Goal: Task Accomplishment & Management: Complete application form

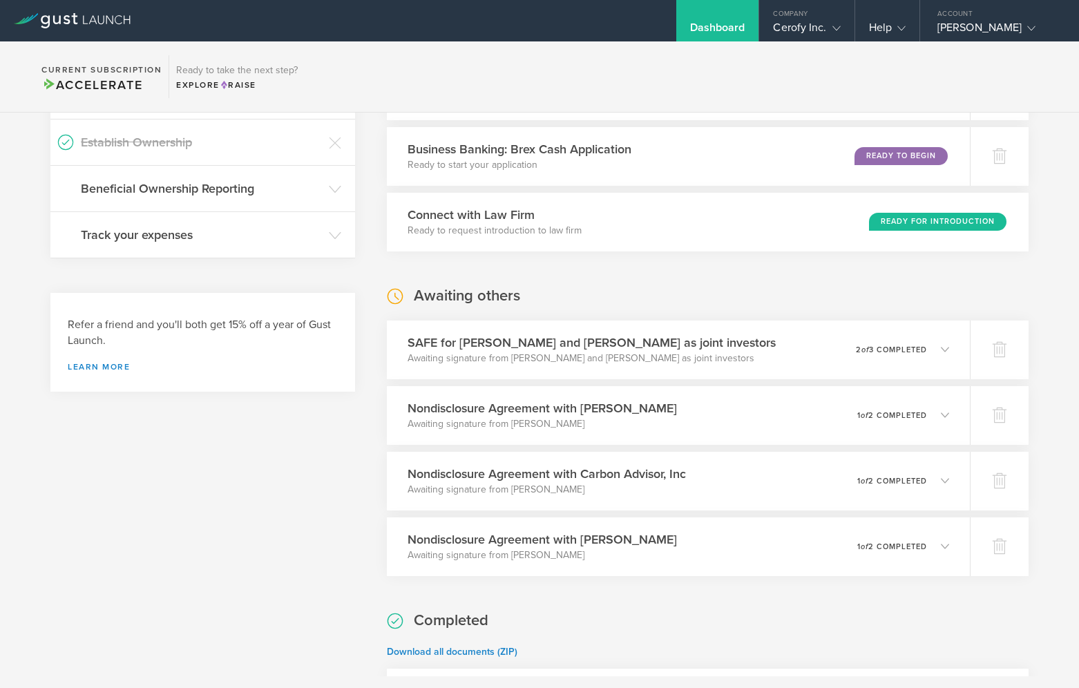
scroll to position [470, 0]
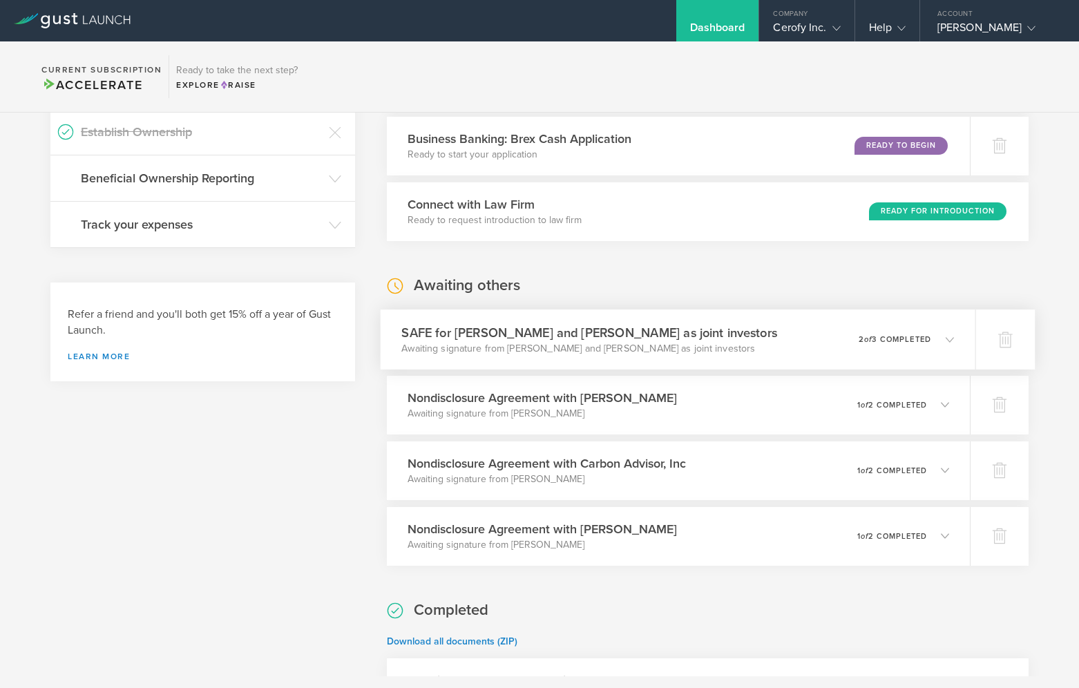
click at [725, 347] on p "Awaiting signature from Michael Nathan Casias and Eva Wilhelm as joint investors" at bounding box center [590, 348] width 376 height 14
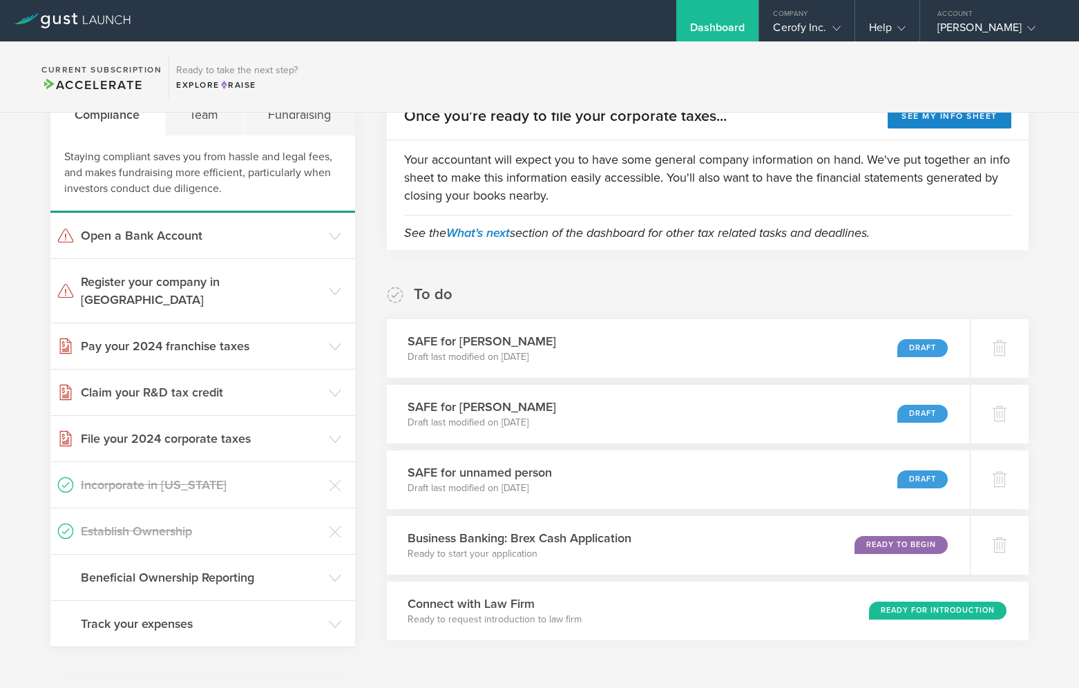
scroll to position [0, 0]
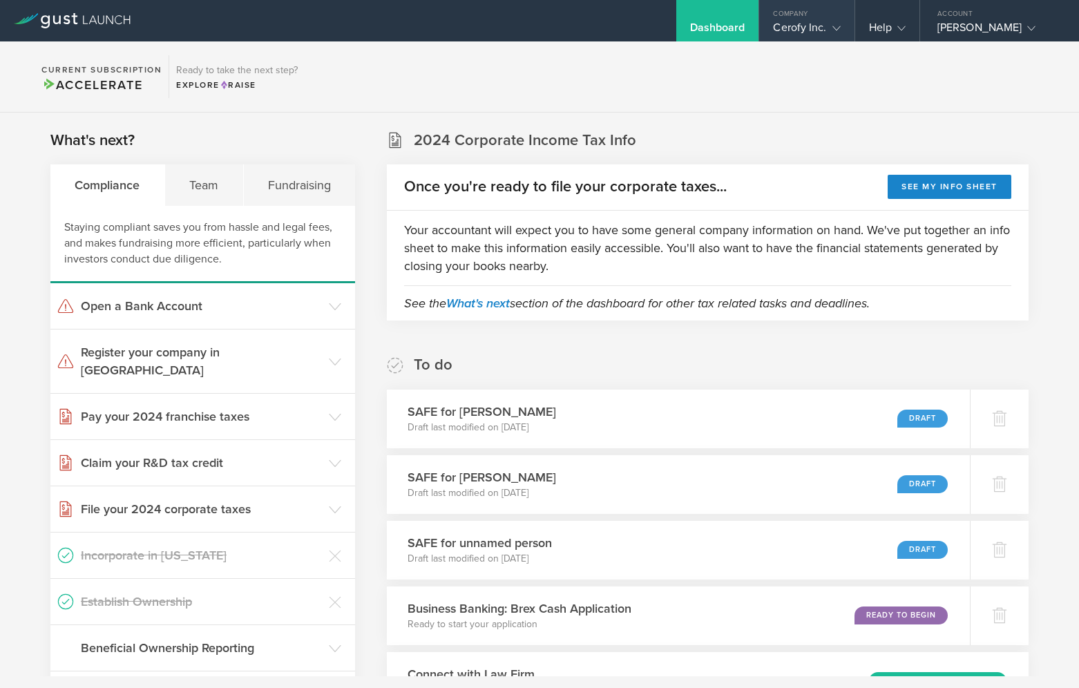
click at [827, 28] on gust-icon at bounding box center [834, 28] width 14 height 14
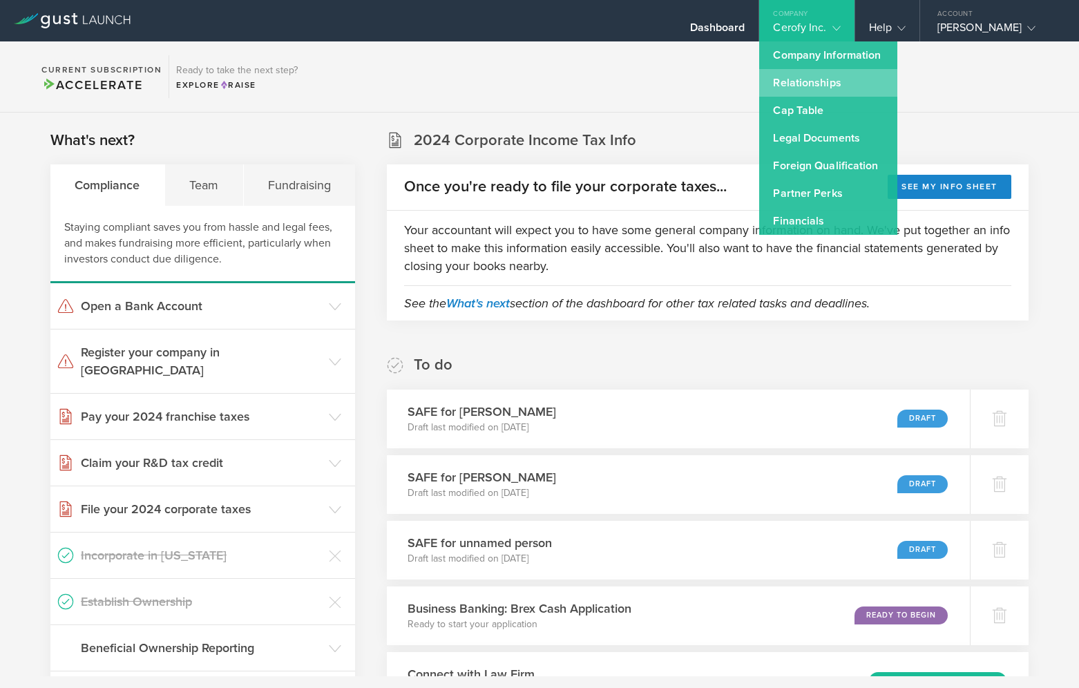
click at [823, 82] on link "Relationships" at bounding box center [828, 83] width 138 height 28
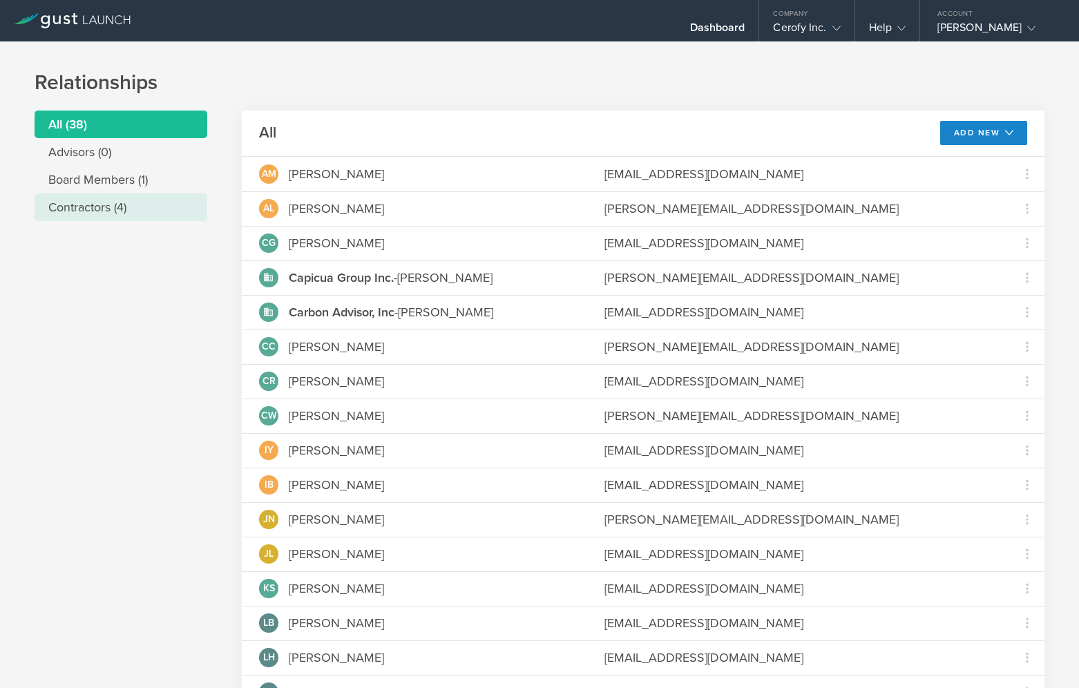
click at [98, 212] on li "Contractors (4)" at bounding box center [121, 207] width 173 height 28
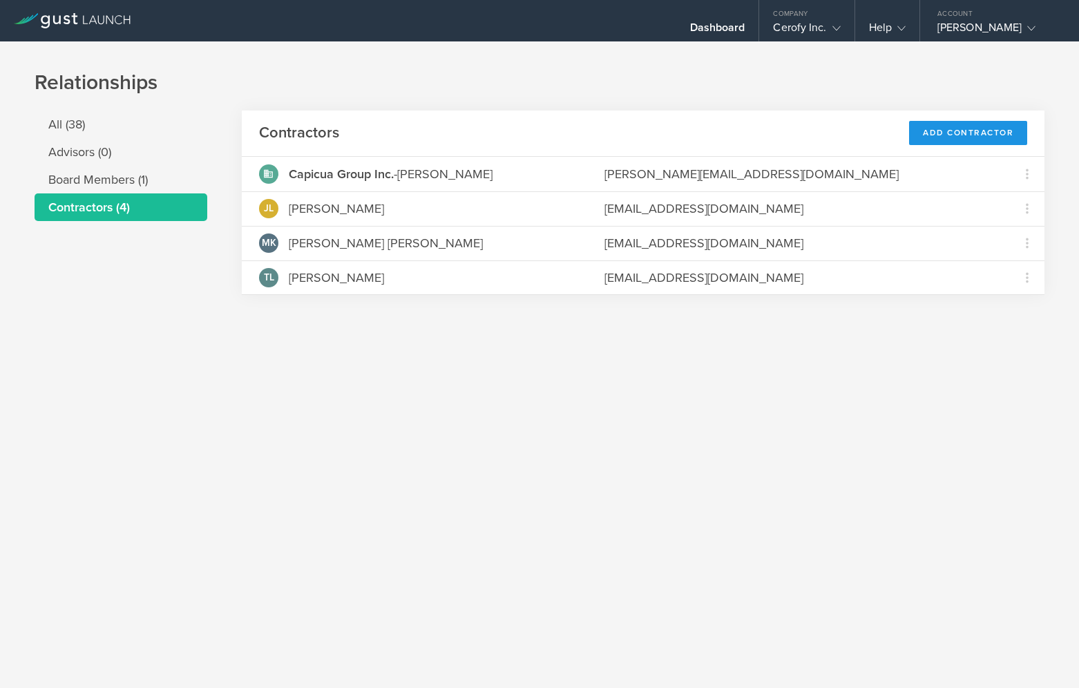
click at [941, 137] on div "Add Contractor" at bounding box center [968, 133] width 118 height 24
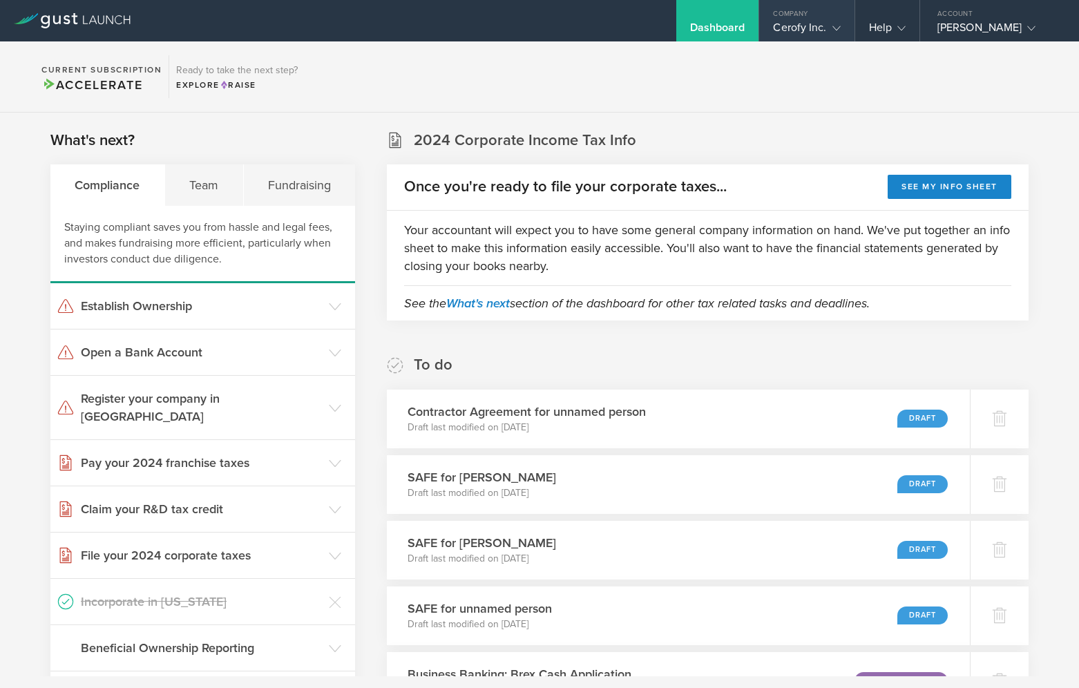
click at [832, 30] on icon at bounding box center [836, 28] width 8 height 8
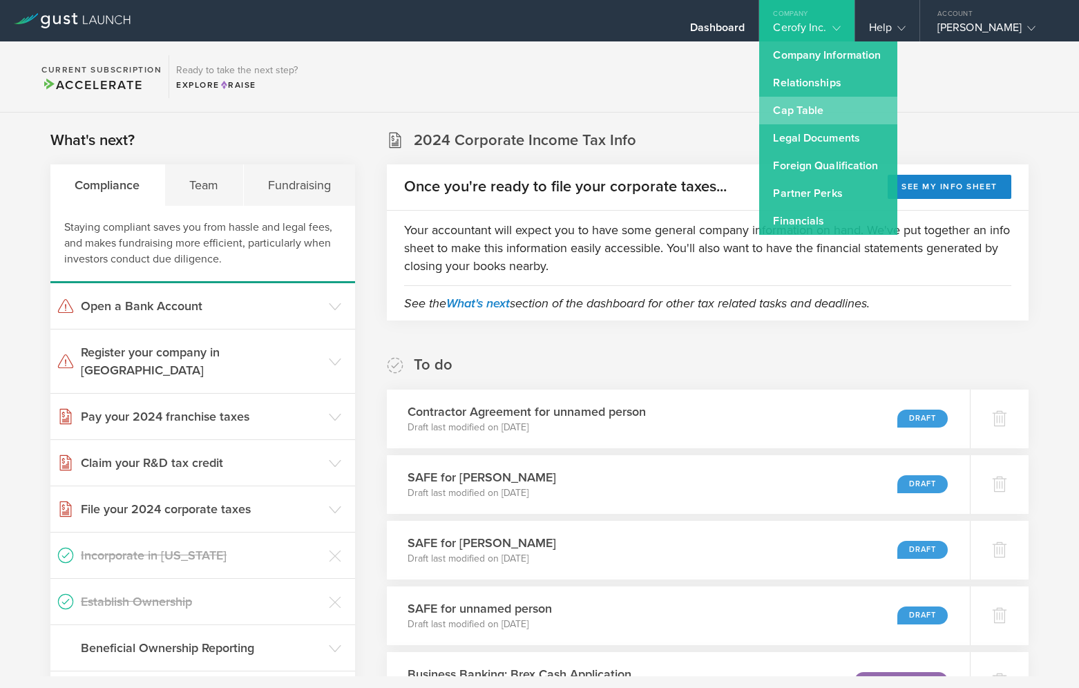
click at [820, 108] on link "Cap Table" at bounding box center [828, 111] width 138 height 28
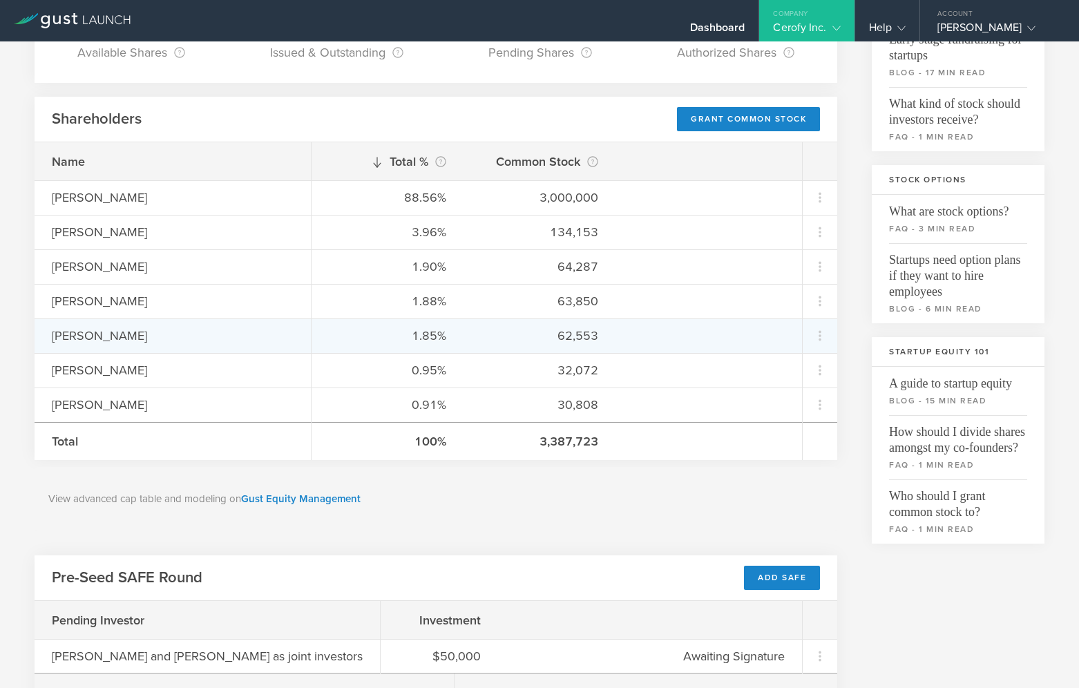
scroll to position [163, 0]
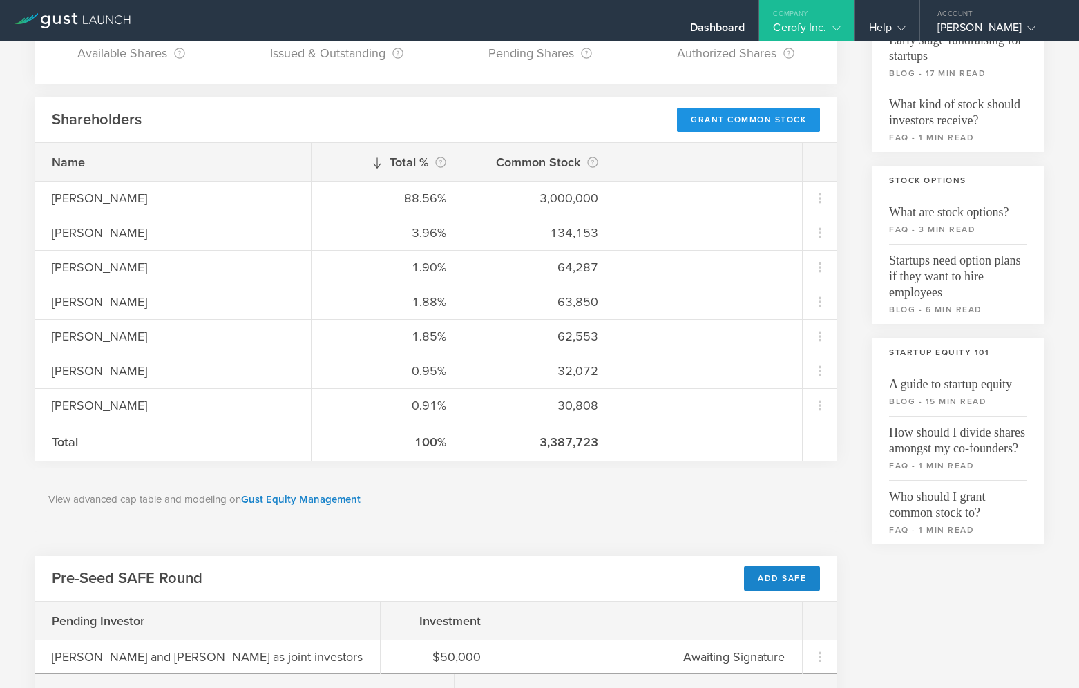
click at [718, 123] on div "Grant Common Stock" at bounding box center [748, 120] width 143 height 24
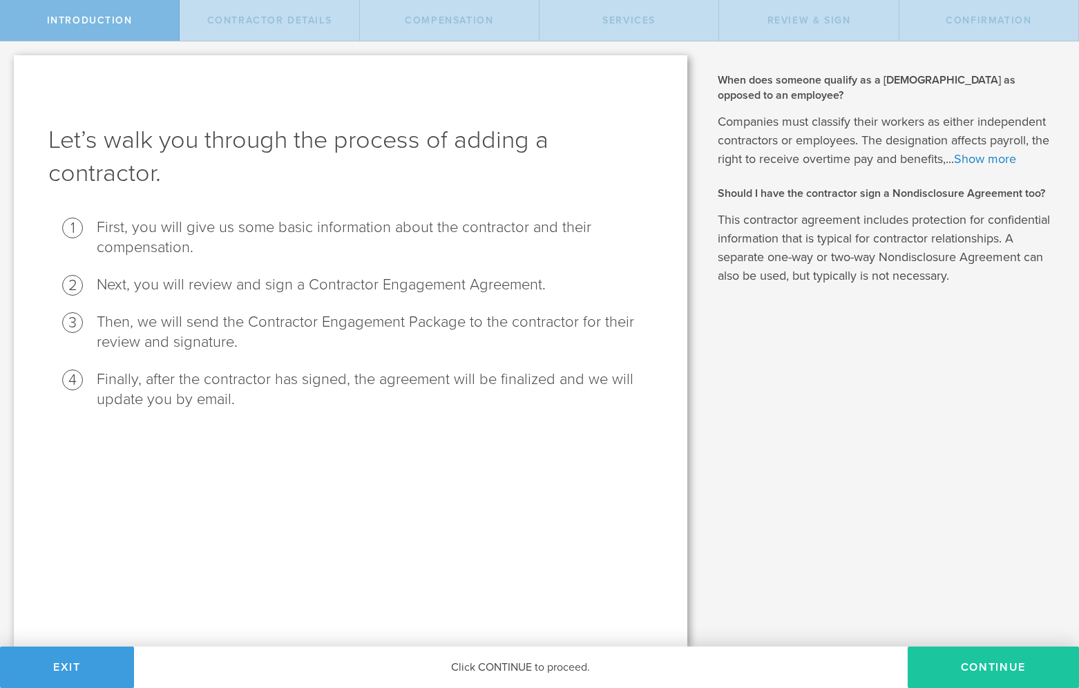
click at [990, 667] on button "Continue" at bounding box center [993, 667] width 171 height 41
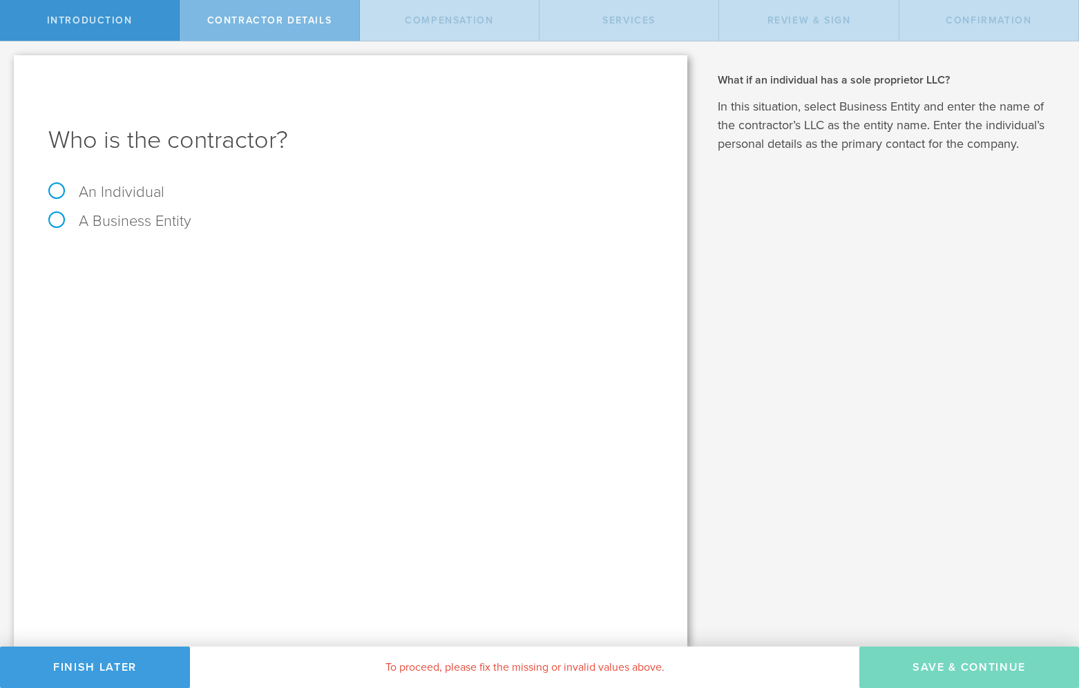
click at [57, 191] on label "An Individual" at bounding box center [106, 192] width 116 height 18
click at [9, 64] on input "An Individual" at bounding box center [4, 52] width 9 height 22
radio input "true"
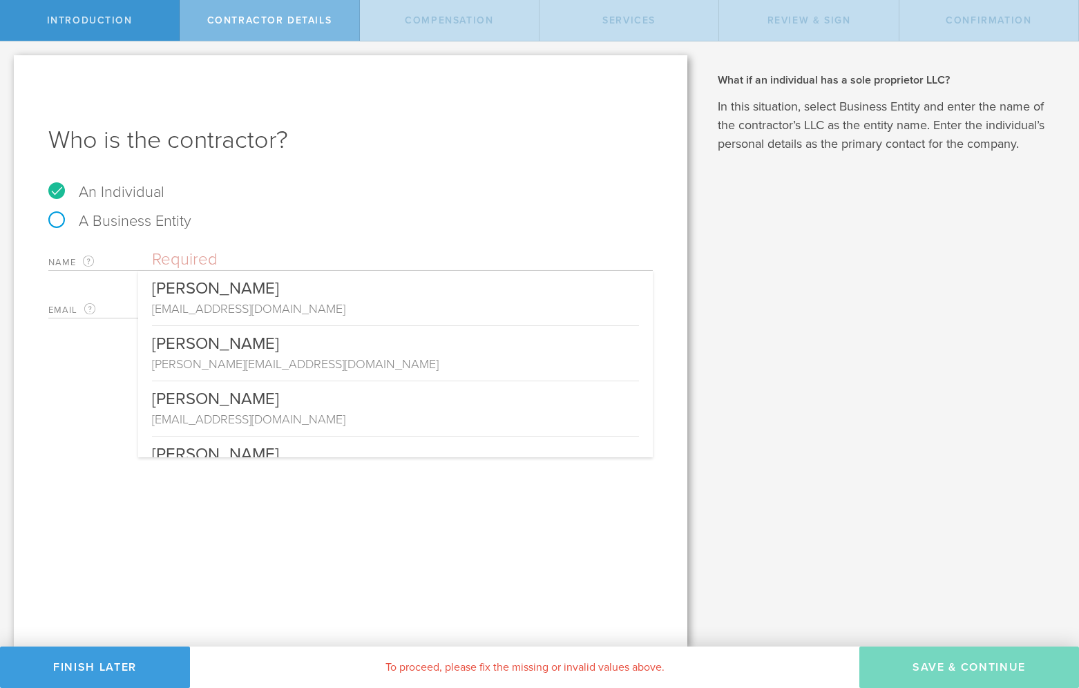
click at [221, 259] on input "text" at bounding box center [402, 259] width 501 height 21
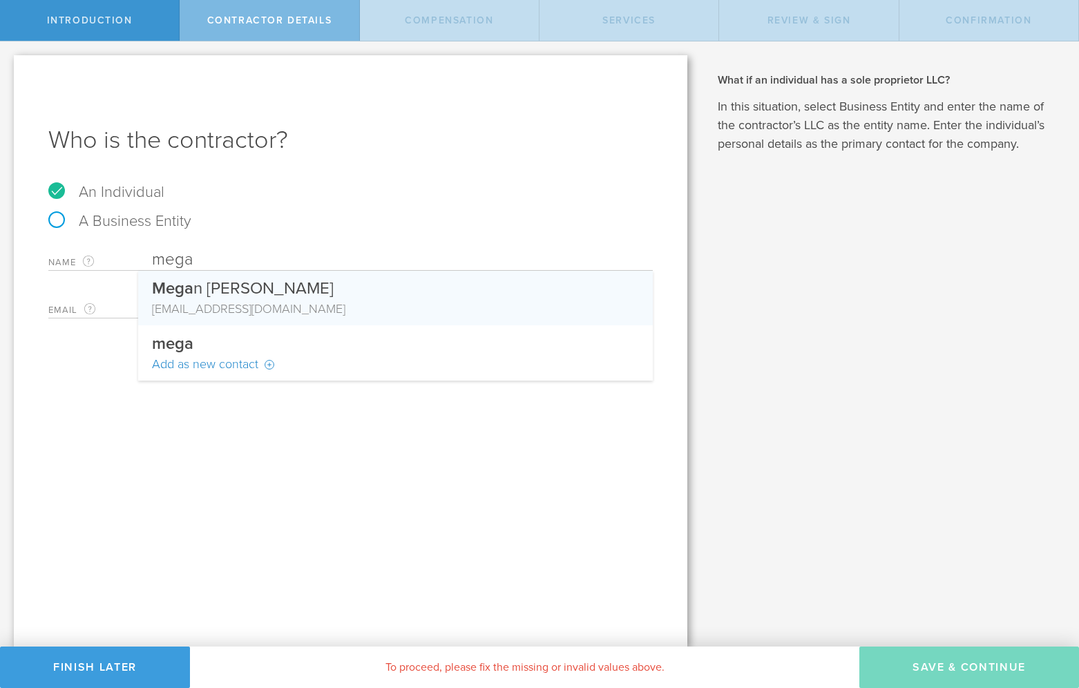
click at [273, 298] on div "Mega n Katherine Fillo" at bounding box center [395, 285] width 487 height 29
type input "Megan Katherine Fillo"
type input "mkf2145@columbia.edu"
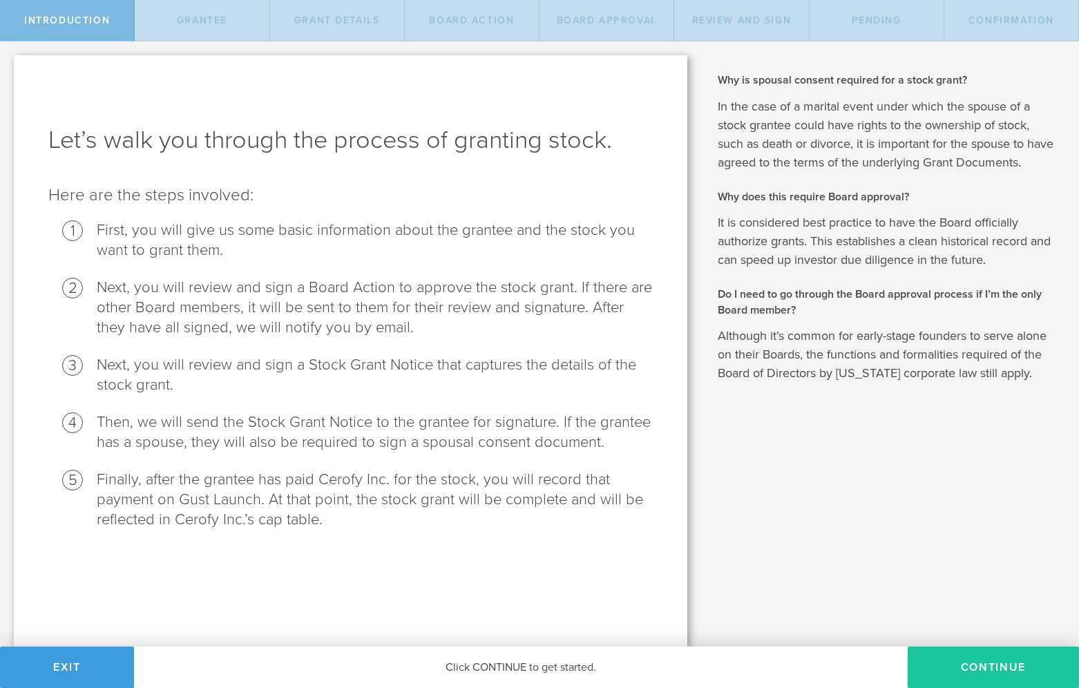
click at [959, 671] on button "Continue" at bounding box center [993, 667] width 171 height 41
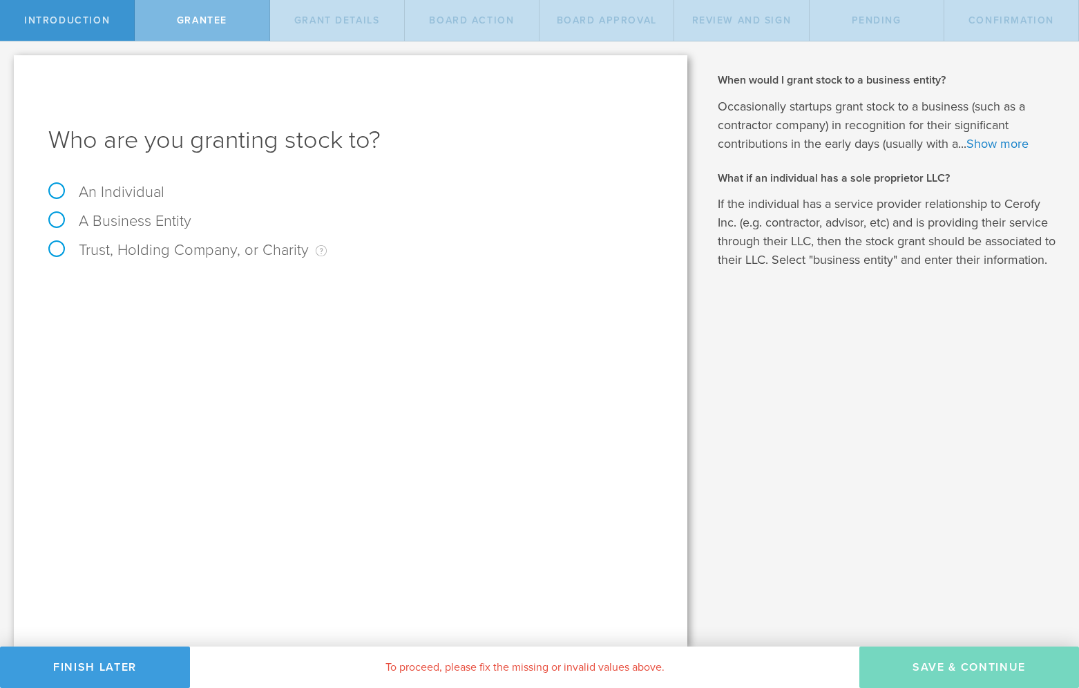
click at [61, 193] on label "An Individual" at bounding box center [106, 192] width 116 height 18
click at [9, 64] on input "An Individual" at bounding box center [4, 52] width 9 height 22
radio input "true"
click at [198, 289] on input "text" at bounding box center [402, 288] width 501 height 21
type input "Sophie Hawley-Weld"
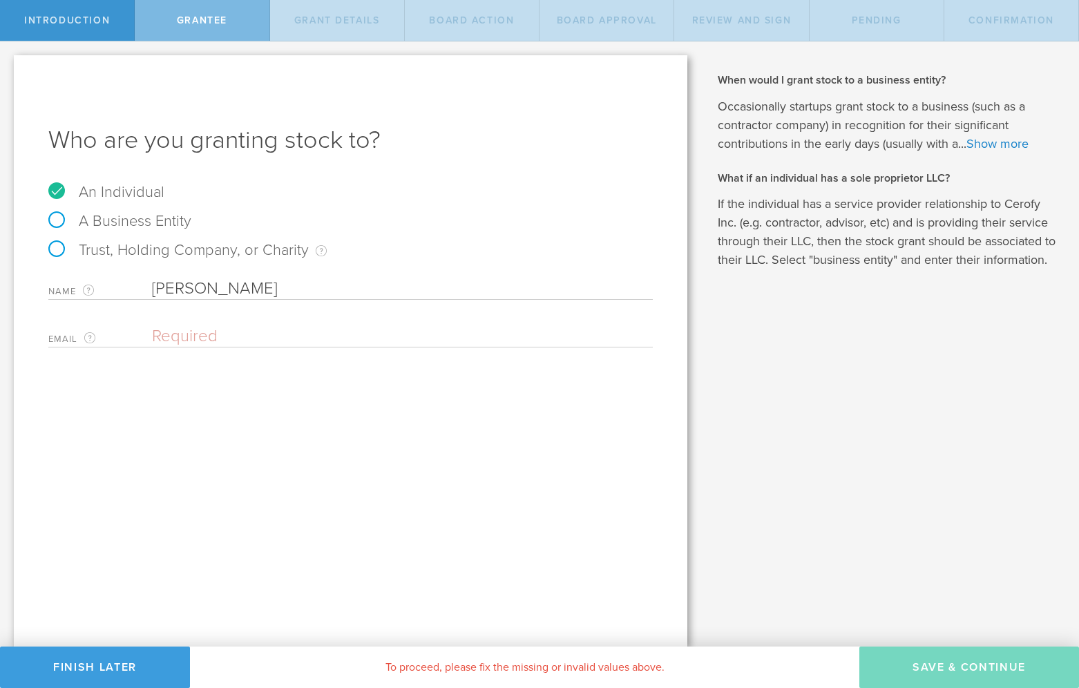
click at [215, 341] on input "email" at bounding box center [399, 336] width 494 height 21
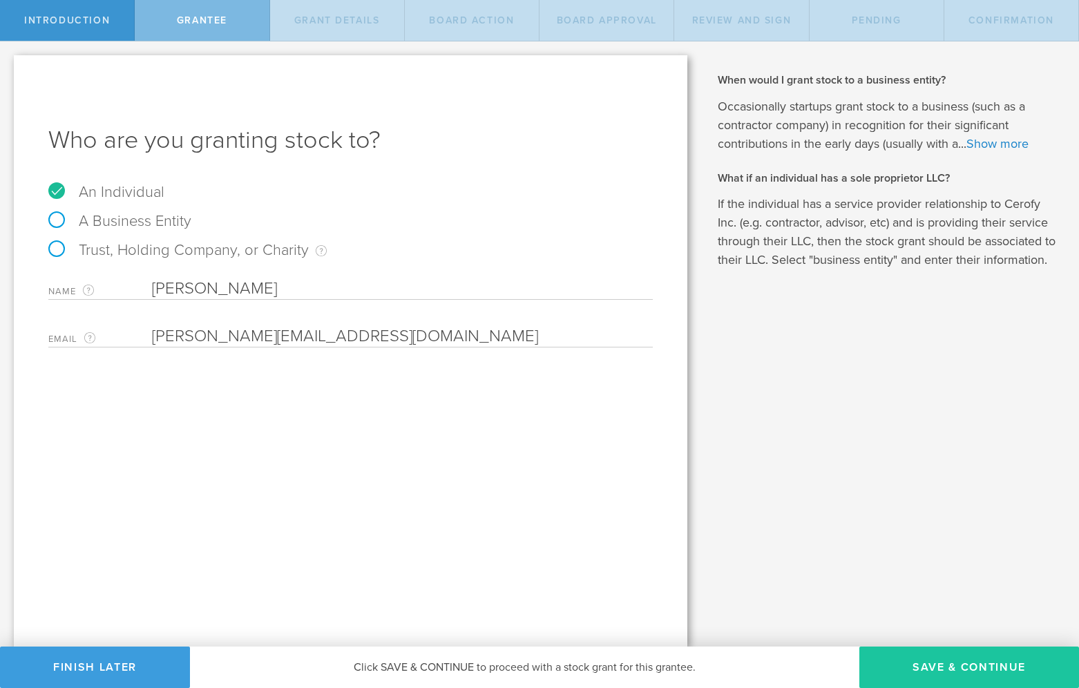
type input "sophie.hawley@gmail.com"
click at [932, 668] on button "Save & Continue" at bounding box center [969, 667] width 220 height 41
type input "48"
type input "12"
select select "none"
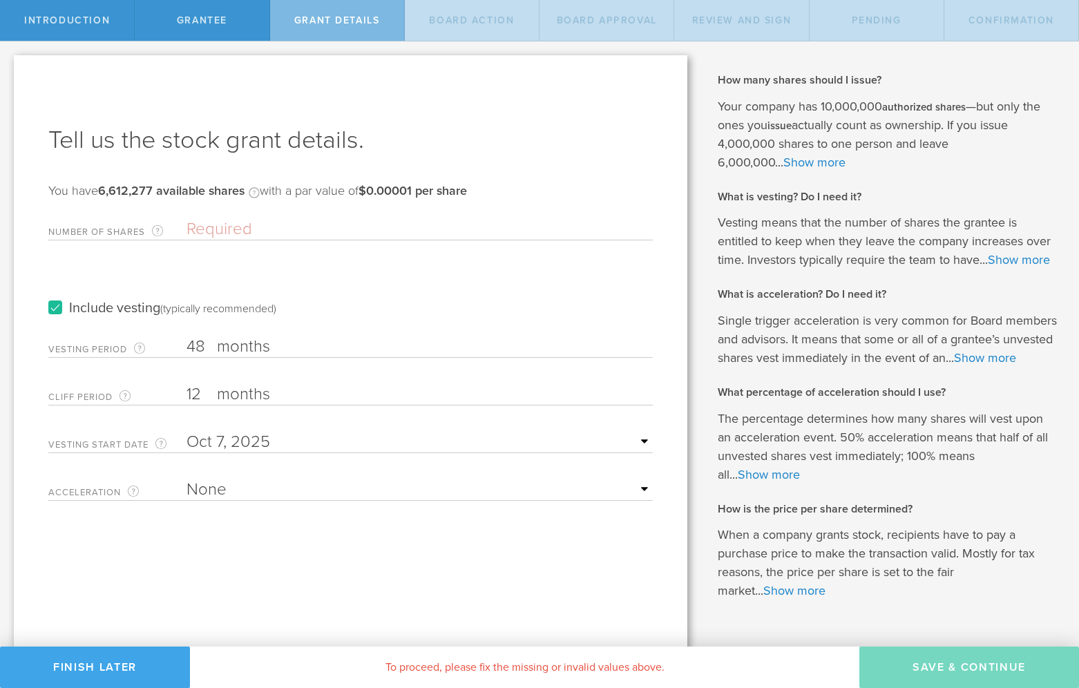
click at [100, 669] on button "Finish Later" at bounding box center [95, 667] width 190 height 41
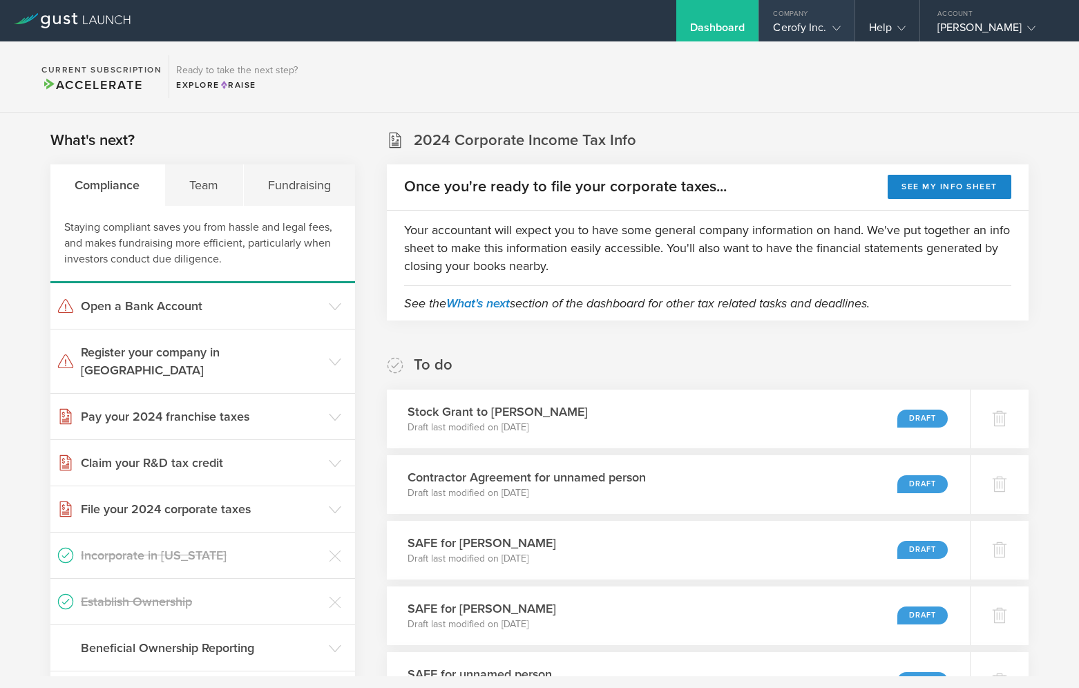
click at [825, 30] on div "Cerofy Inc." at bounding box center [806, 31] width 67 height 21
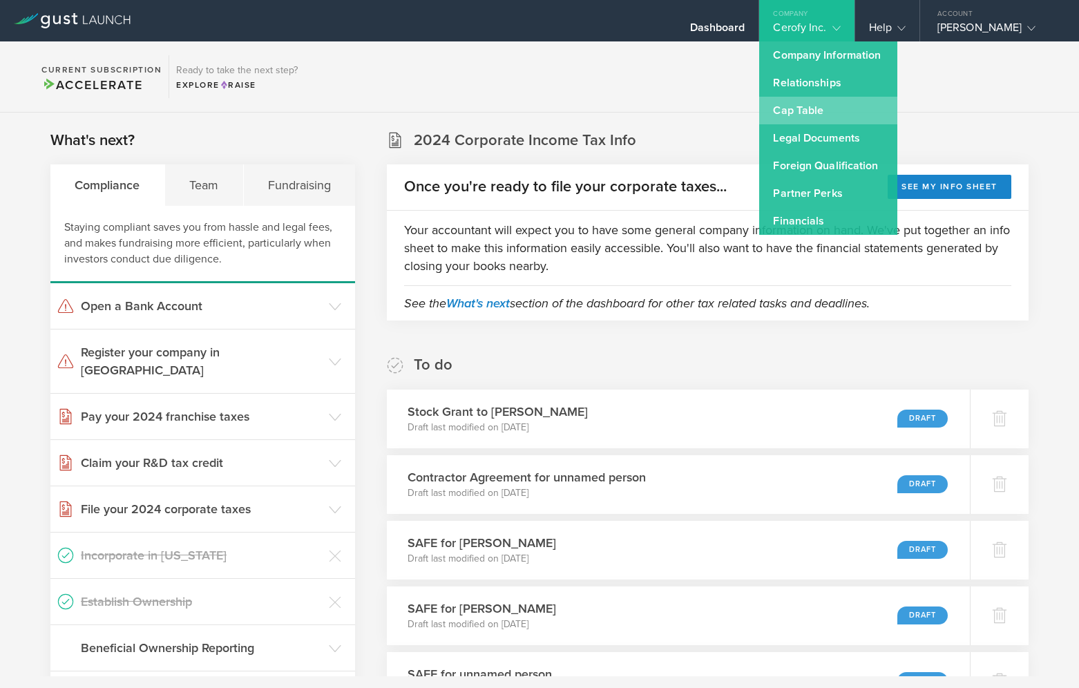
click at [822, 114] on link "Cap Table" at bounding box center [828, 111] width 138 height 28
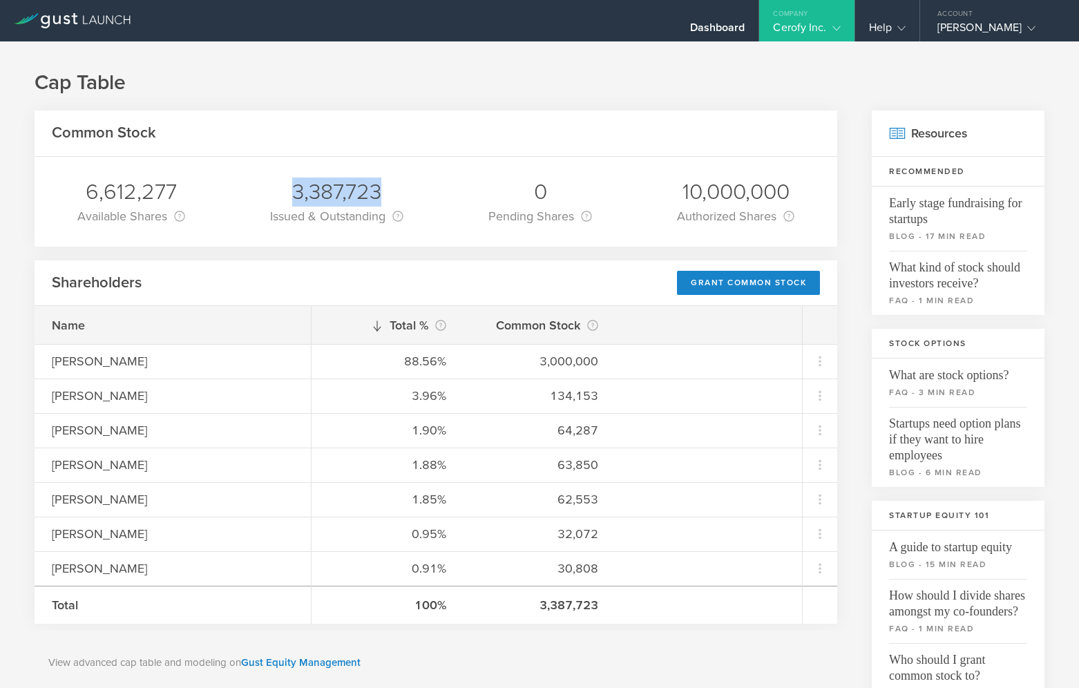
drag, startPoint x: 384, startPoint y: 187, endPoint x: 297, endPoint y: 188, distance: 87.0
click at [296, 189] on div "3,387,723" at bounding box center [336, 192] width 133 height 29
copy div "3,387,723"
click at [720, 30] on div "Dashboard" at bounding box center [717, 31] width 55 height 21
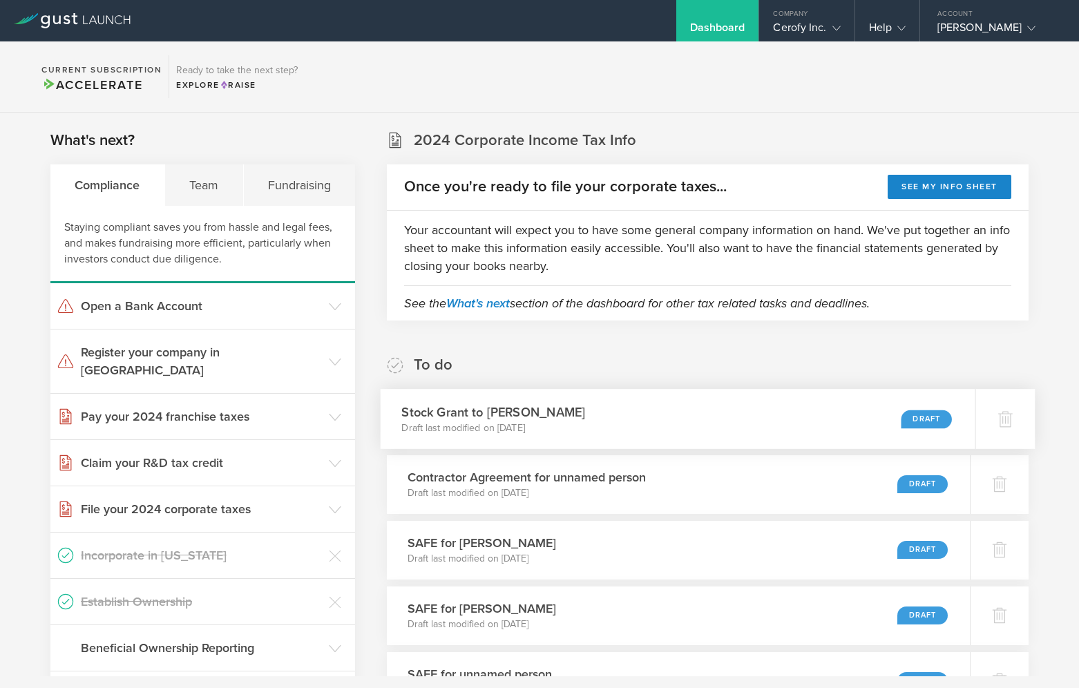
click at [673, 414] on div "Stock Grant to Sophie Hawley-Weld Draft last modified on Oct 7, 2025 Draft" at bounding box center [678, 419] width 595 height 60
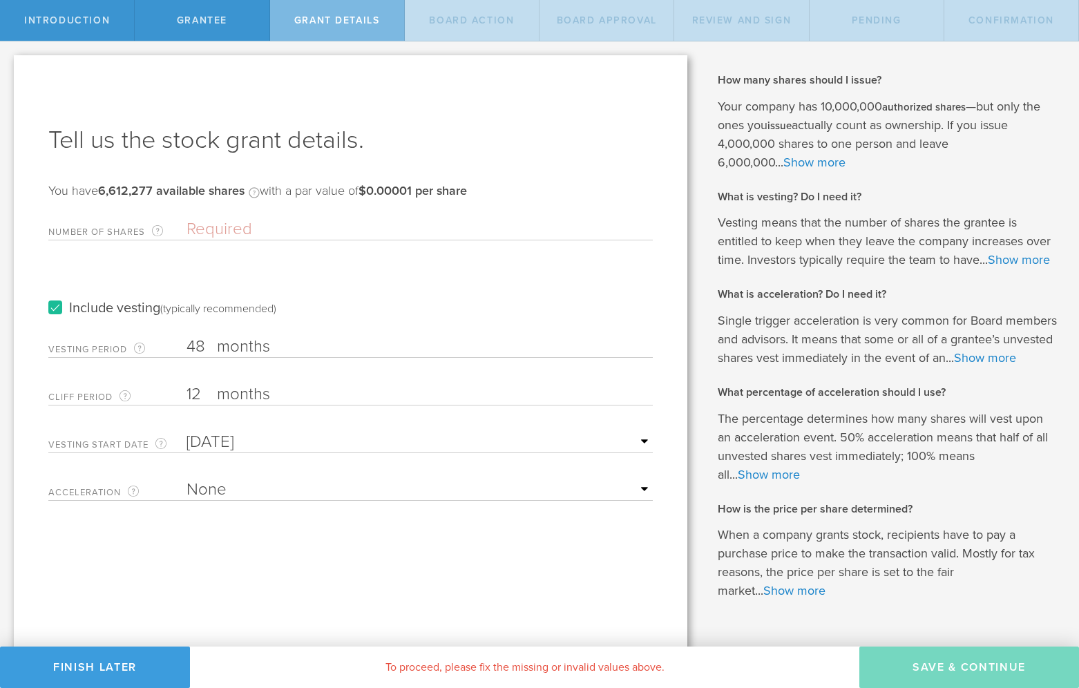
click at [235, 231] on input "Number of Shares The total amount of stock the company is granting to this reci…" at bounding box center [419, 229] width 466 height 21
paste input "34219"
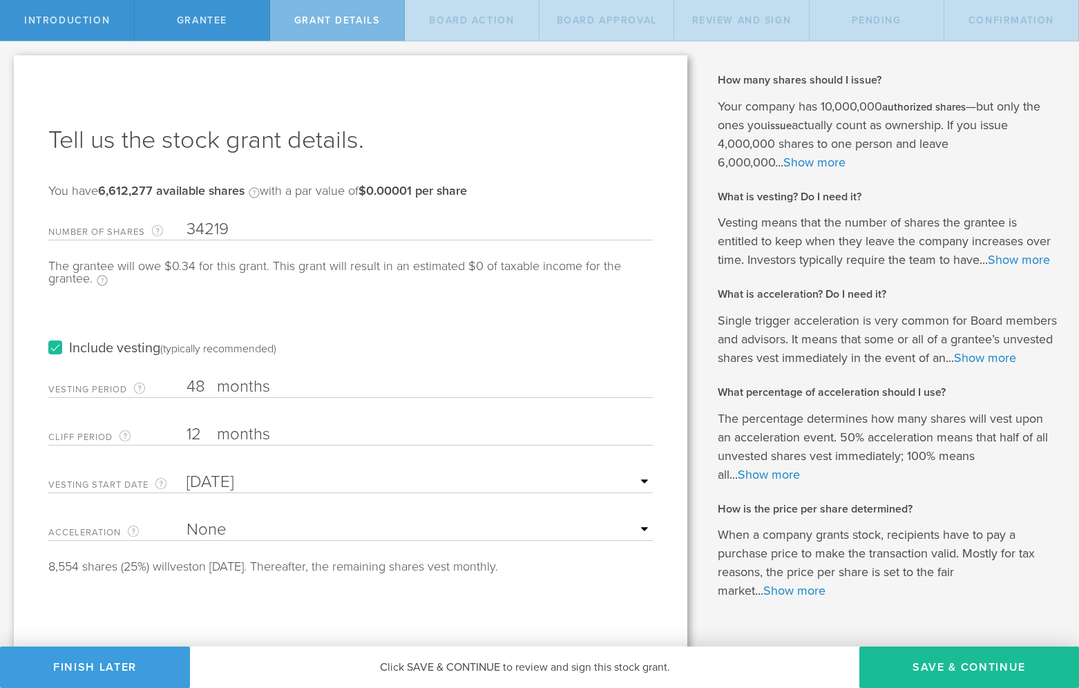
type input "34219"
click at [270, 312] on div "Include vesting (typically recommended)" at bounding box center [350, 335] width 604 height 70
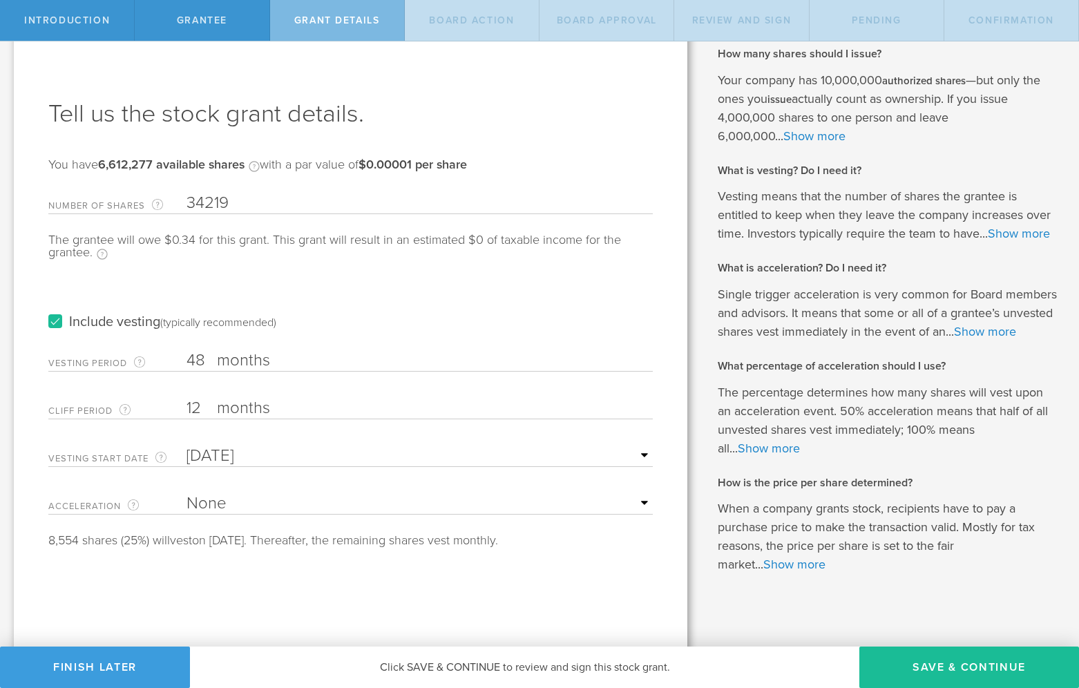
scroll to position [35, 0]
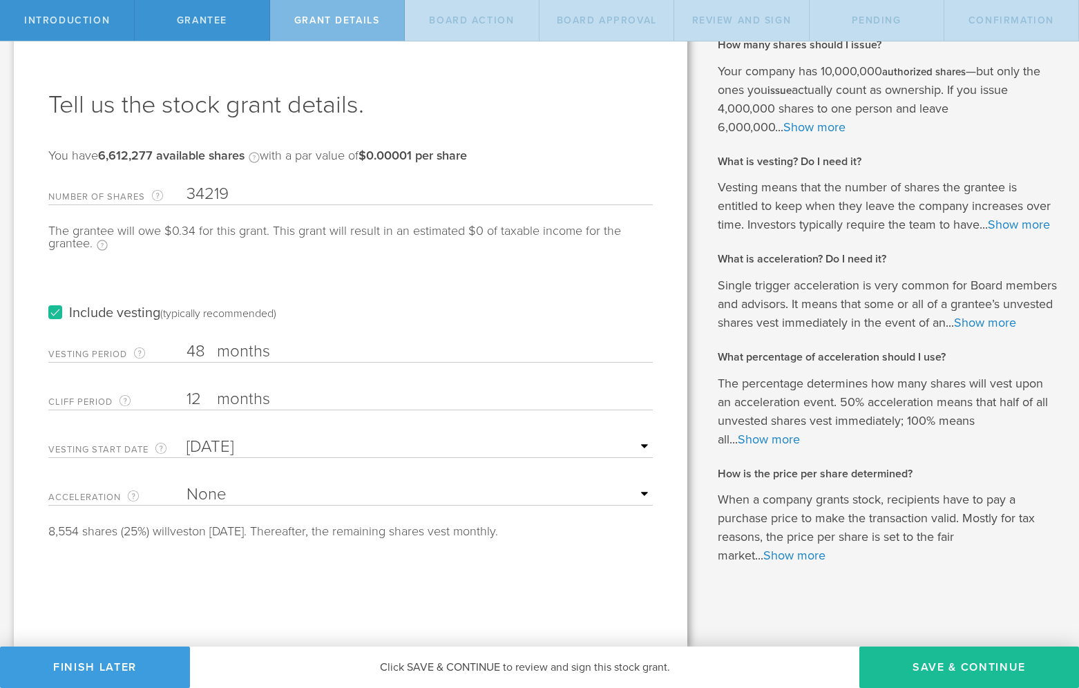
click at [59, 313] on label "Include vesting (typically recommended)" at bounding box center [162, 313] width 228 height 15
click at [0, 0] on input "Include vesting (typically recommended)" at bounding box center [0, 0] width 0 height 0
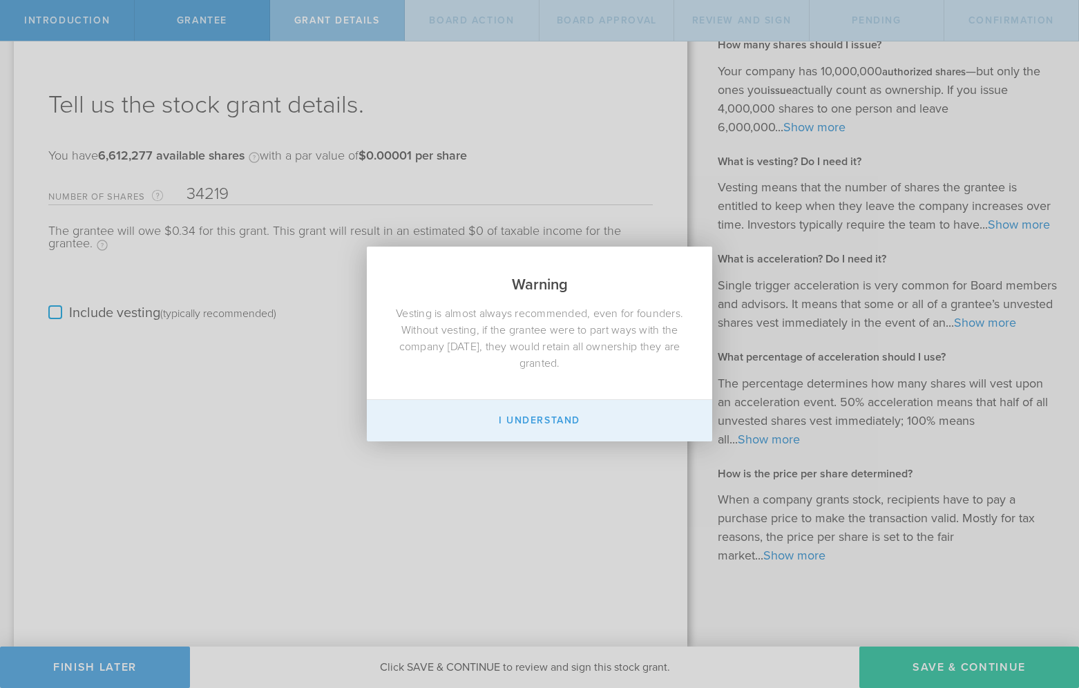
click at [564, 424] on button "I Understand" at bounding box center [539, 420] width 345 height 41
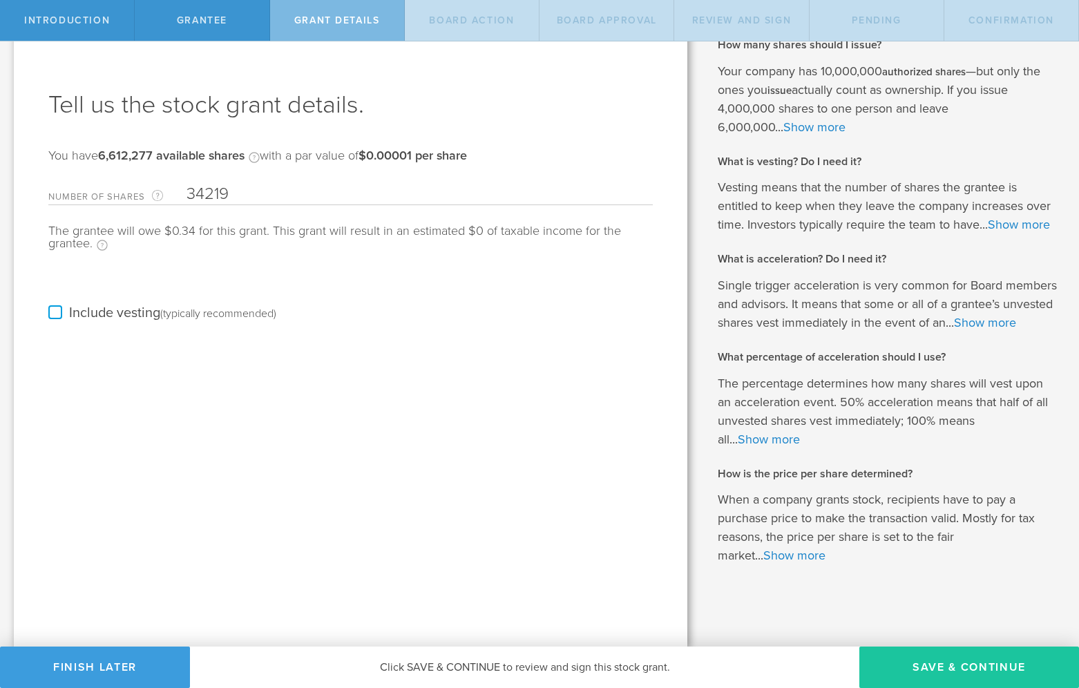
click at [919, 671] on button "Save & Continue" at bounding box center [969, 667] width 220 height 41
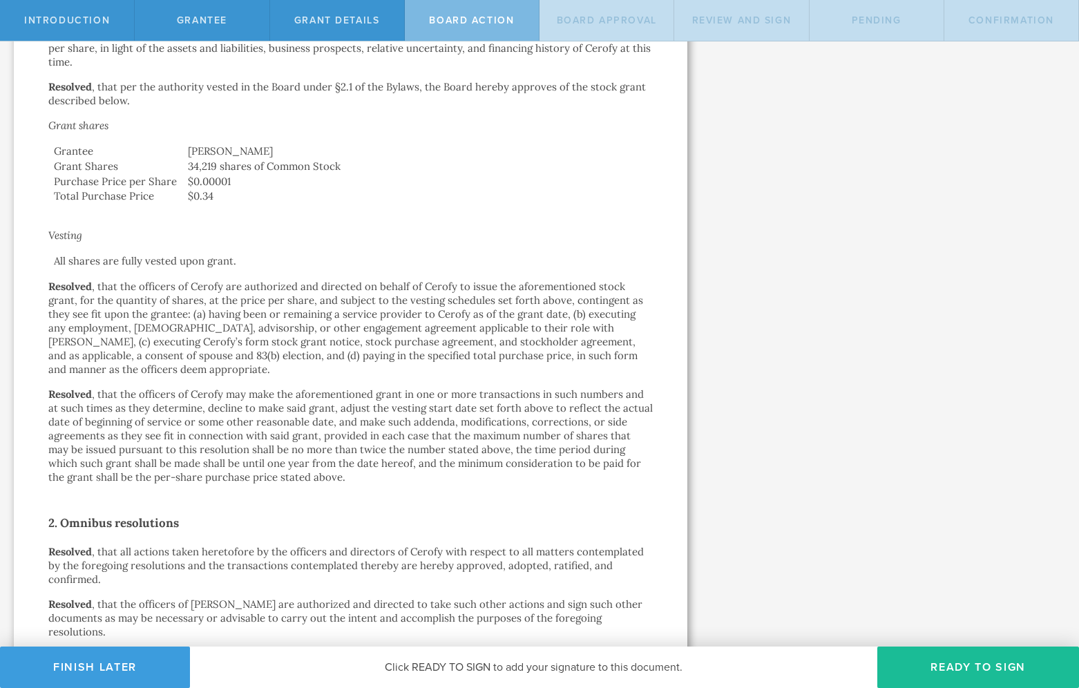
scroll to position [496, 0]
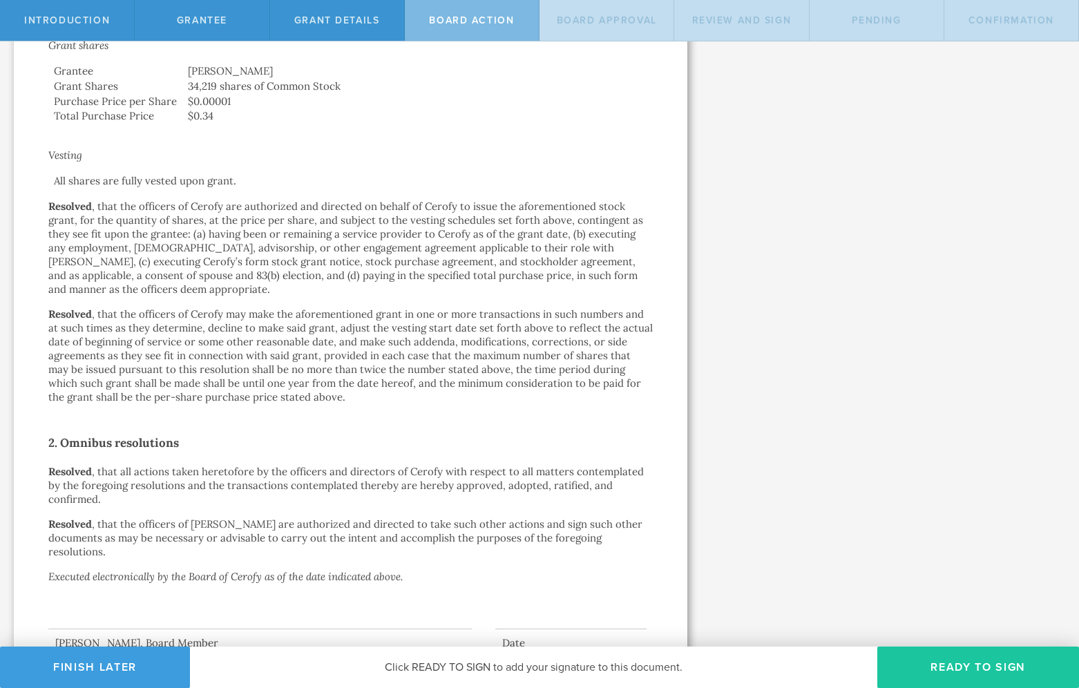
click at [957, 667] on button "Ready to Sign" at bounding box center [978, 667] width 202 height 41
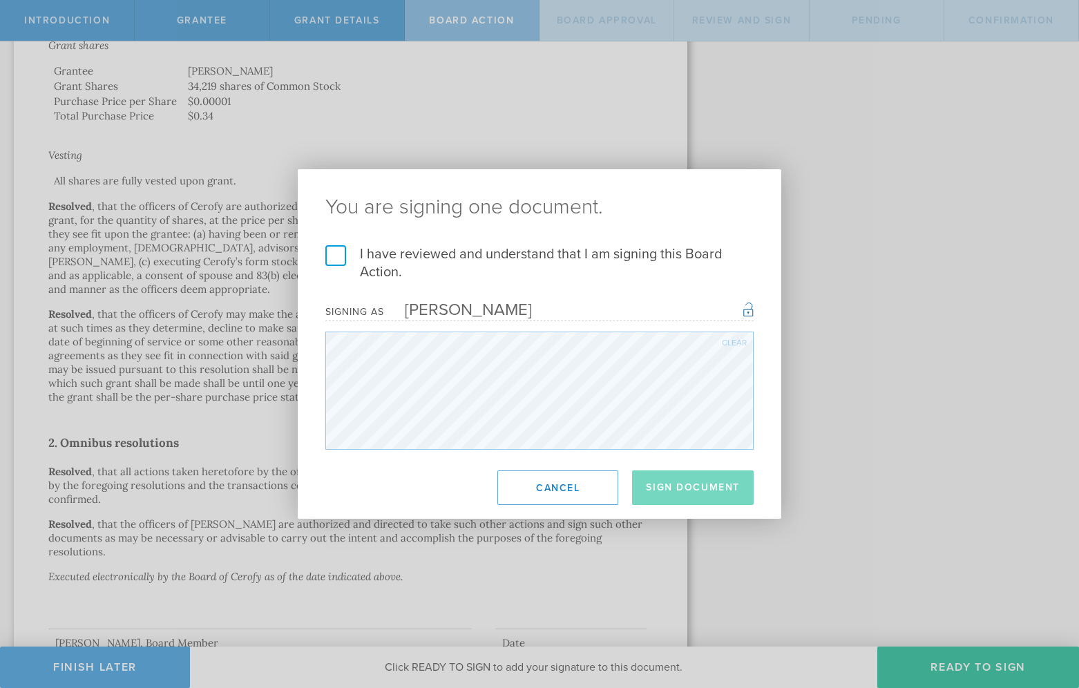
click at [343, 261] on label "I have reviewed and understand that I am signing this Board Action." at bounding box center [539, 263] width 428 height 36
click at [0, 0] on input "I have reviewed and understand that I am signing this Board Action." at bounding box center [0, 0] width 0 height 0
click at [705, 495] on button "Sign Document" at bounding box center [693, 487] width 122 height 35
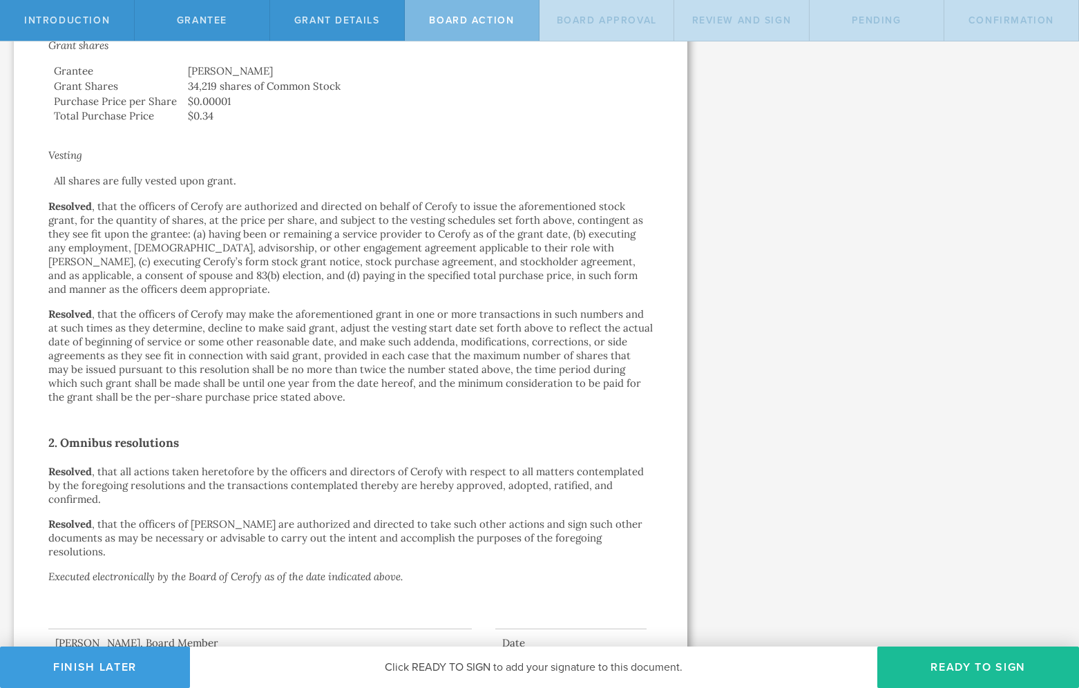
scroll to position [0, 0]
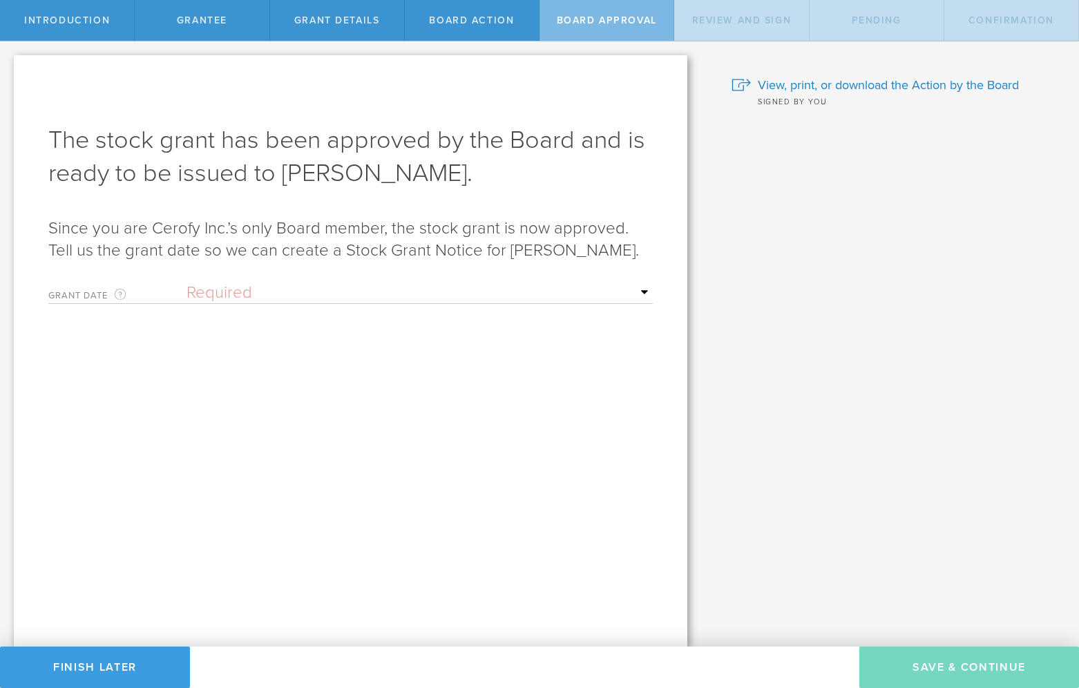
click at [276, 293] on select "Required Upon grantee's signature A specific date" at bounding box center [419, 293] width 466 height 21
select select "uponGranteeSignature"
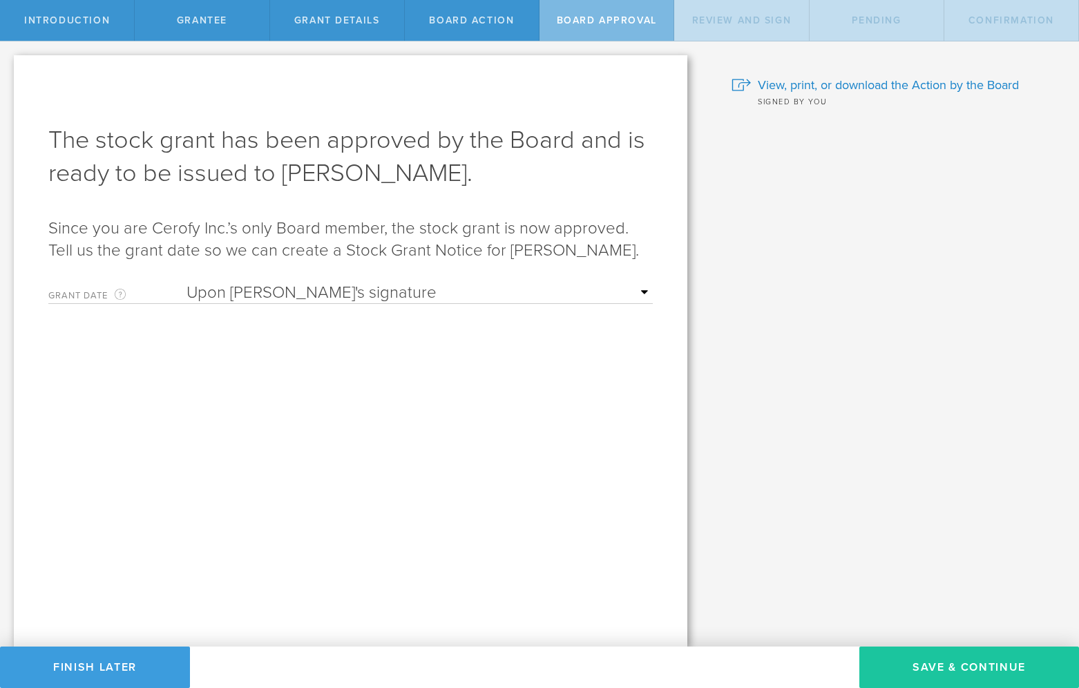
click at [942, 664] on button "Save & Continue" at bounding box center [969, 667] width 220 height 41
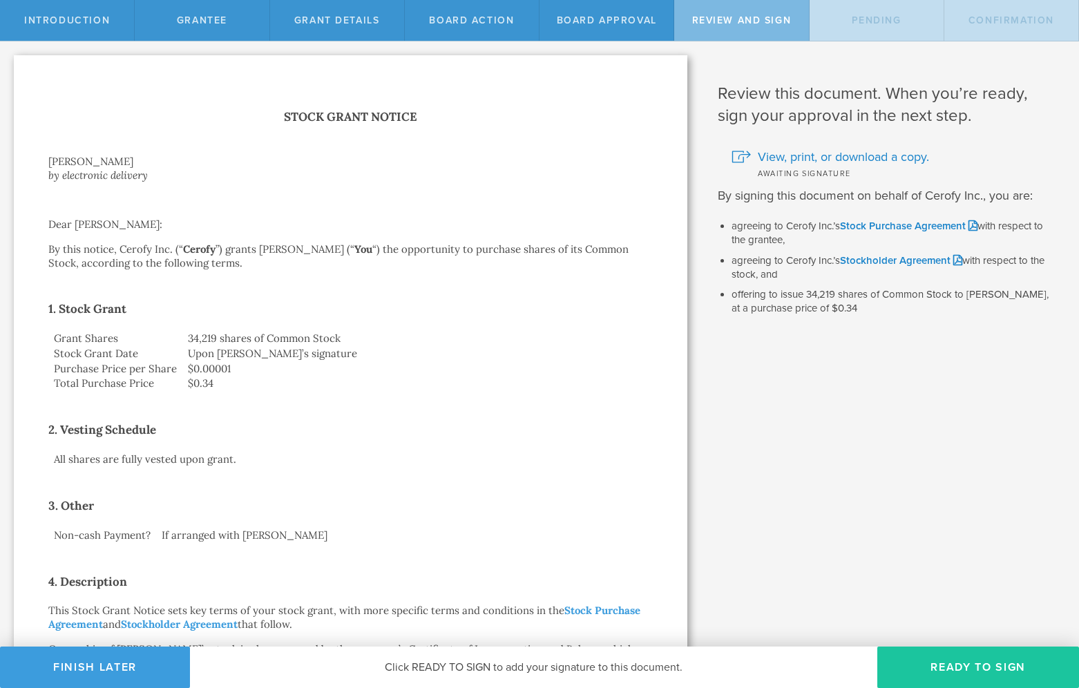
click at [939, 665] on button "Ready to Sign" at bounding box center [978, 667] width 202 height 41
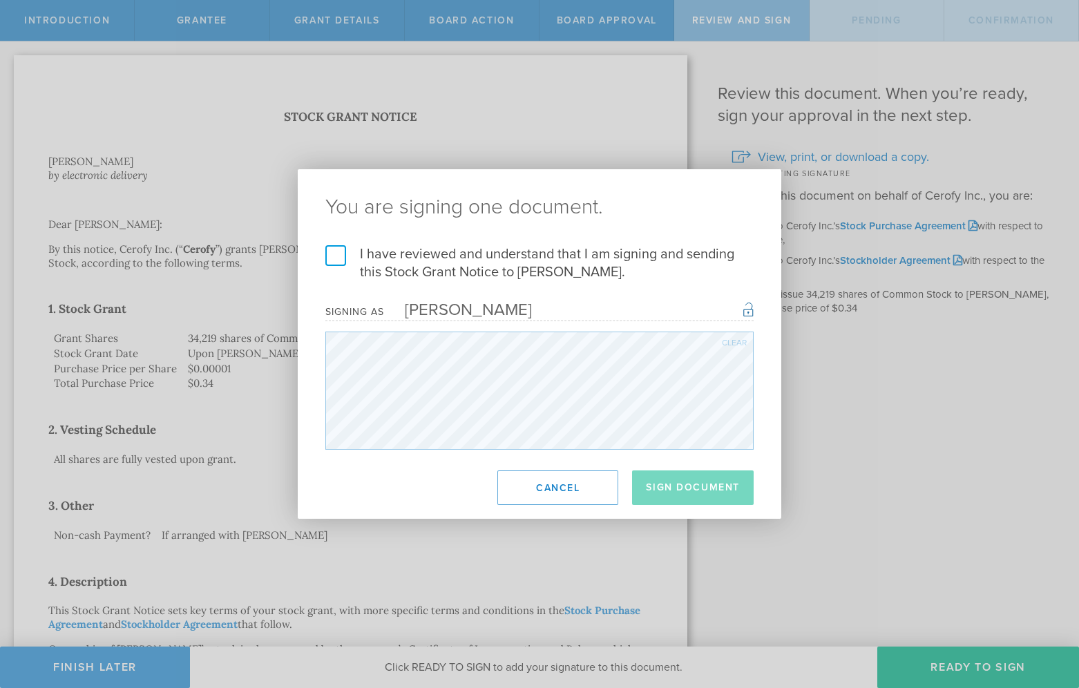
click at [334, 262] on label "I have reviewed and understand that I am signing and sending this Stock Grant N…" at bounding box center [539, 263] width 428 height 36
click at [0, 0] on input "I have reviewed and understand that I am signing and sending this Stock Grant N…" at bounding box center [0, 0] width 0 height 0
click at [707, 497] on button "Sign Document" at bounding box center [693, 487] width 122 height 35
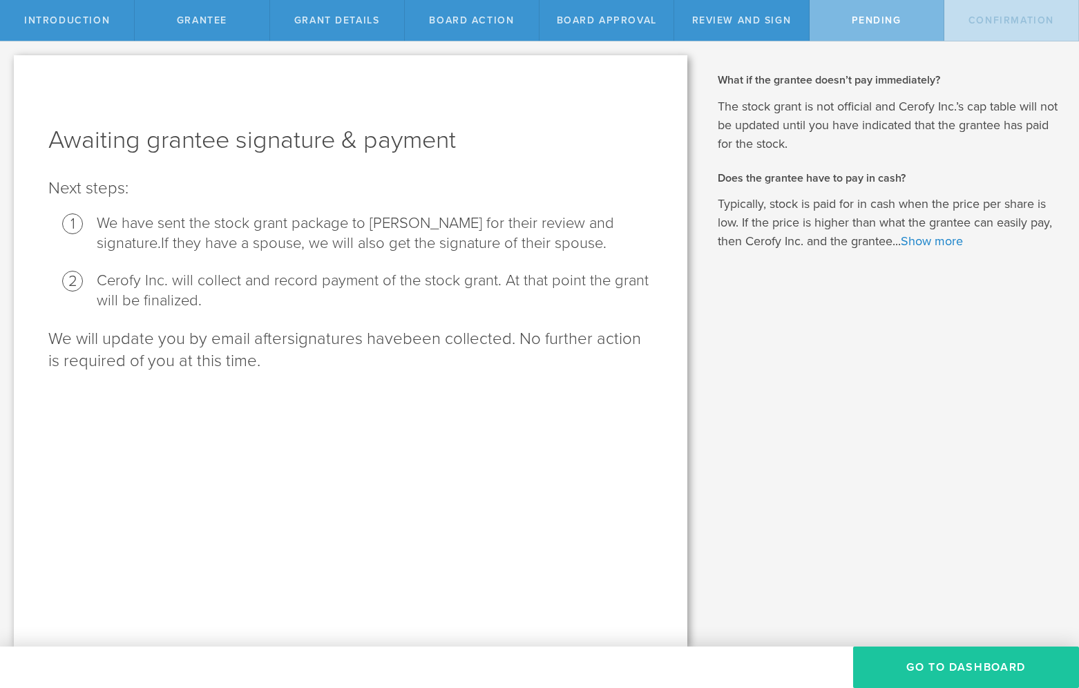
click at [916, 672] on button "Go To Dashboard" at bounding box center [966, 667] width 226 height 41
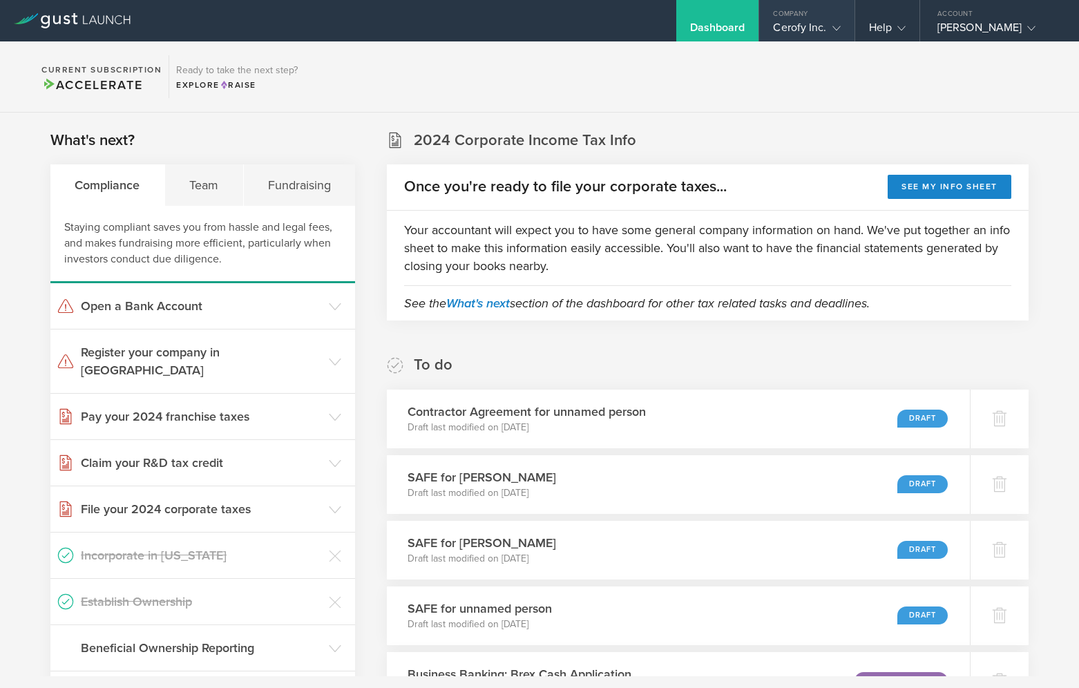
click at [827, 26] on gust-icon at bounding box center [834, 28] width 14 height 14
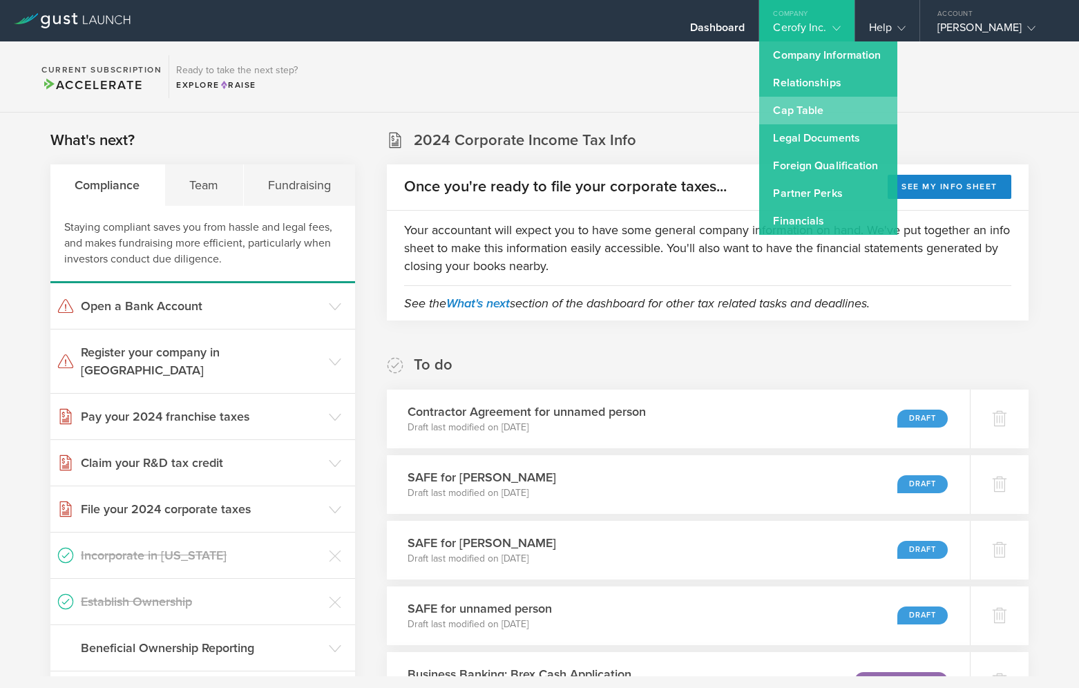
click at [814, 109] on link "Cap Table" at bounding box center [828, 111] width 138 height 28
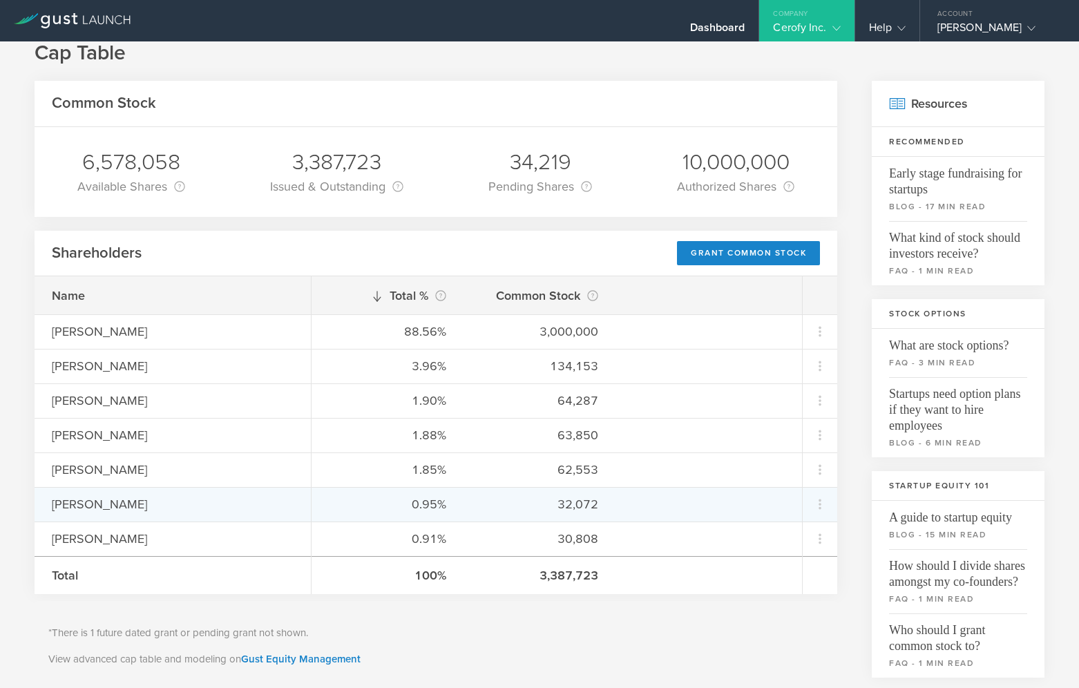
scroll to position [28, 0]
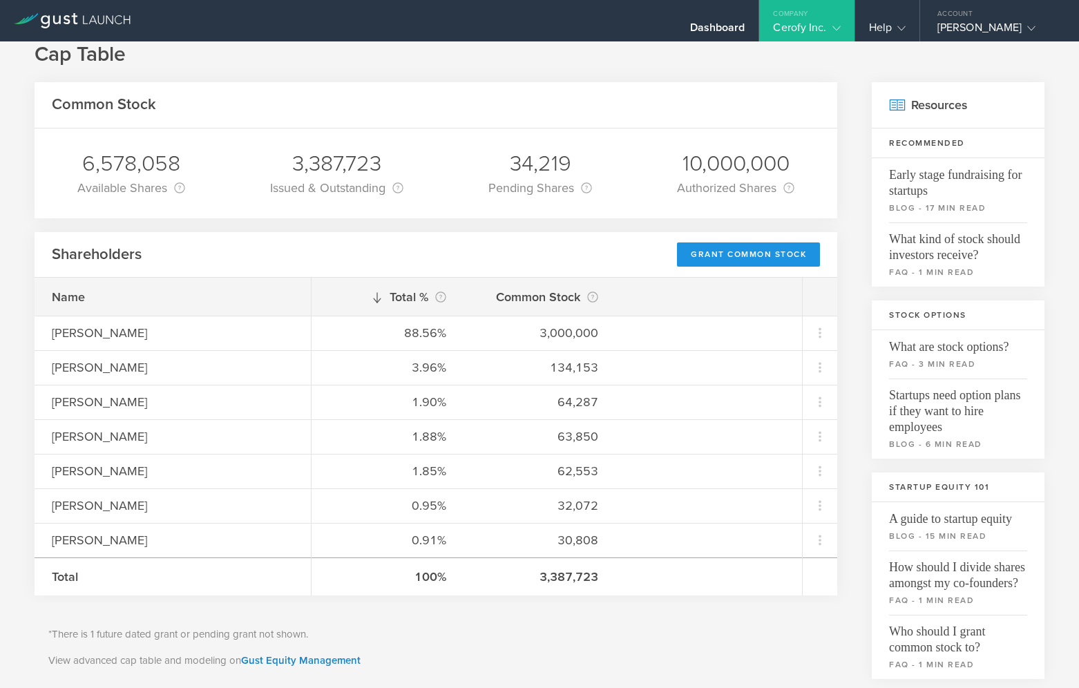
click at [701, 253] on div "Grant Common Stock" at bounding box center [748, 254] width 143 height 24
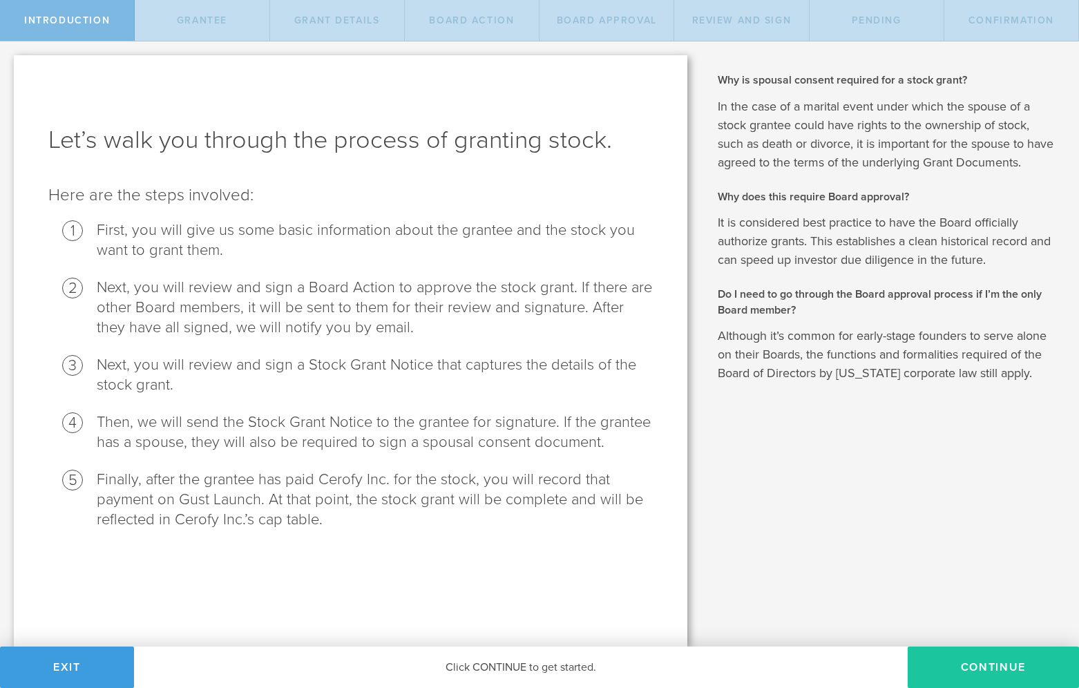
click at [986, 670] on button "Continue" at bounding box center [993, 667] width 171 height 41
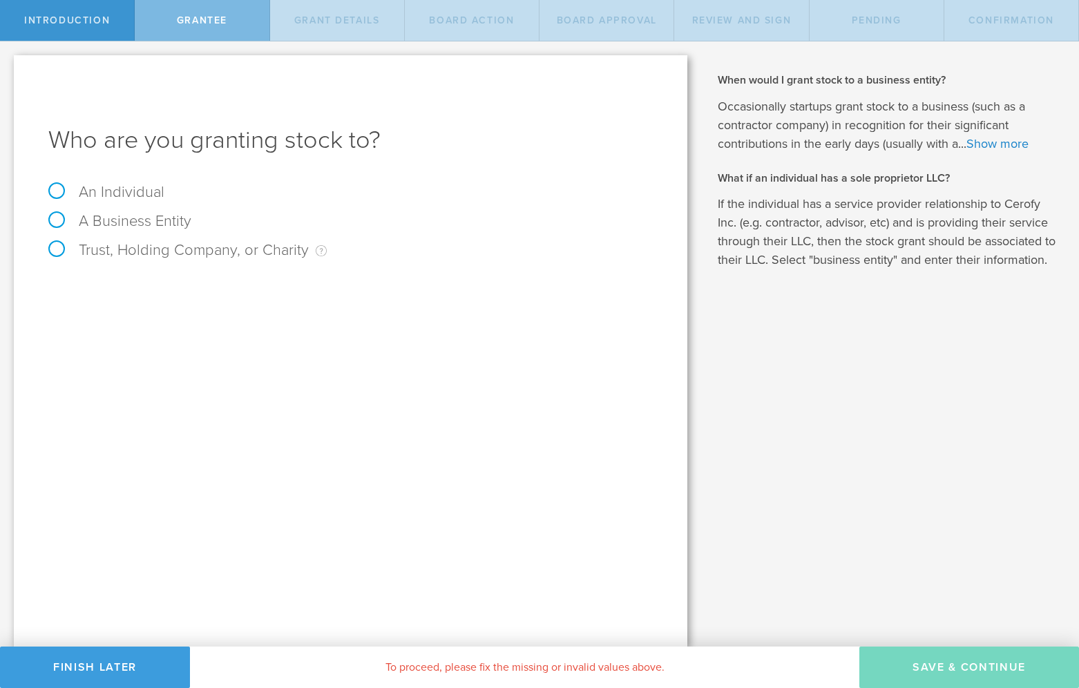
click at [56, 193] on label "An Individual" at bounding box center [106, 192] width 116 height 18
click at [9, 64] on input "An Individual" at bounding box center [4, 52] width 9 height 22
radio input "true"
click at [193, 289] on input "text" at bounding box center [402, 288] width 501 height 21
click at [199, 329] on input "email" at bounding box center [399, 336] width 494 height 21
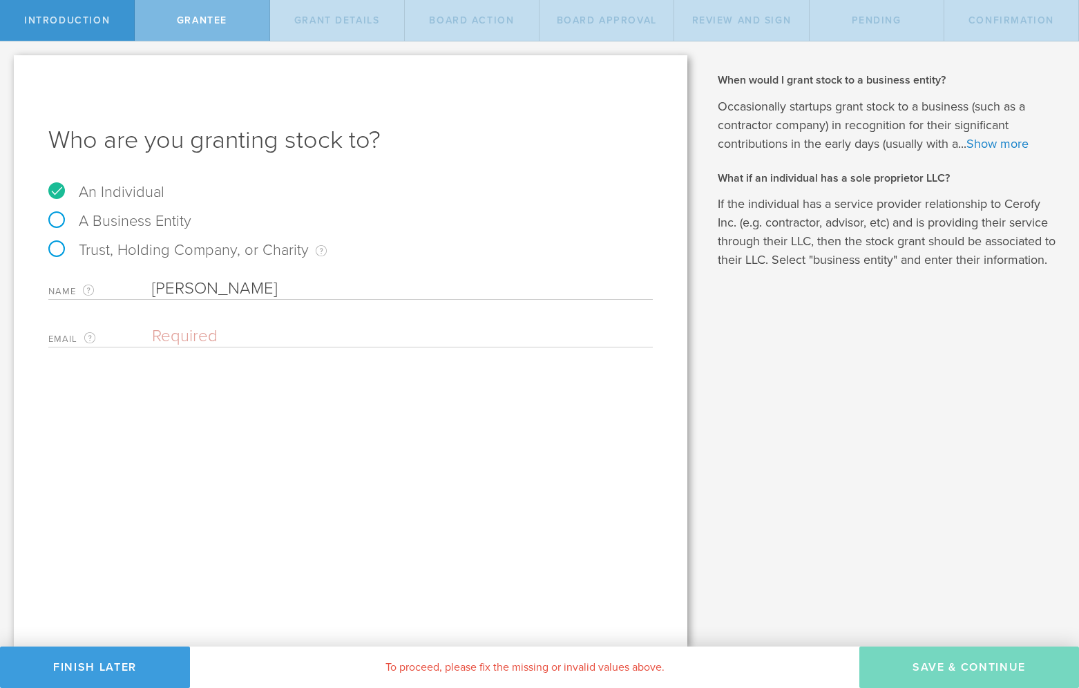
type input "Tucker Halpern"
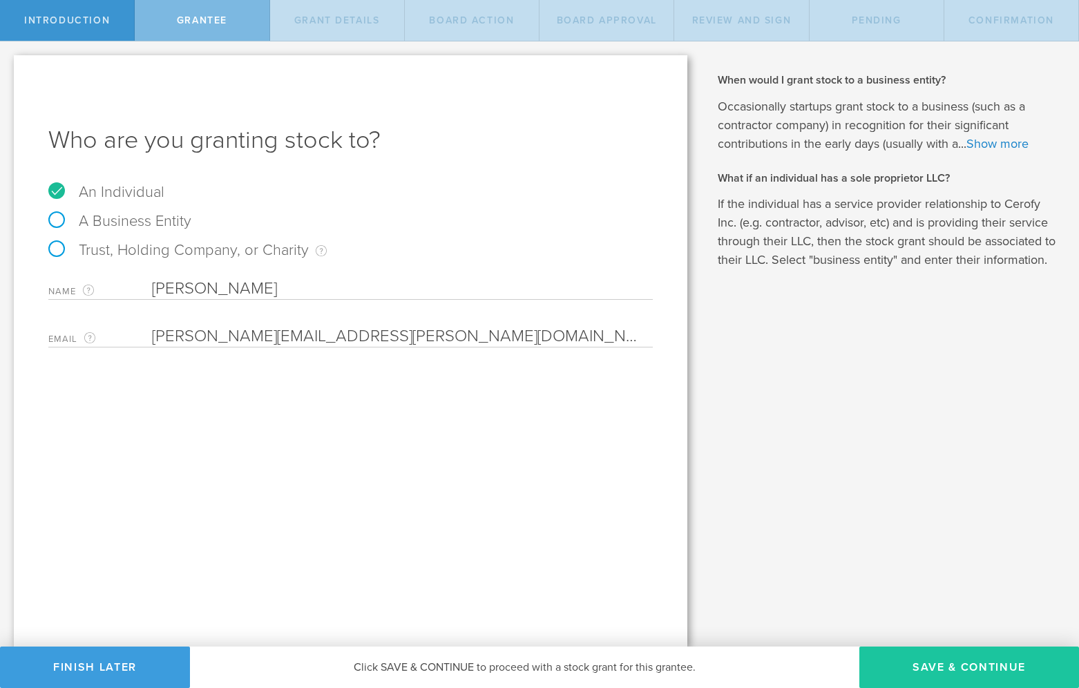
type input "tucker.halpern@gmail.com"
click at [951, 662] on button "Save & Continue" at bounding box center [969, 667] width 220 height 41
type input "48"
type input "12"
select select "none"
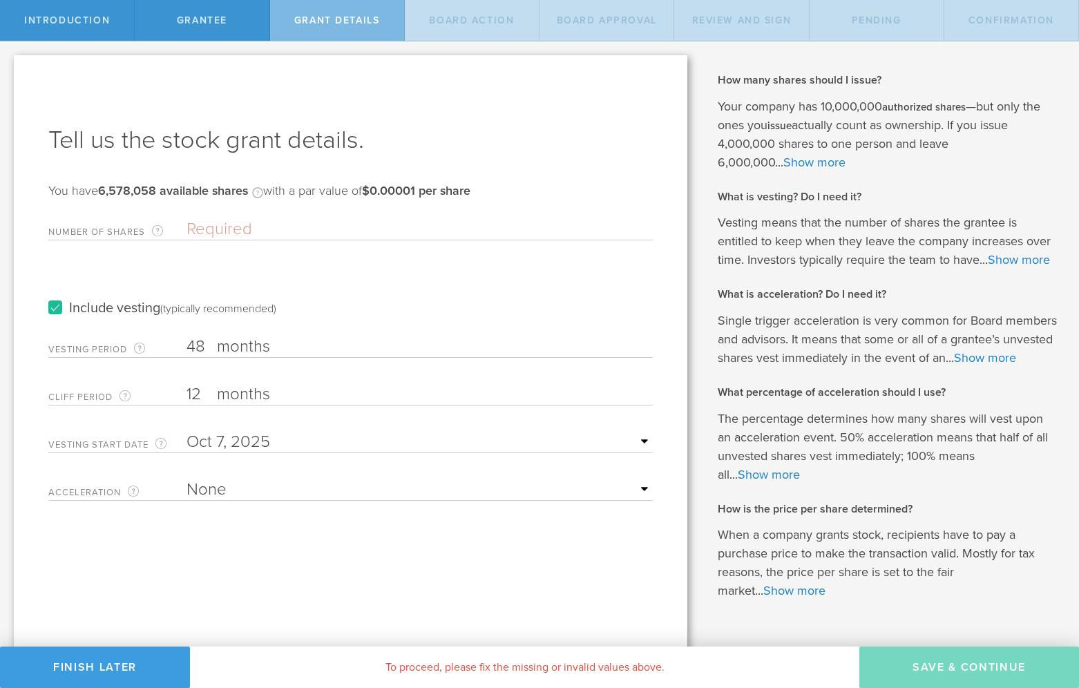
click at [53, 312] on label "Include vesting (typically recommended)" at bounding box center [162, 308] width 228 height 15
click at [0, 0] on input "Include vesting (typically recommended)" at bounding box center [0, 0] width 0 height 0
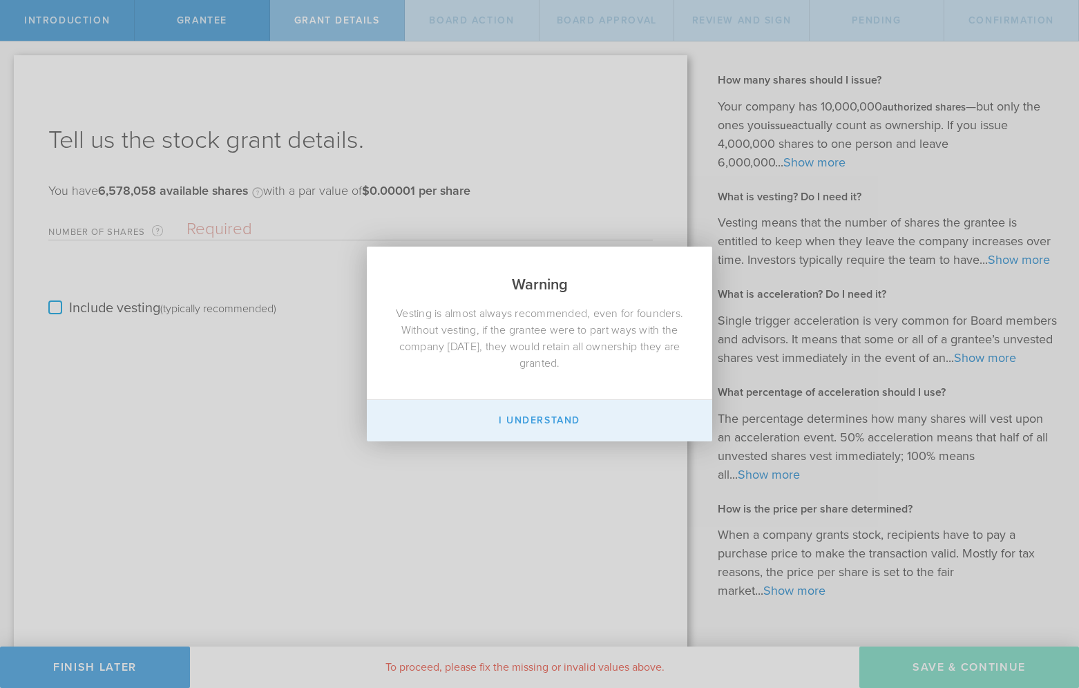
click at [505, 434] on button "I Understand" at bounding box center [539, 420] width 345 height 41
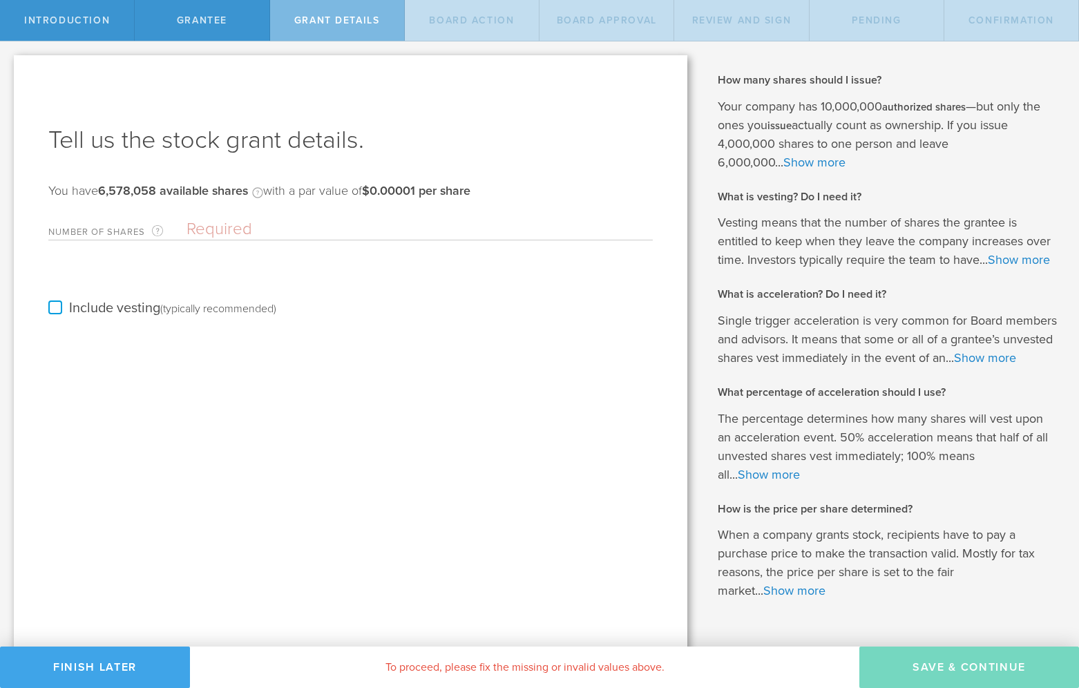
click at [102, 674] on button "Finish Later" at bounding box center [95, 667] width 190 height 41
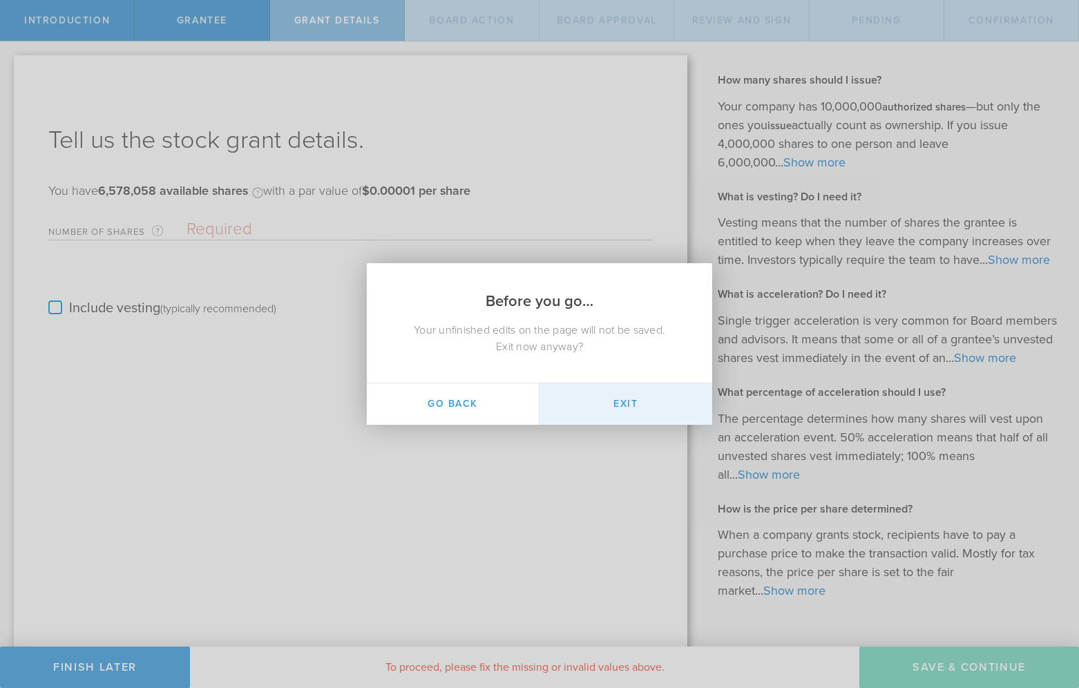
click at [631, 408] on button "Exit" at bounding box center [625, 403] width 173 height 41
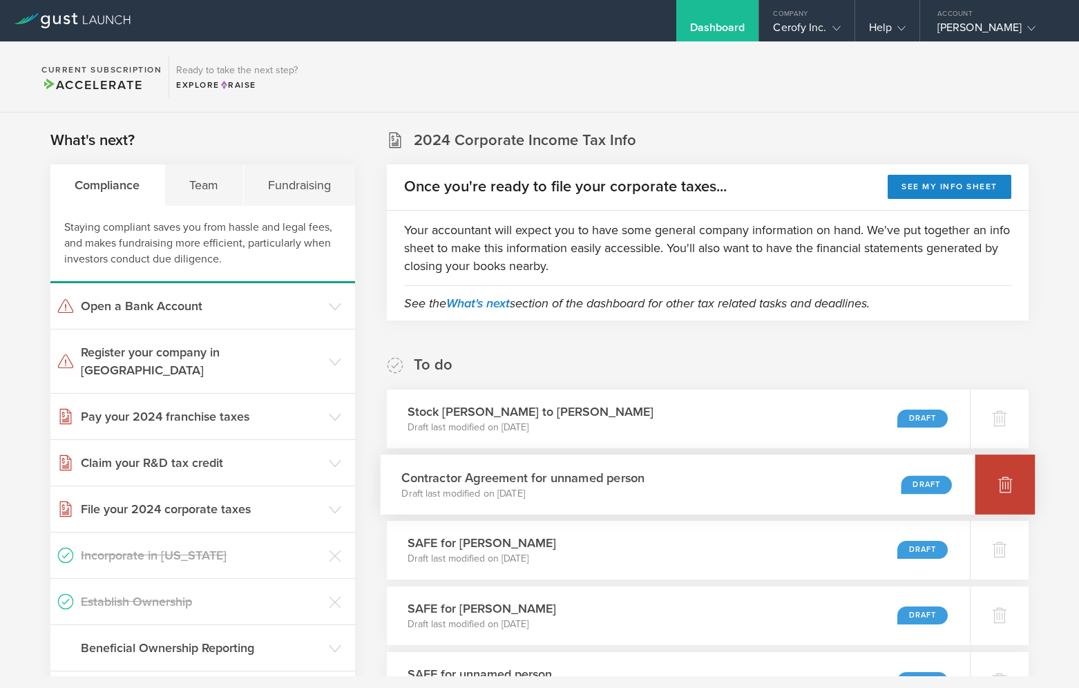
click at [1002, 482] on icon at bounding box center [1005, 485] width 15 height 13
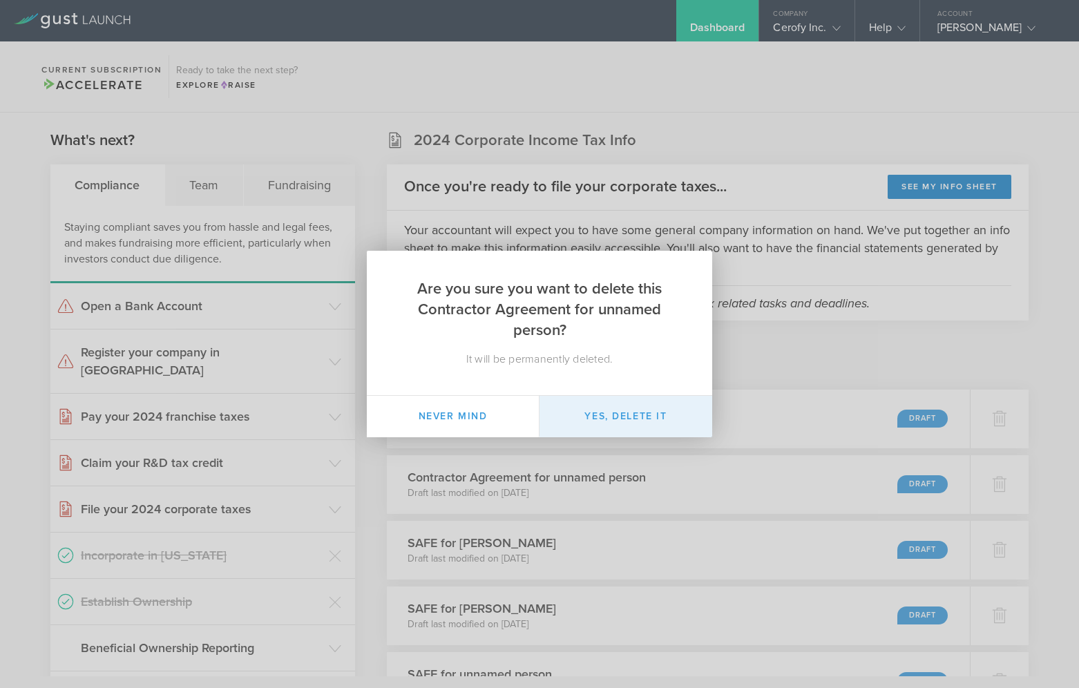
click at [611, 417] on button "Yes, delete it" at bounding box center [625, 416] width 173 height 41
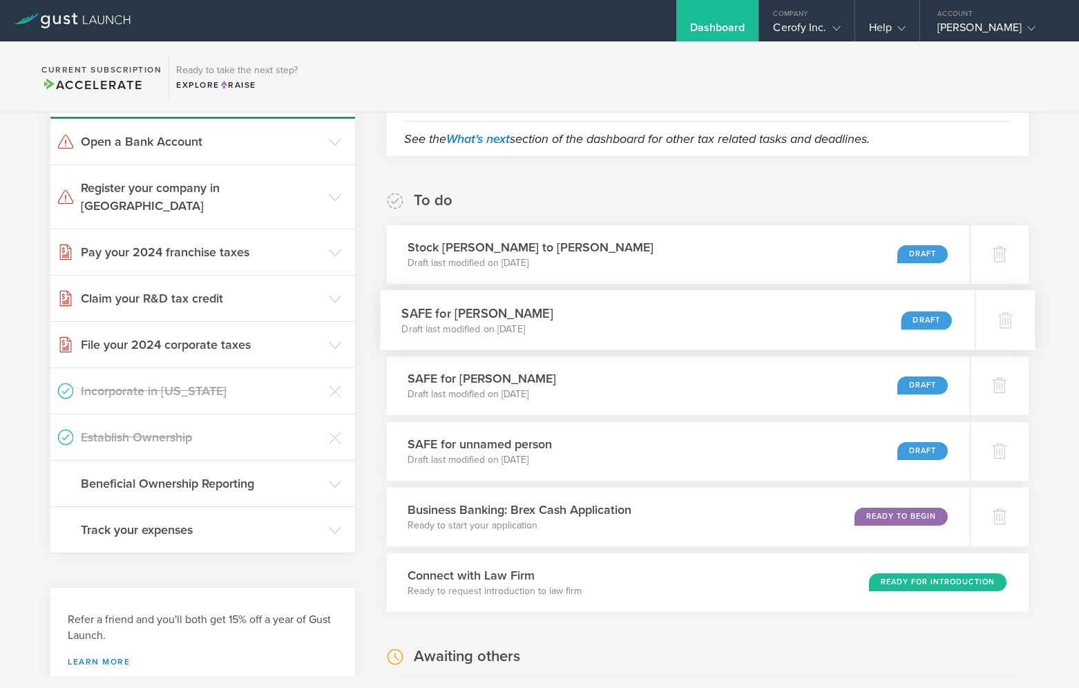
scroll to position [165, 0]
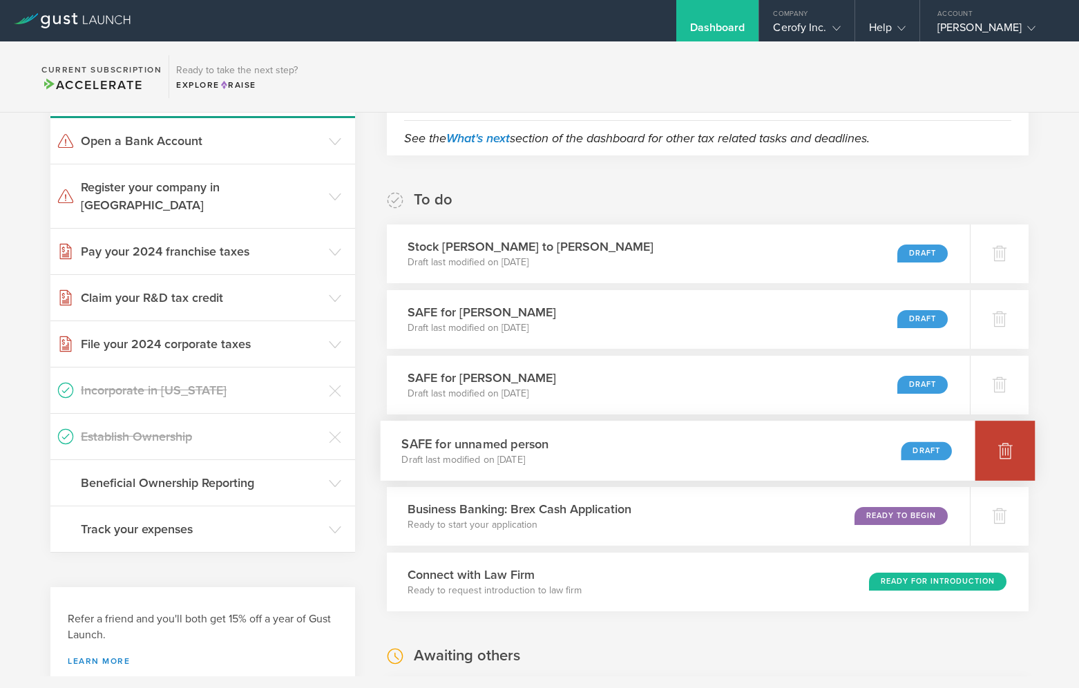
click at [1010, 457] on icon at bounding box center [1005, 451] width 15 height 13
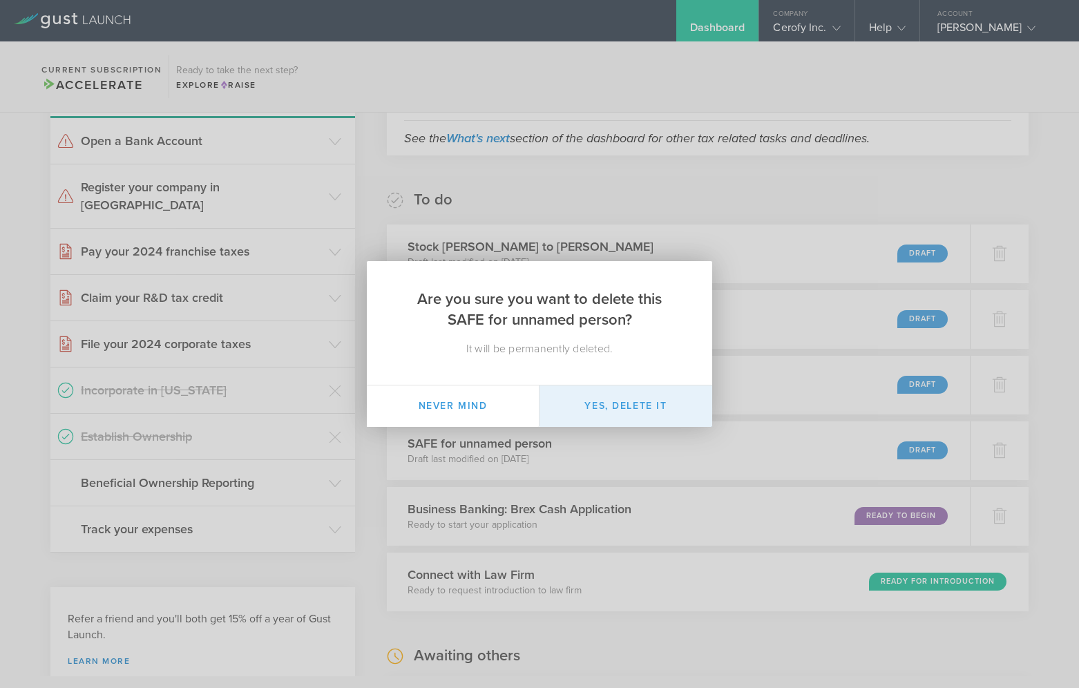
click at [629, 407] on button "Yes, delete it" at bounding box center [625, 405] width 173 height 41
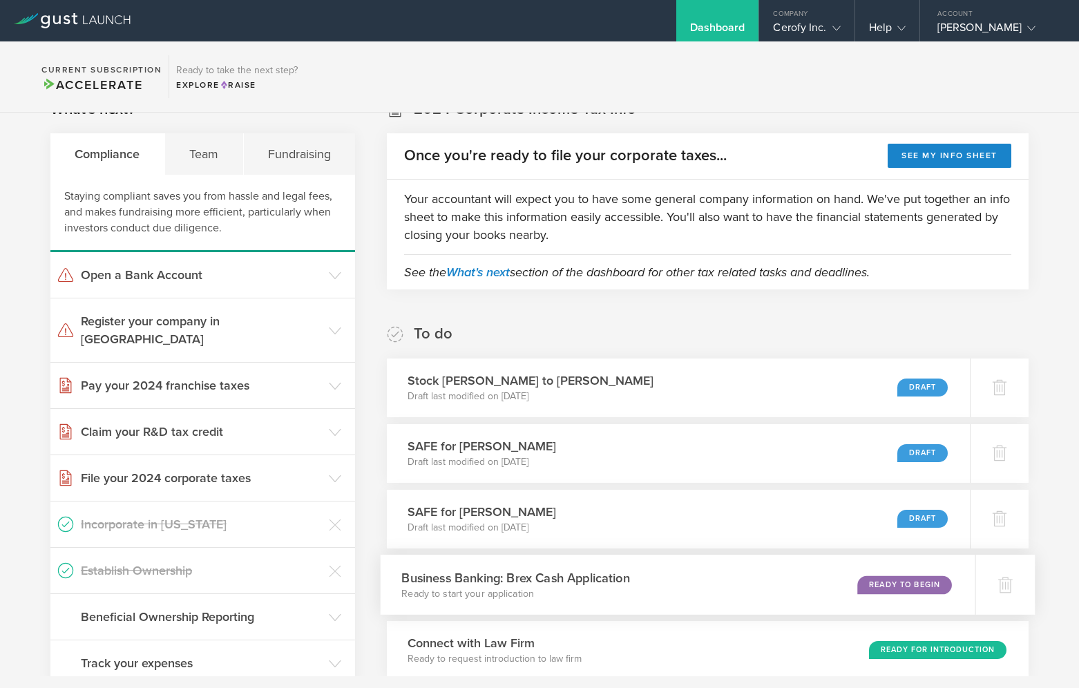
scroll to position [0, 0]
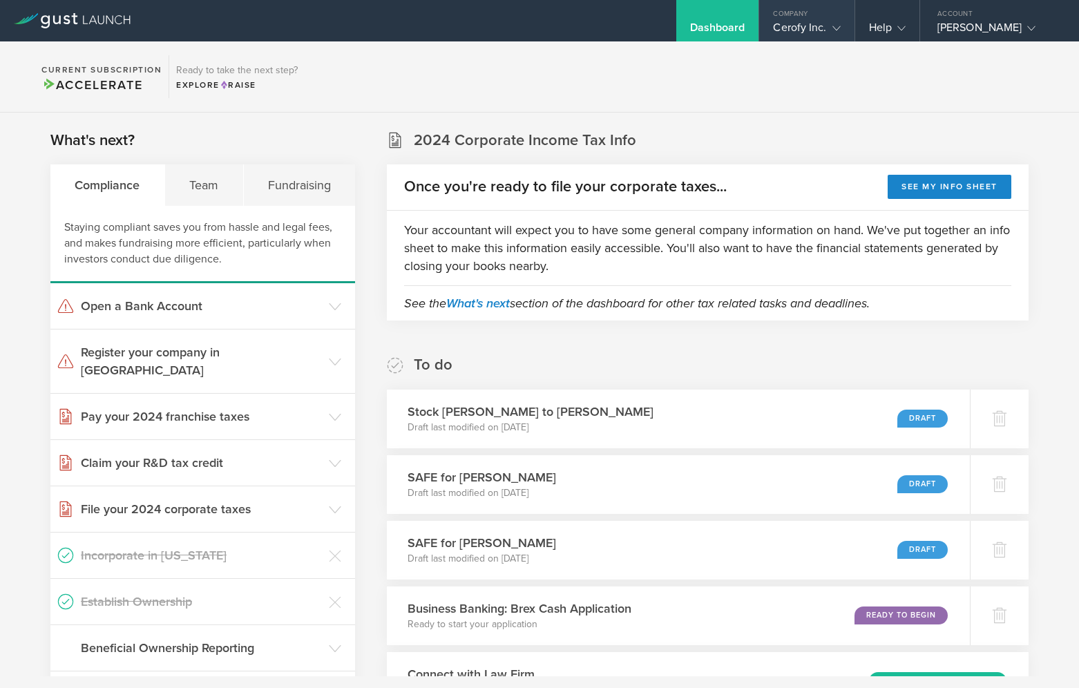
click at [827, 24] on gust-icon at bounding box center [834, 28] width 14 height 14
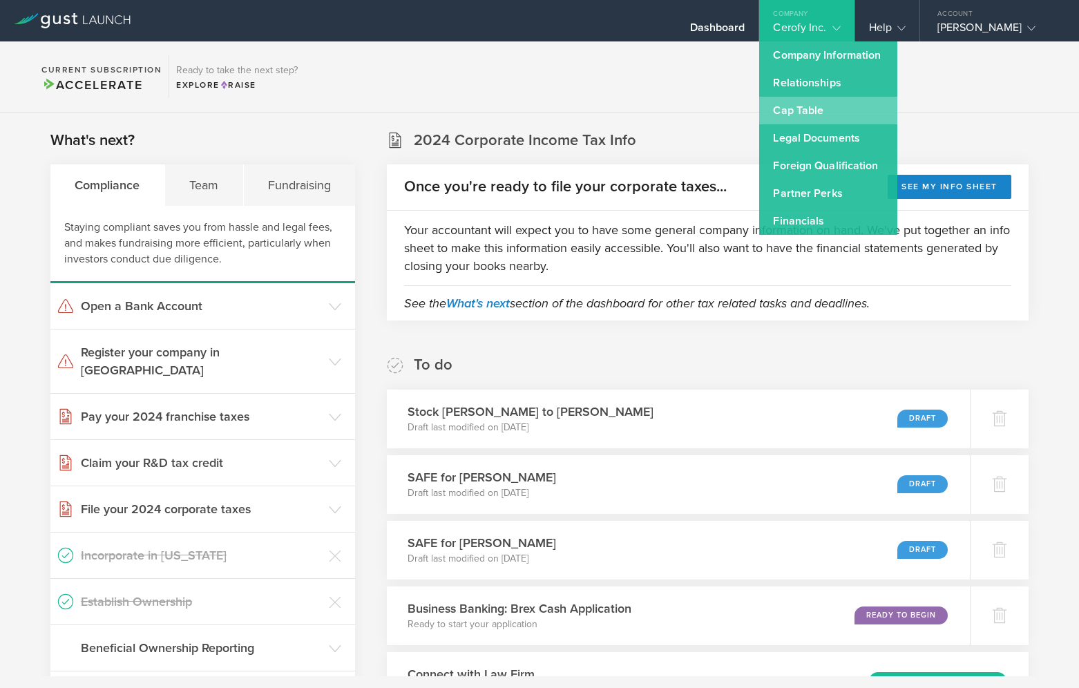
click at [819, 111] on link "Cap Table" at bounding box center [828, 111] width 138 height 28
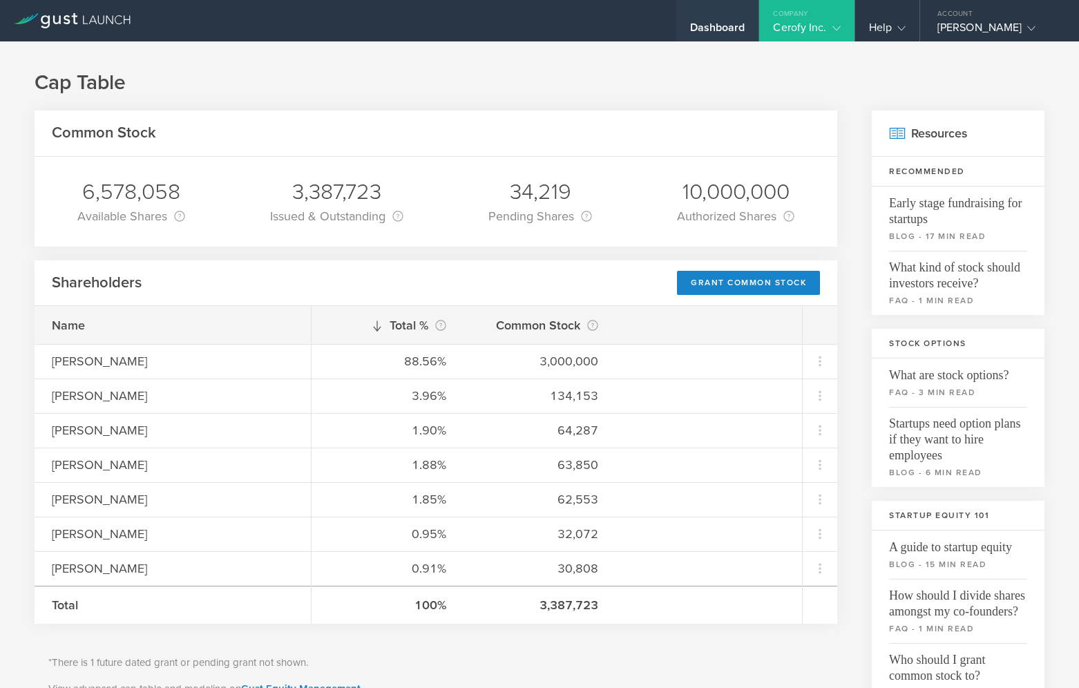
click at [719, 26] on div "Dashboard" at bounding box center [717, 31] width 55 height 21
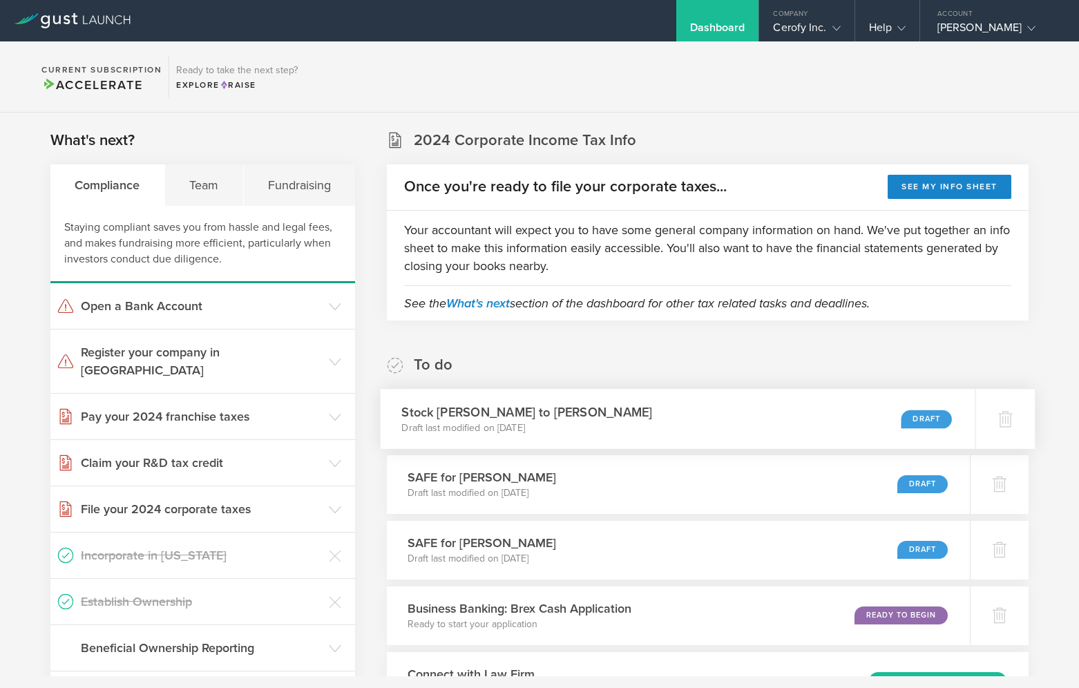
click at [839, 428] on div "Stock Grant to Tucker Halpern Draft last modified on Oct 7, 2025 Draft" at bounding box center [678, 419] width 595 height 60
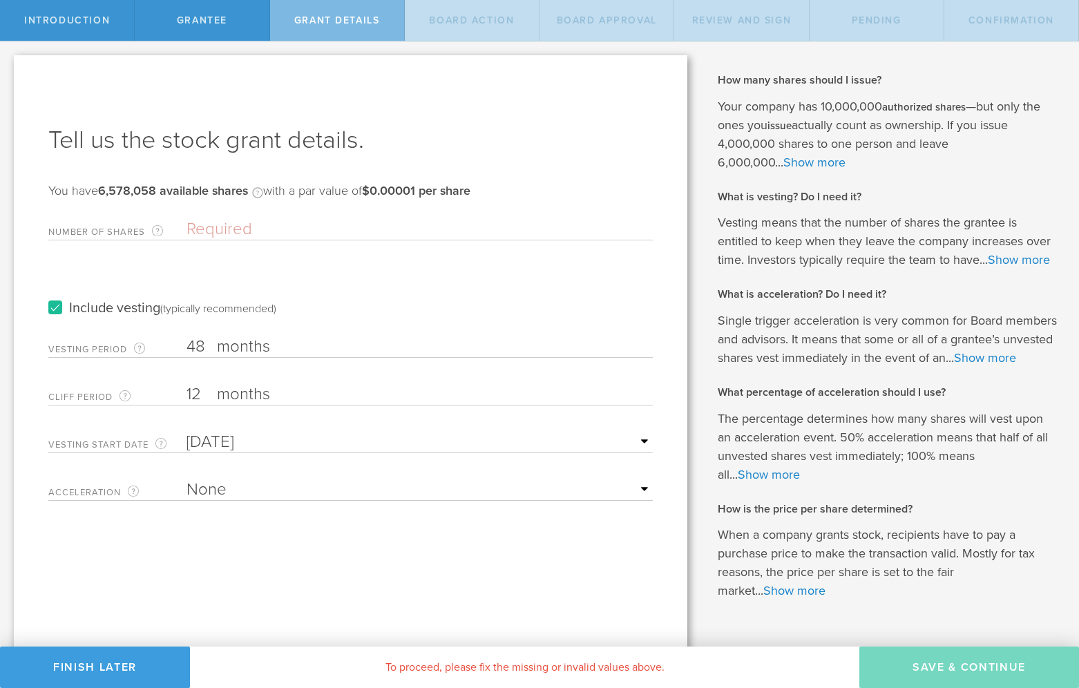
paste input "34565"
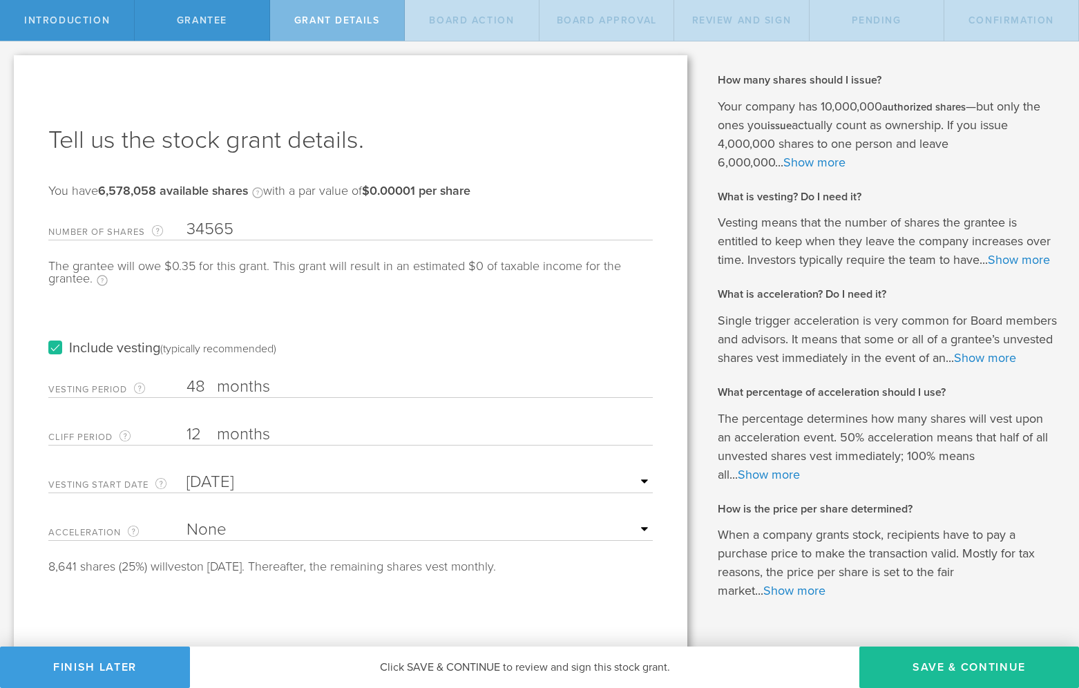
type input "34565"
click at [55, 346] on label "Include vesting (typically recommended)" at bounding box center [162, 348] width 228 height 15
click at [0, 0] on input "Include vesting (typically recommended)" at bounding box center [0, 0] width 0 height 0
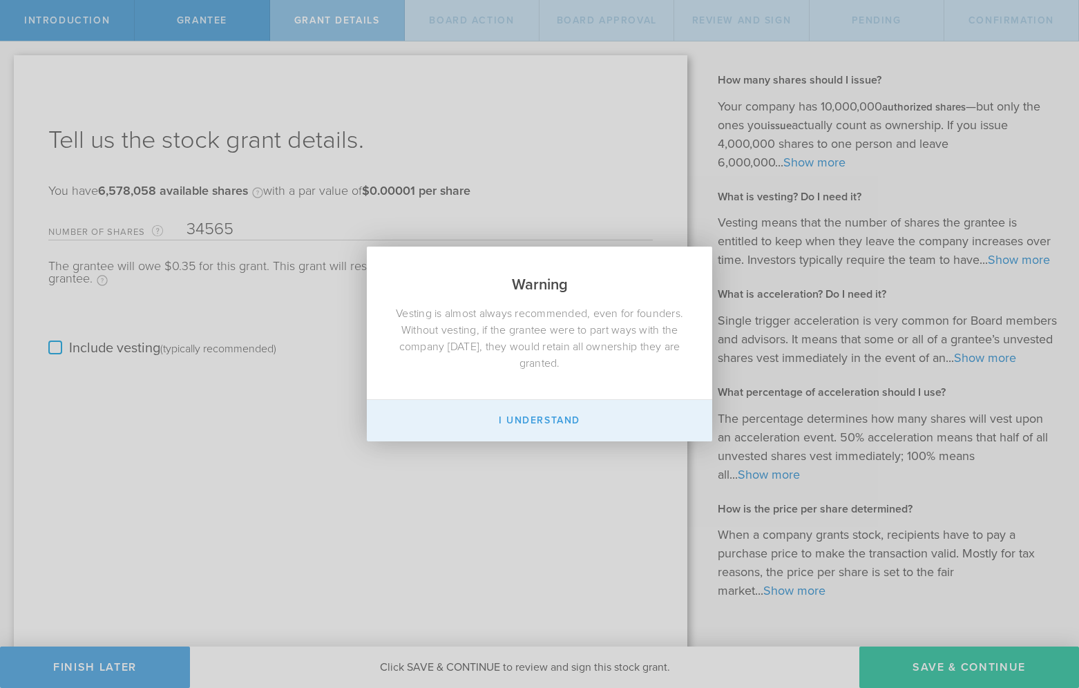
click at [544, 426] on button "I Understand" at bounding box center [539, 420] width 345 height 41
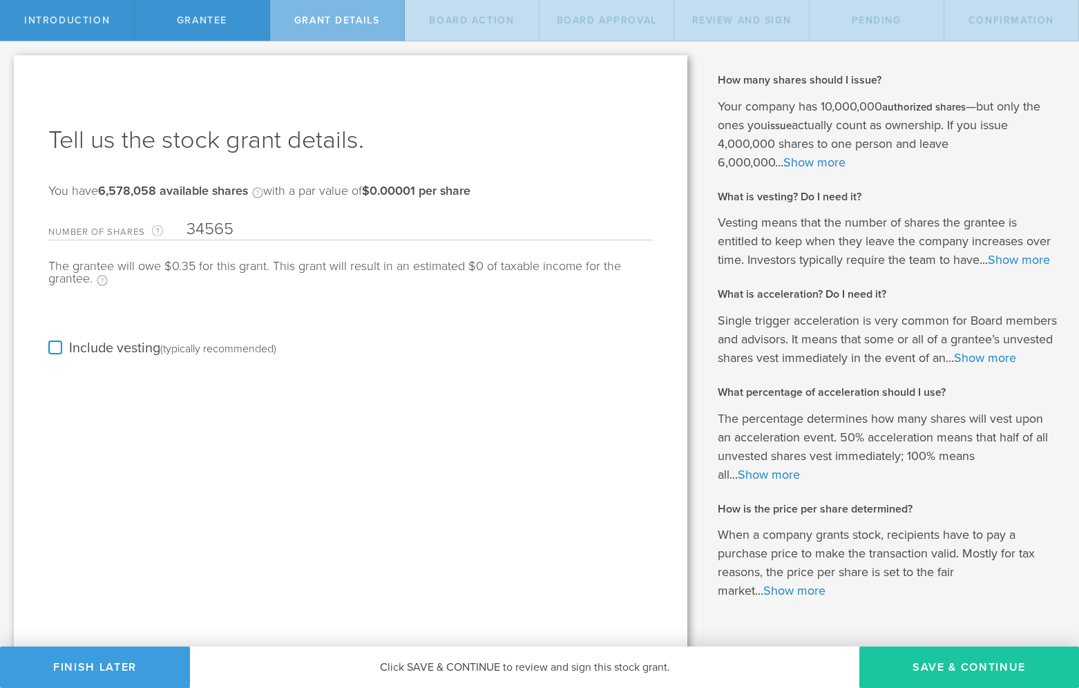
click at [945, 672] on button "Save & Continue" at bounding box center [969, 667] width 220 height 41
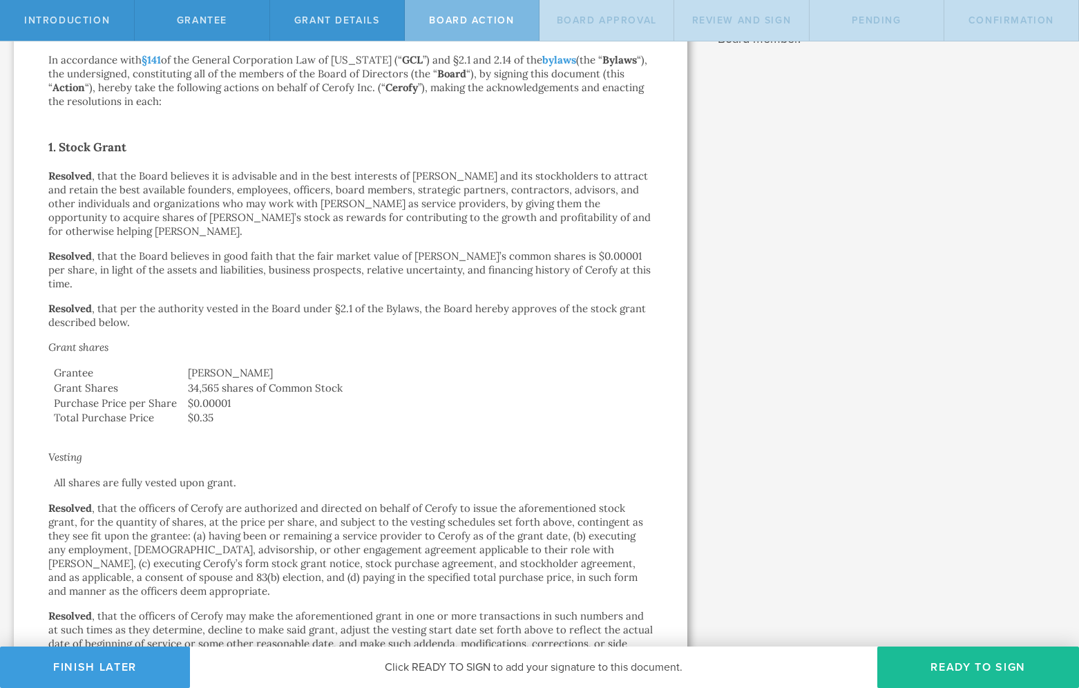
scroll to position [175, 0]
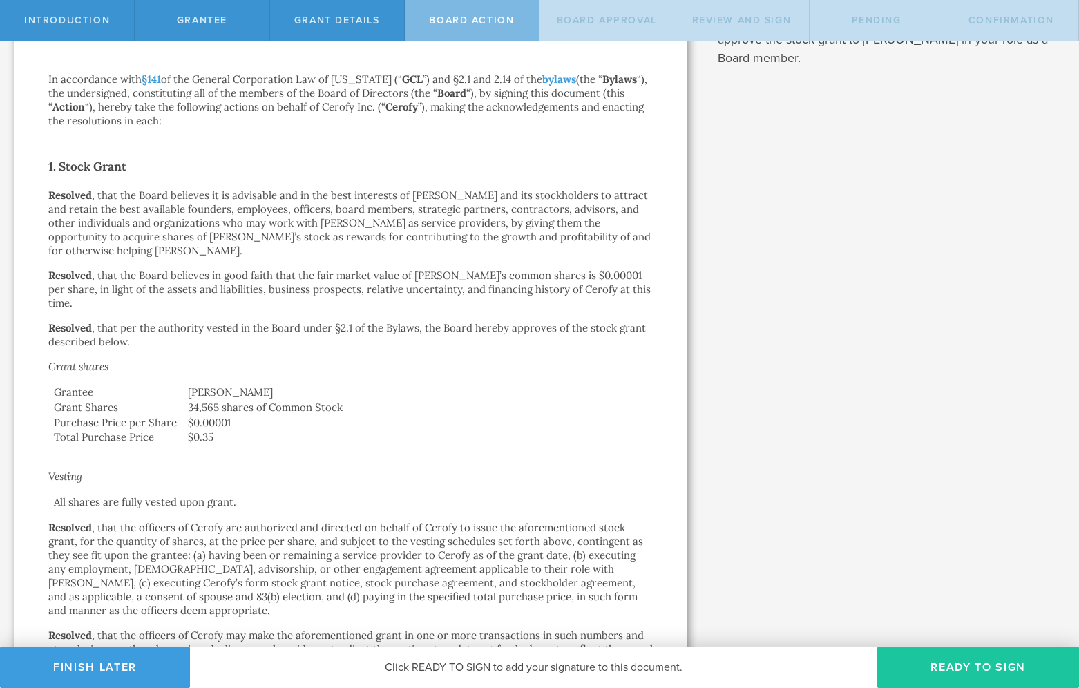
click at [926, 670] on button "Ready to Sign" at bounding box center [978, 667] width 202 height 41
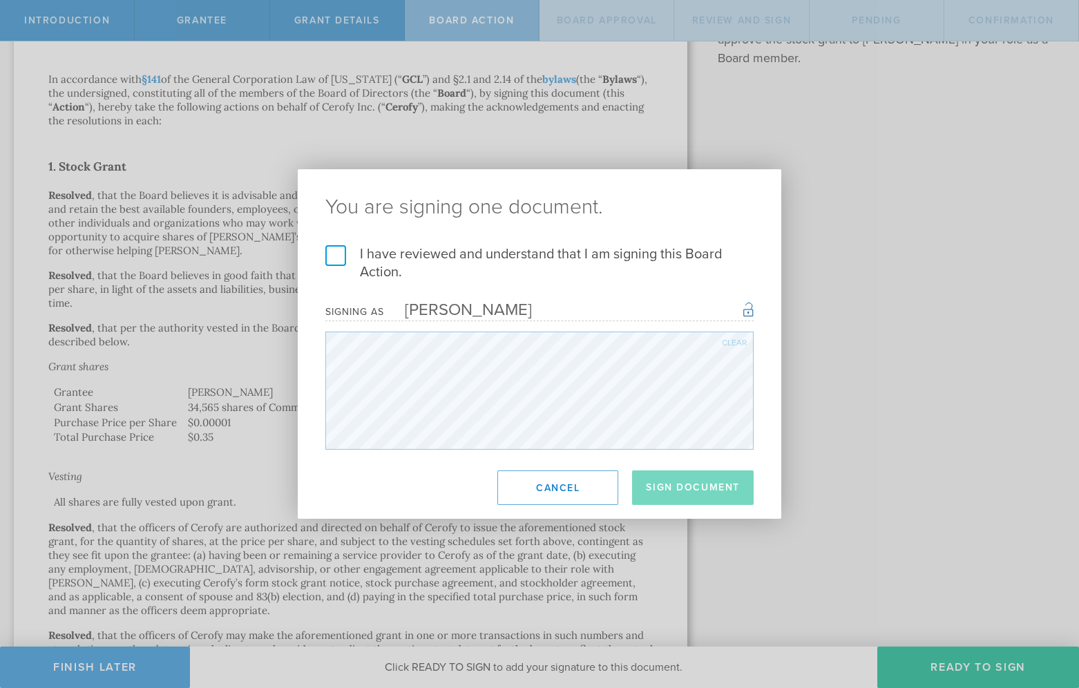
click at [337, 254] on label "I have reviewed and understand that I am signing this Board Action." at bounding box center [539, 263] width 428 height 36
click at [0, 0] on input "I have reviewed and understand that I am signing this Board Action." at bounding box center [0, 0] width 0 height 0
click at [690, 486] on button "Sign Document" at bounding box center [693, 487] width 122 height 35
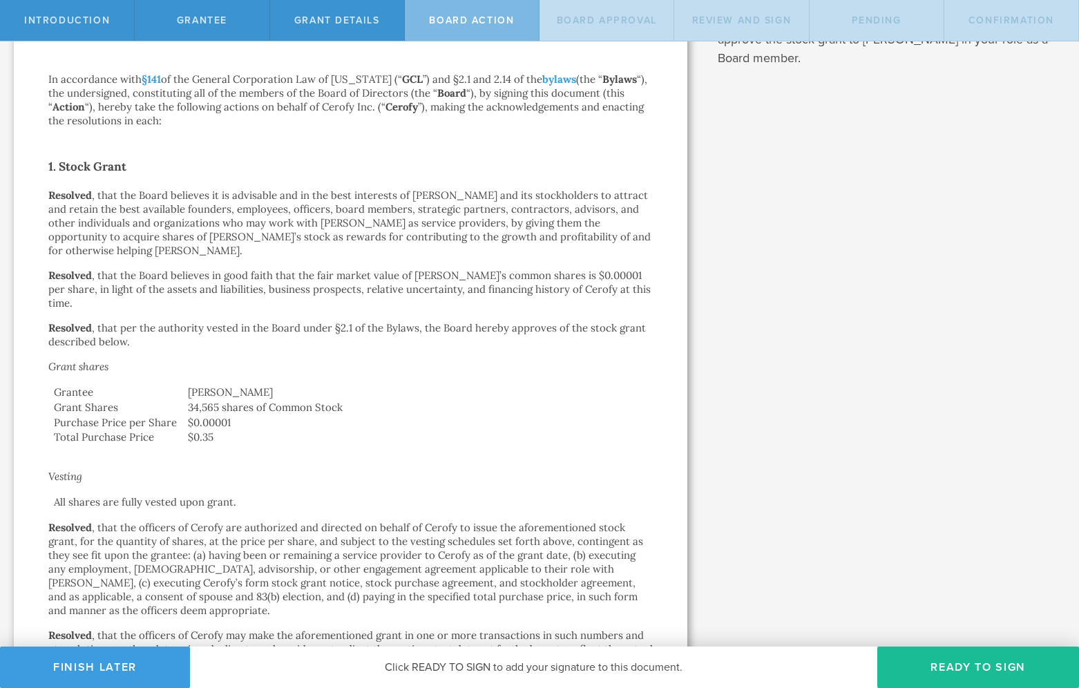
scroll to position [0, 0]
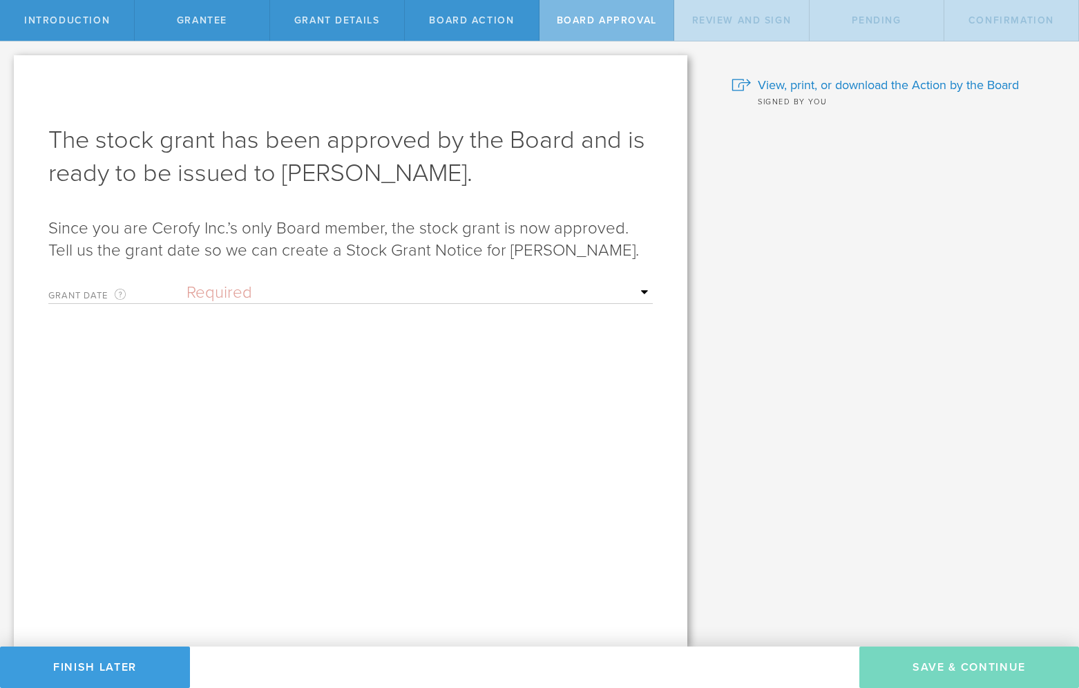
click at [463, 292] on select "Required Upon grantee's signature A specific date" at bounding box center [419, 293] width 466 height 21
select select "uponGranteeSignature"
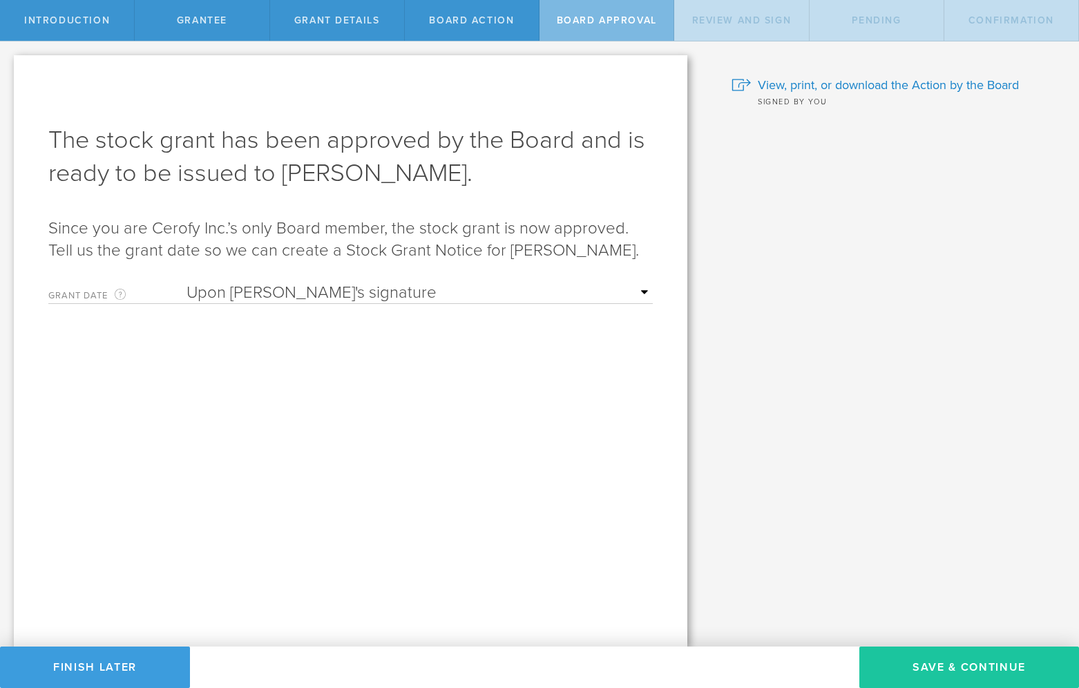
click at [962, 672] on button "Save & Continue" at bounding box center [969, 667] width 220 height 41
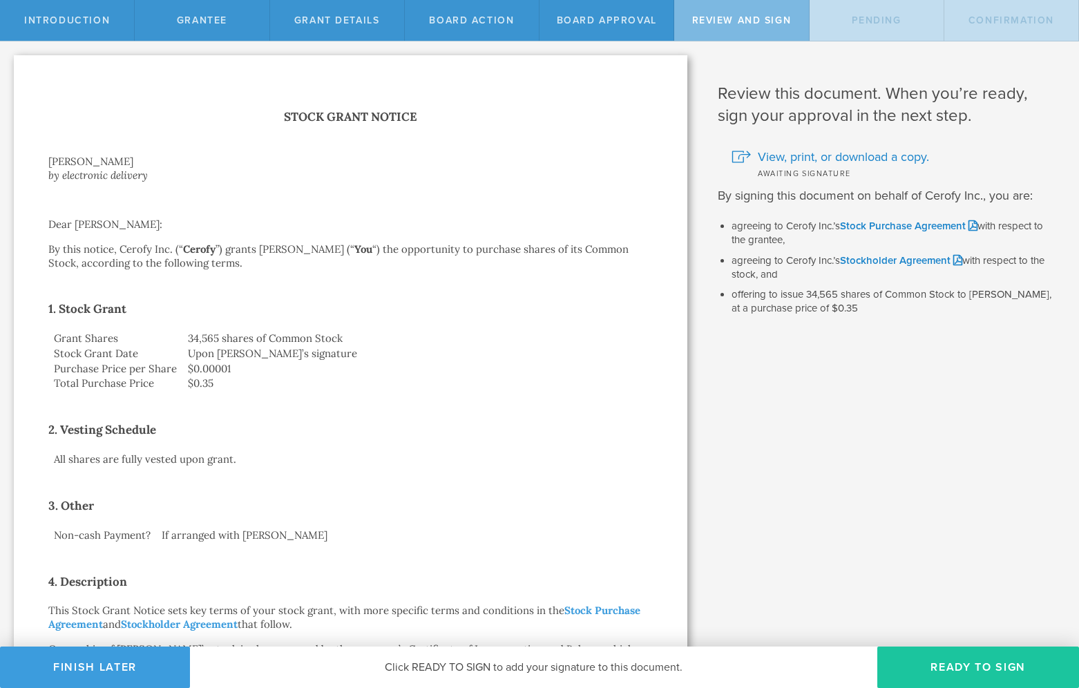
click at [961, 667] on button "Ready to Sign" at bounding box center [978, 667] width 202 height 41
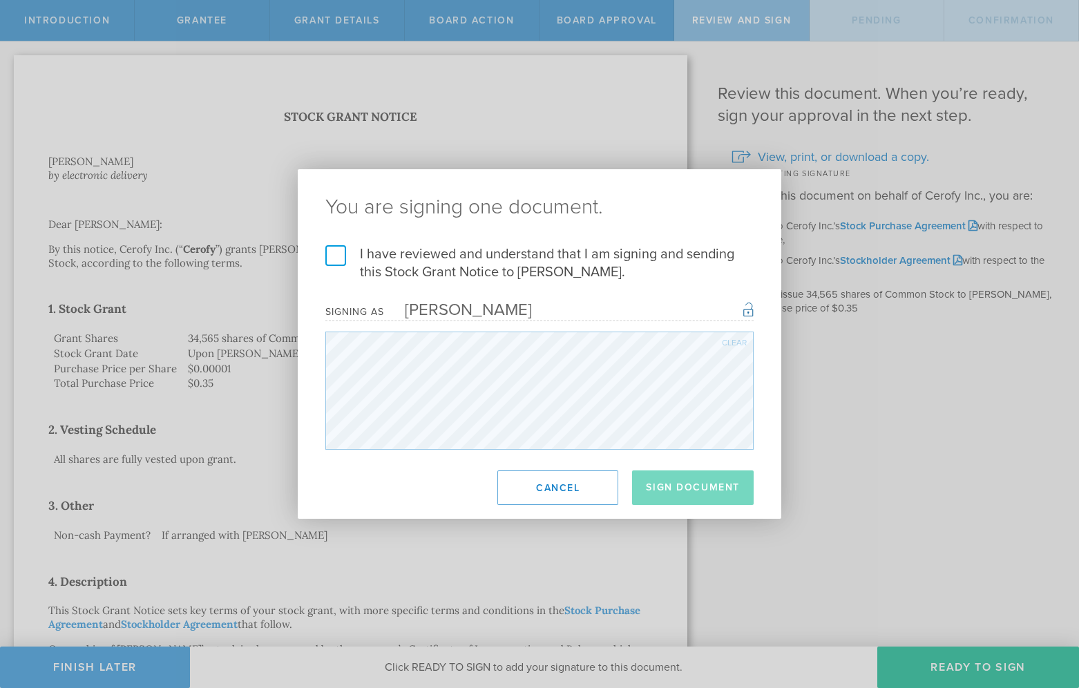
click at [337, 256] on label "I have reviewed and understand that I am signing and sending this Stock Grant N…" at bounding box center [539, 263] width 428 height 36
click at [0, 0] on input "I have reviewed and understand that I am signing and sending this Stock Grant N…" at bounding box center [0, 0] width 0 height 0
click at [687, 482] on button "Sign Document" at bounding box center [693, 487] width 122 height 35
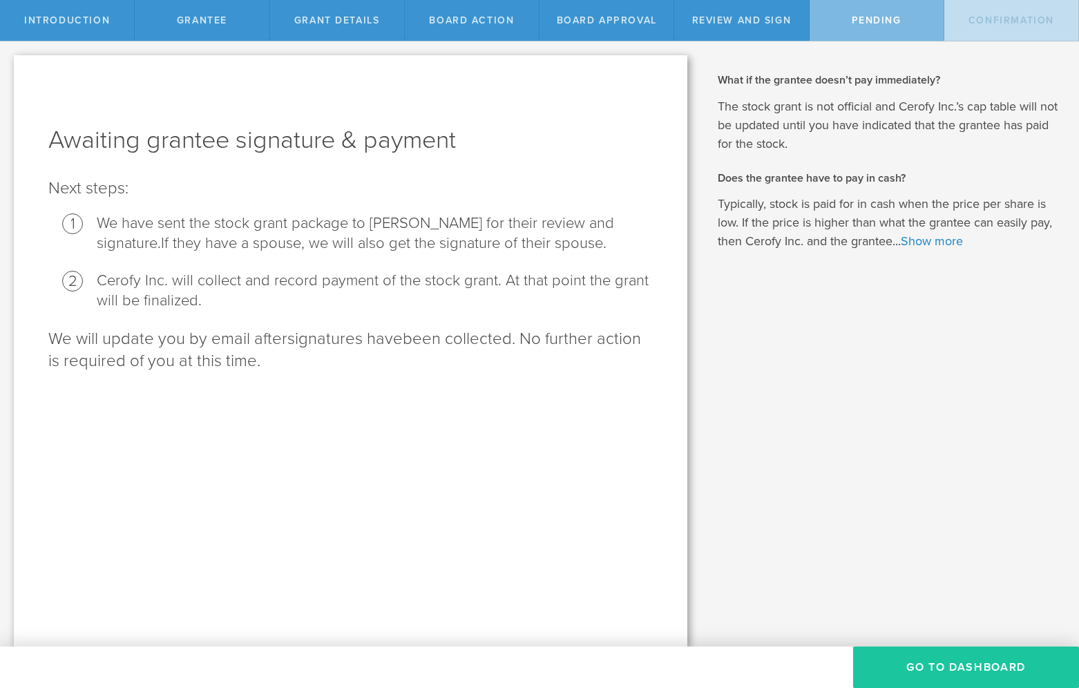
click at [912, 675] on button "Go To Dashboard" at bounding box center [966, 667] width 226 height 41
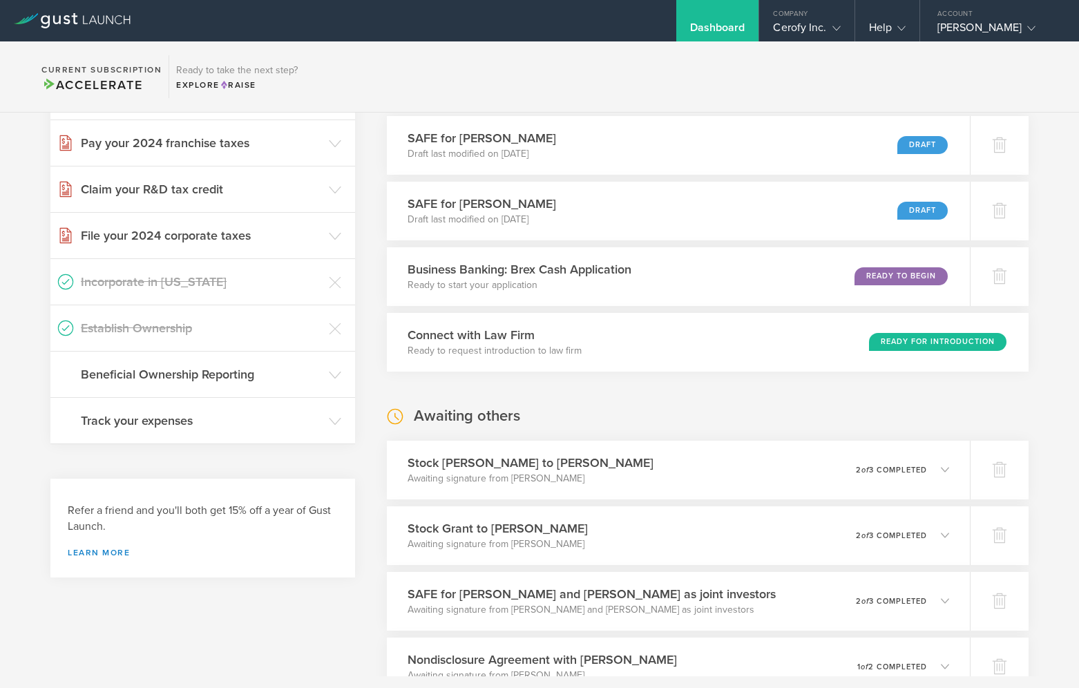
scroll to position [275, 0]
click at [657, 468] on div "Stock Grant to Tucker Halpern Awaiting signature from Tucker Halpern 0 undelive…" at bounding box center [678, 469] width 595 height 60
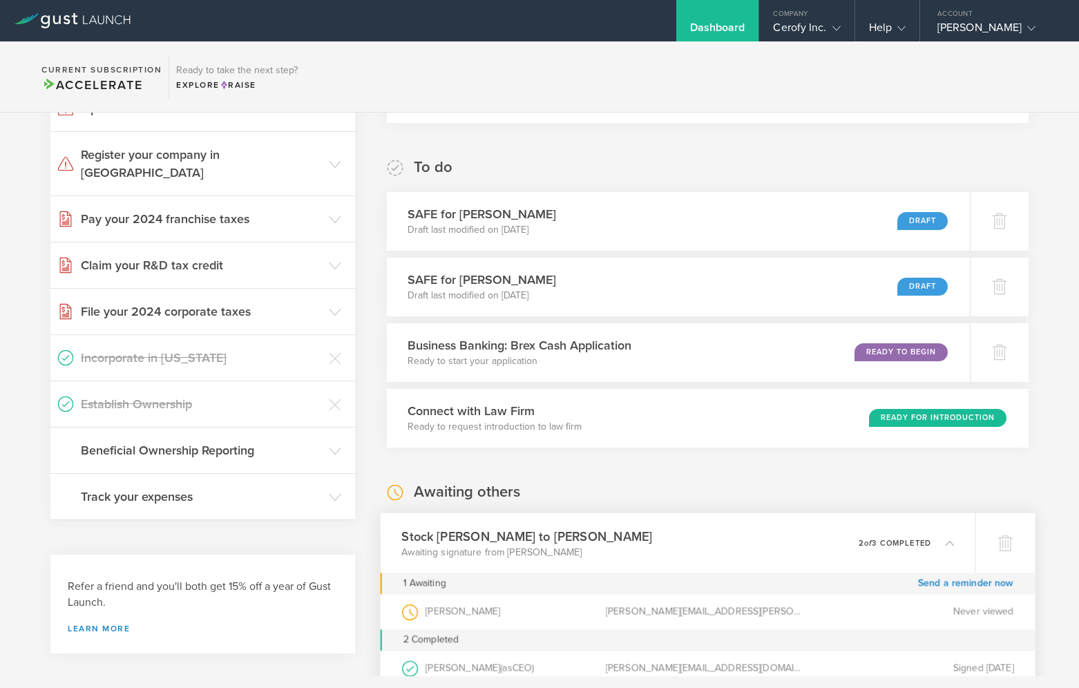
scroll to position [87, 0]
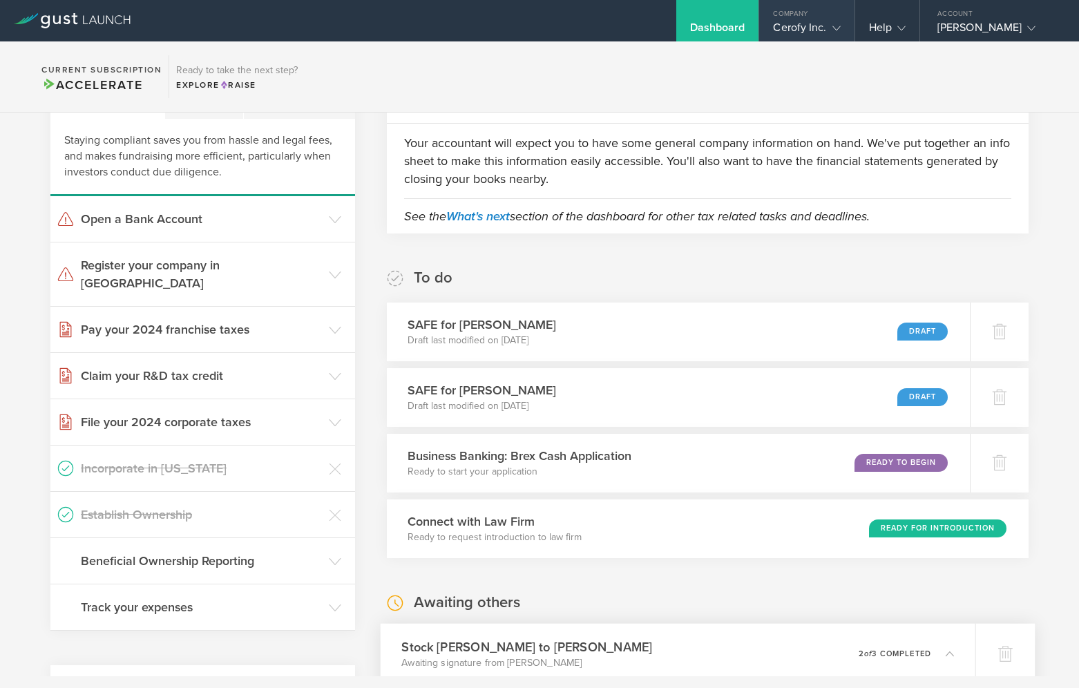
click at [821, 16] on div "Company" at bounding box center [806, 10] width 95 height 21
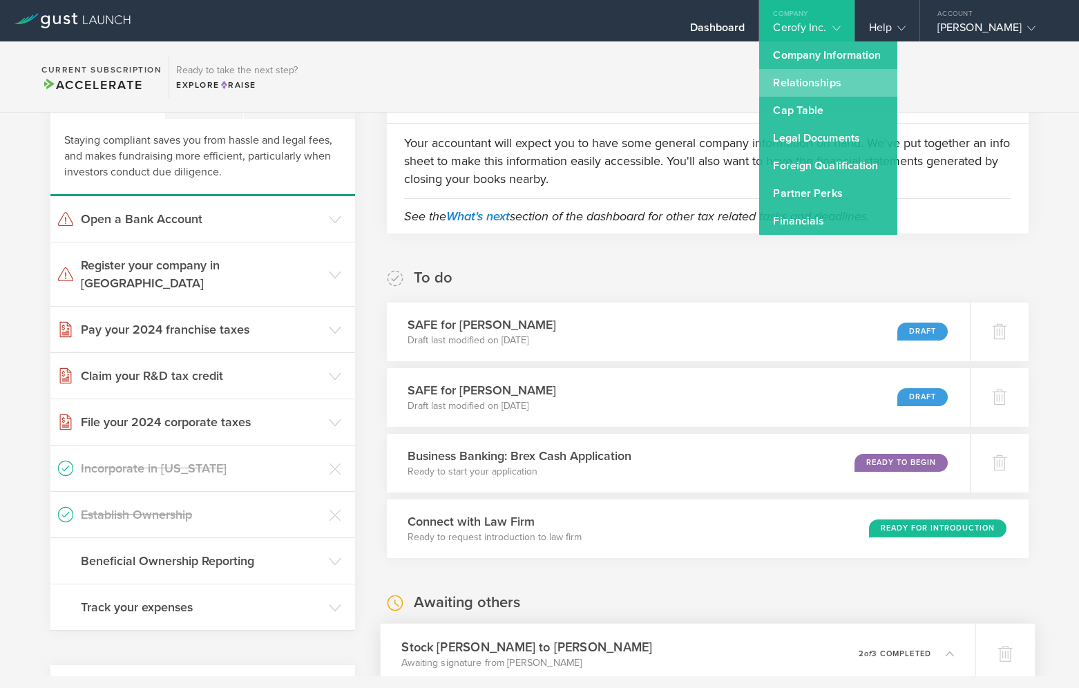
click at [818, 82] on link "Relationships" at bounding box center [828, 83] width 138 height 28
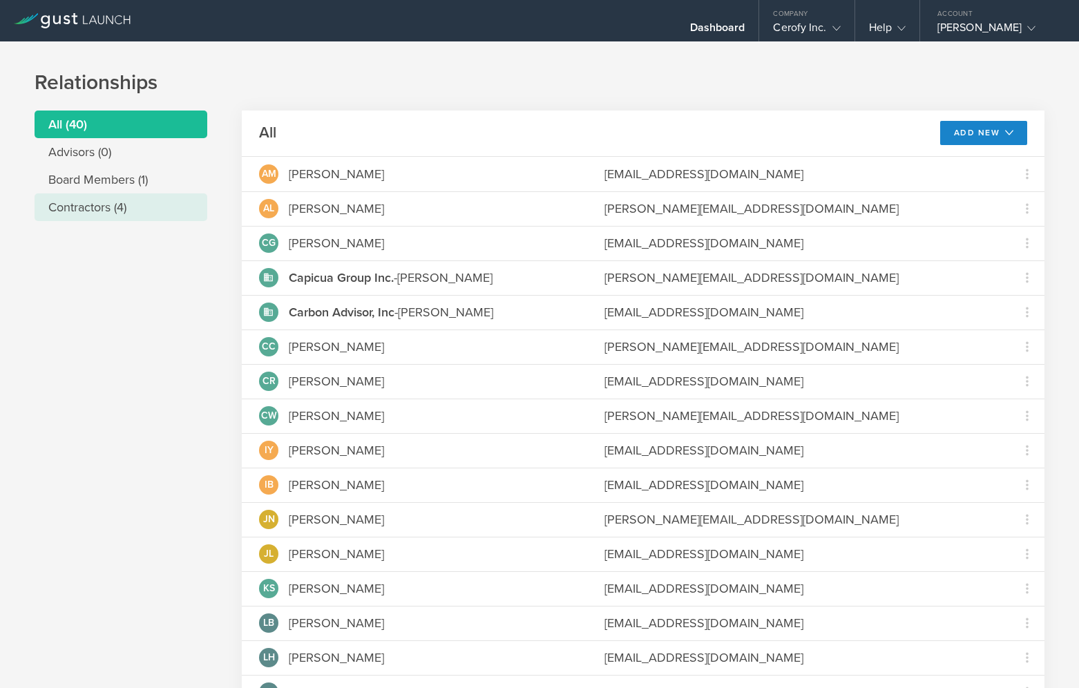
click at [93, 202] on li "Contractors (4)" at bounding box center [121, 207] width 173 height 28
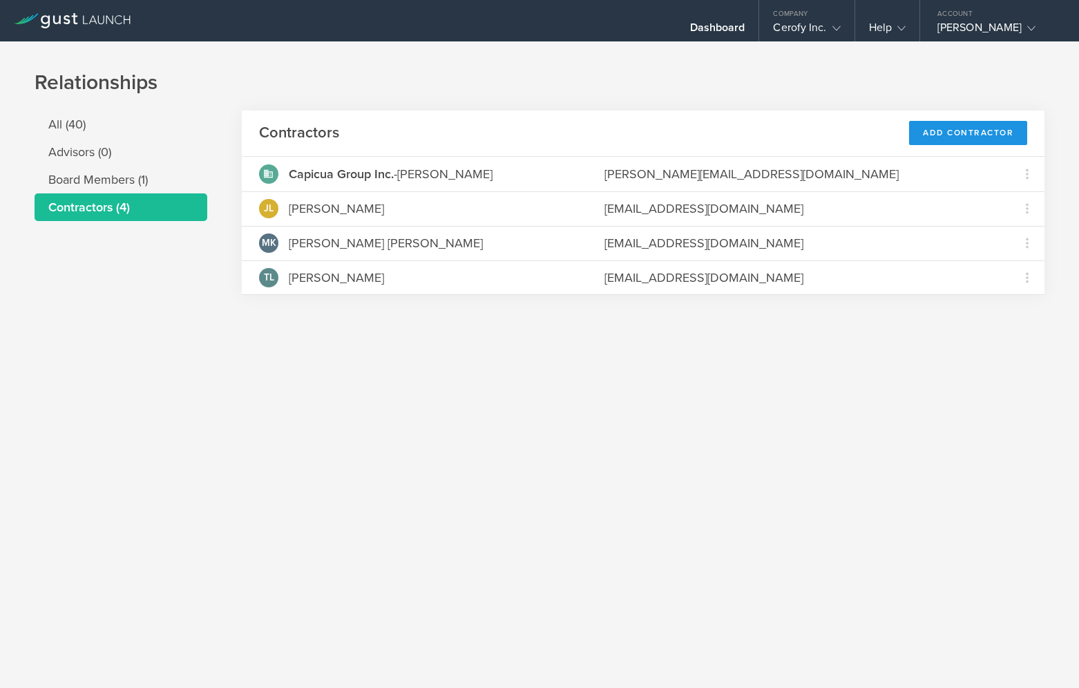
click at [970, 135] on div "Add Contractor" at bounding box center [968, 133] width 118 height 24
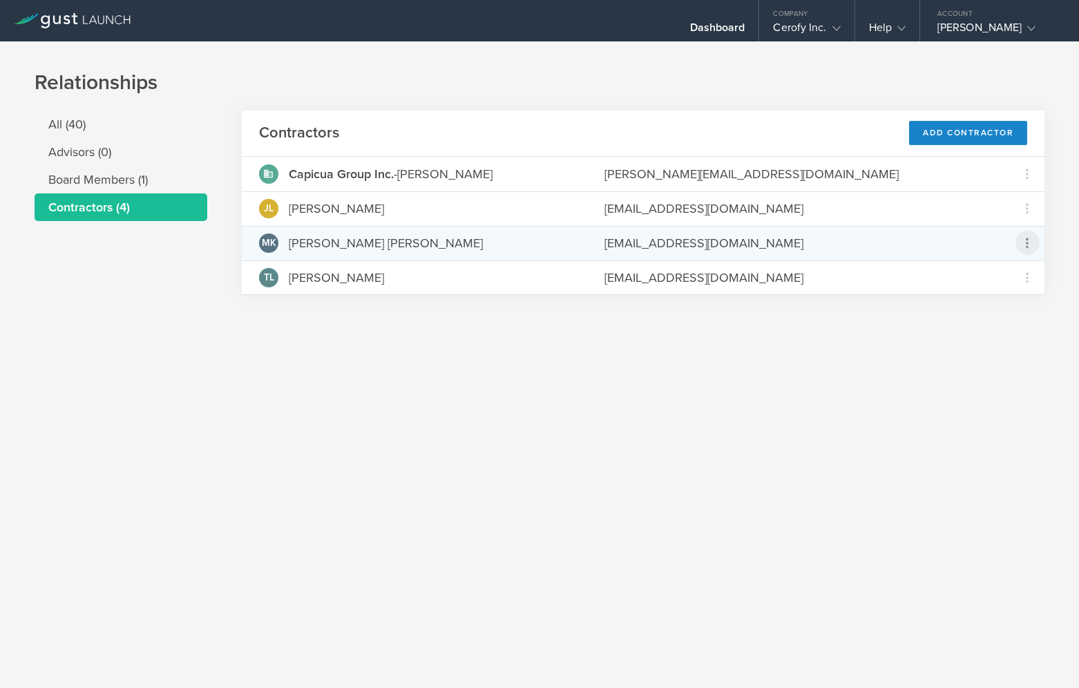
click at [1028, 246] on icon at bounding box center [1027, 243] width 17 height 17
click at [807, 291] on md-backdrop at bounding box center [539, 344] width 1079 height 688
click at [740, 247] on div "mkf2145@columbia.edu" at bounding box center [798, 243] width 388 height 18
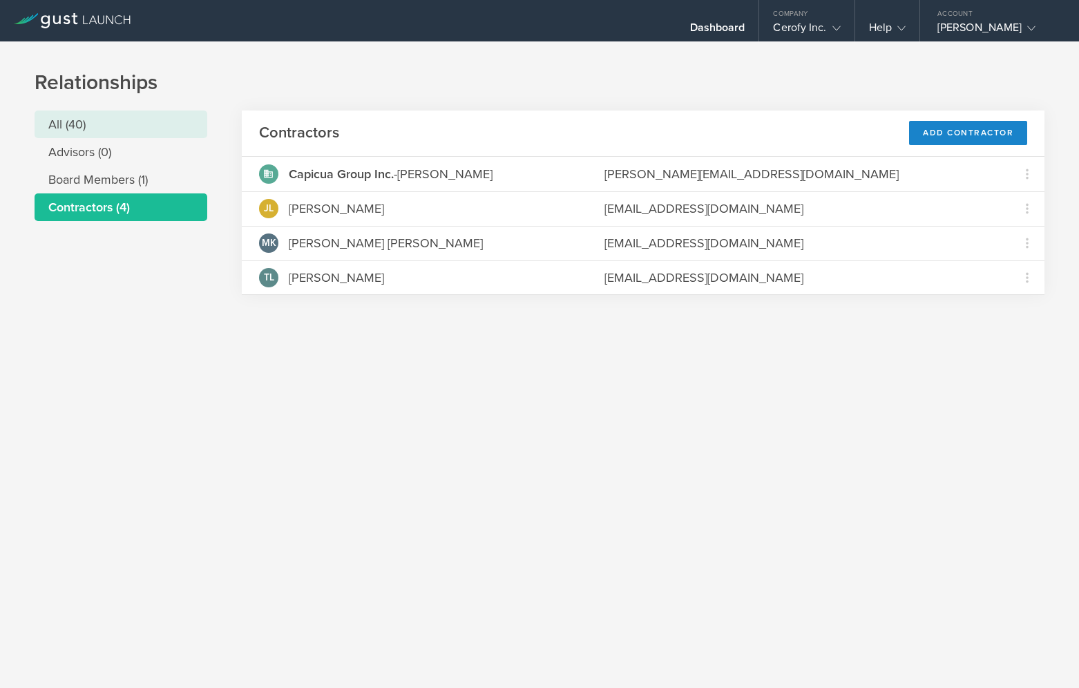
click at [117, 130] on li "All (40)" at bounding box center [121, 125] width 173 height 28
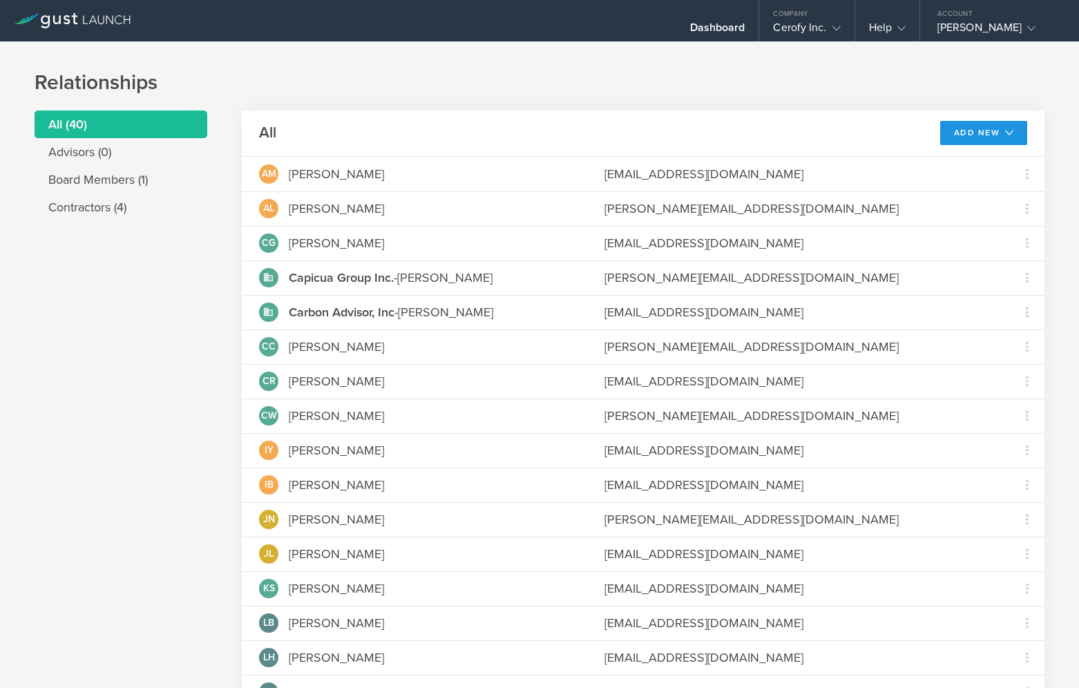
click at [986, 131] on button "Add New" at bounding box center [984, 133] width 88 height 24
click at [976, 189] on li "Add contractor" at bounding box center [977, 191] width 88 height 27
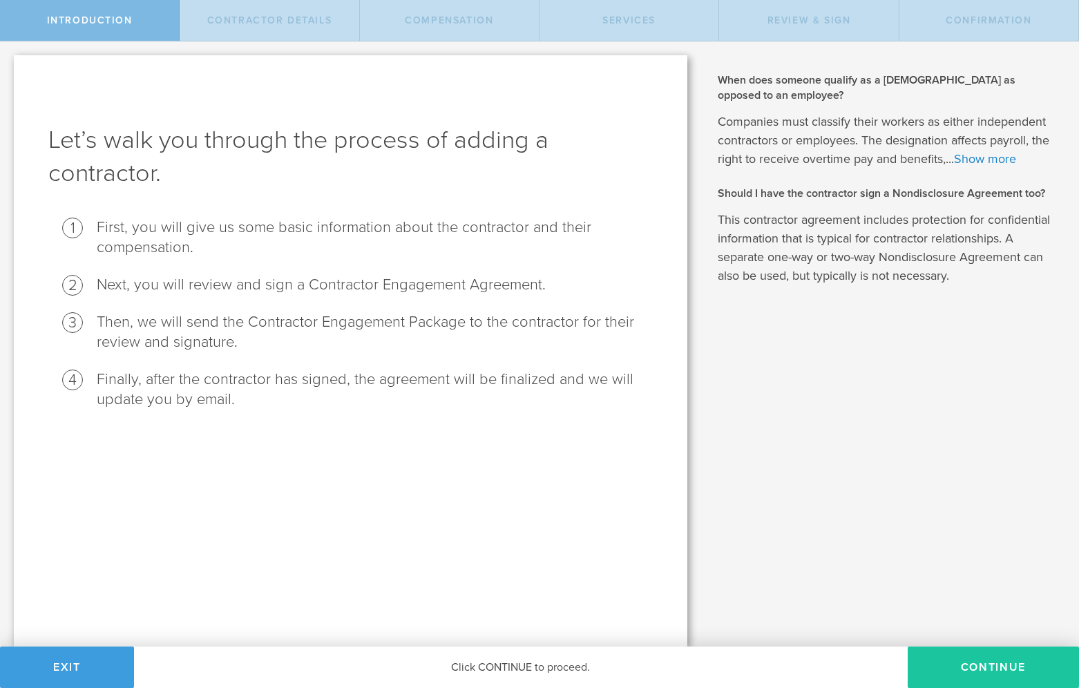
click at [961, 674] on button "Continue" at bounding box center [993, 667] width 171 height 41
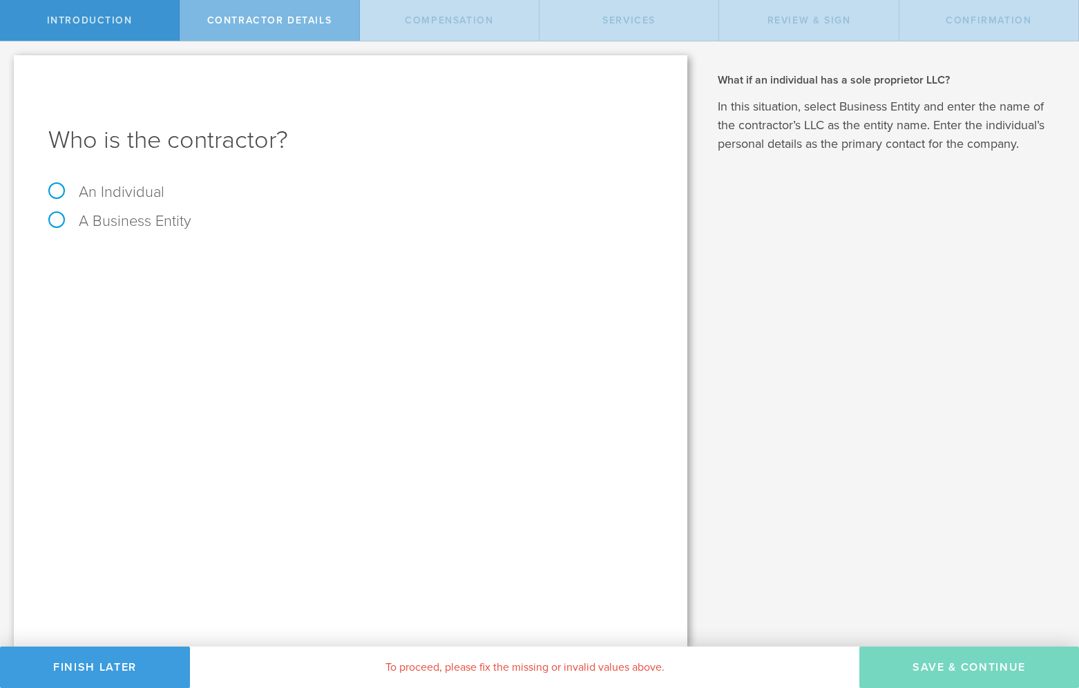
click at [57, 193] on label "An Individual" at bounding box center [106, 192] width 116 height 18
click at [9, 64] on input "An Individual" at bounding box center [4, 52] width 9 height 22
radio input "true"
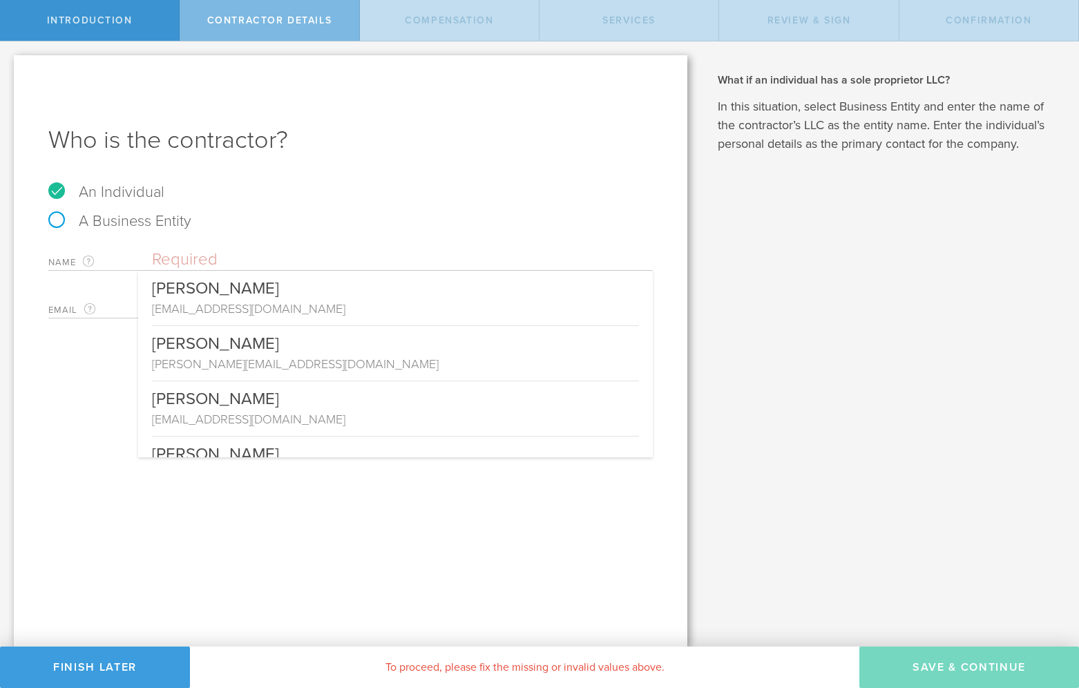
click at [184, 262] on input "text" at bounding box center [402, 259] width 501 height 21
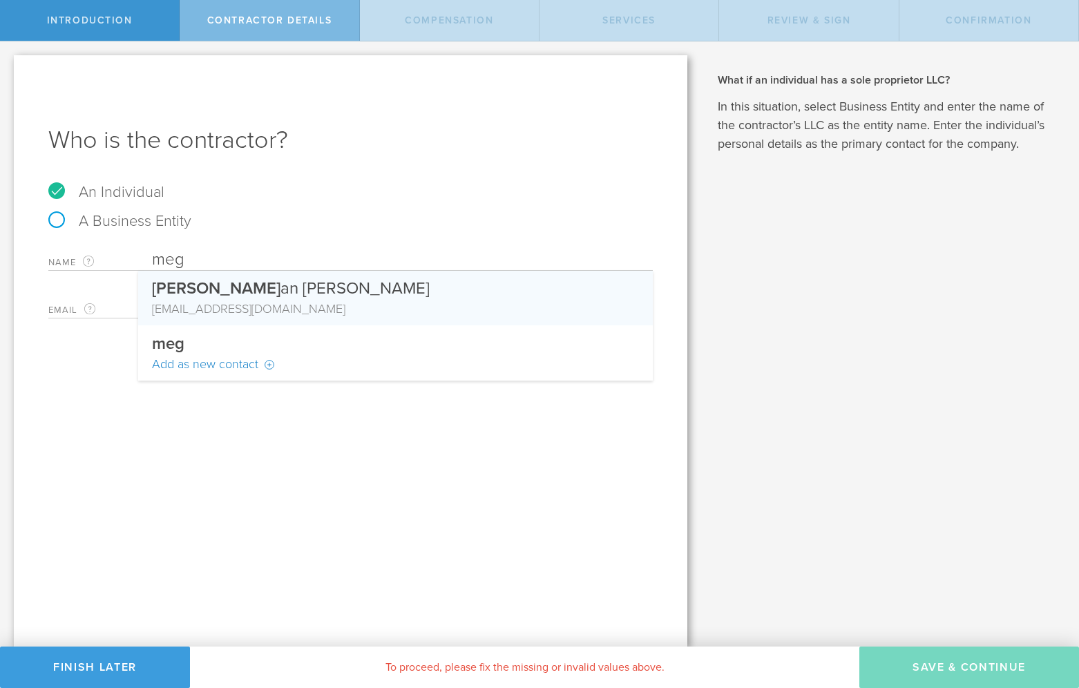
click at [249, 315] on div "mkf2145@columbia.edu" at bounding box center [395, 309] width 487 height 18
type input "Megan Katherine Fillo"
type input "mkf2145@columbia.edu"
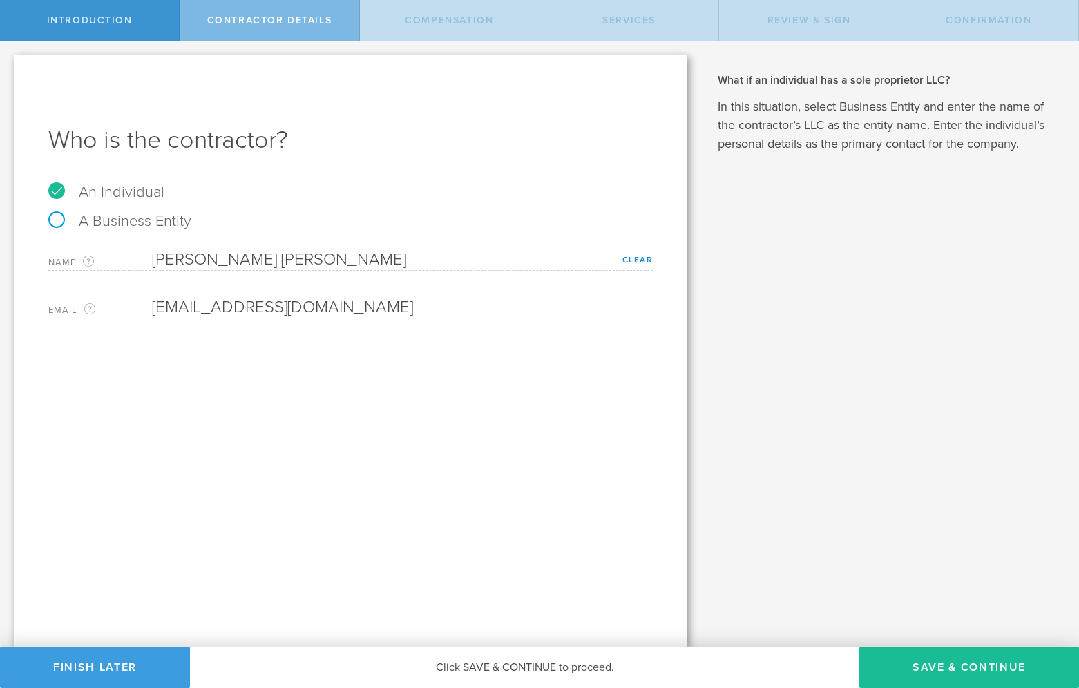
click at [151, 307] on div "Email The email address of the person that you are hiring as a contractor. mkf2…" at bounding box center [350, 304] width 604 height 28
click at [217, 359] on div "Who is the contractor? An Individual A Business Entity Name The first and last …" at bounding box center [350, 350] width 673 height 591
click at [923, 673] on button "Save & Continue" at bounding box center [969, 667] width 220 height 41
select select "none"
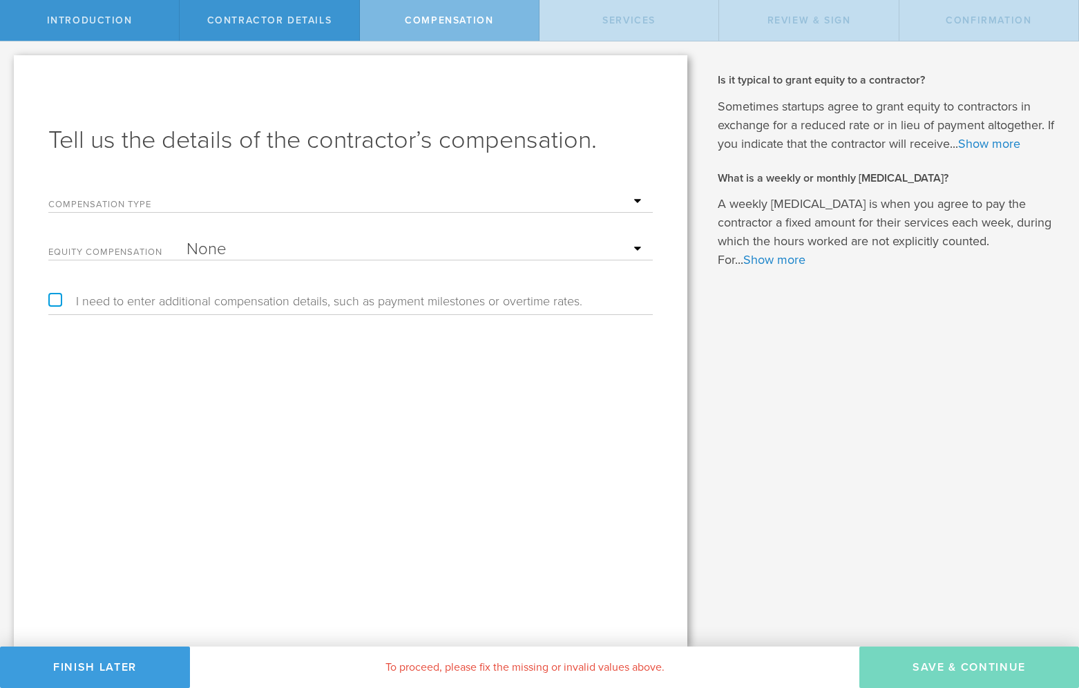
click at [191, 202] on select "Hourly Daily Weekly [MEDICAL_DATA] Monthly [MEDICAL_DATA] Project Flat Rate No …" at bounding box center [415, 201] width 459 height 21
select select "noCash"
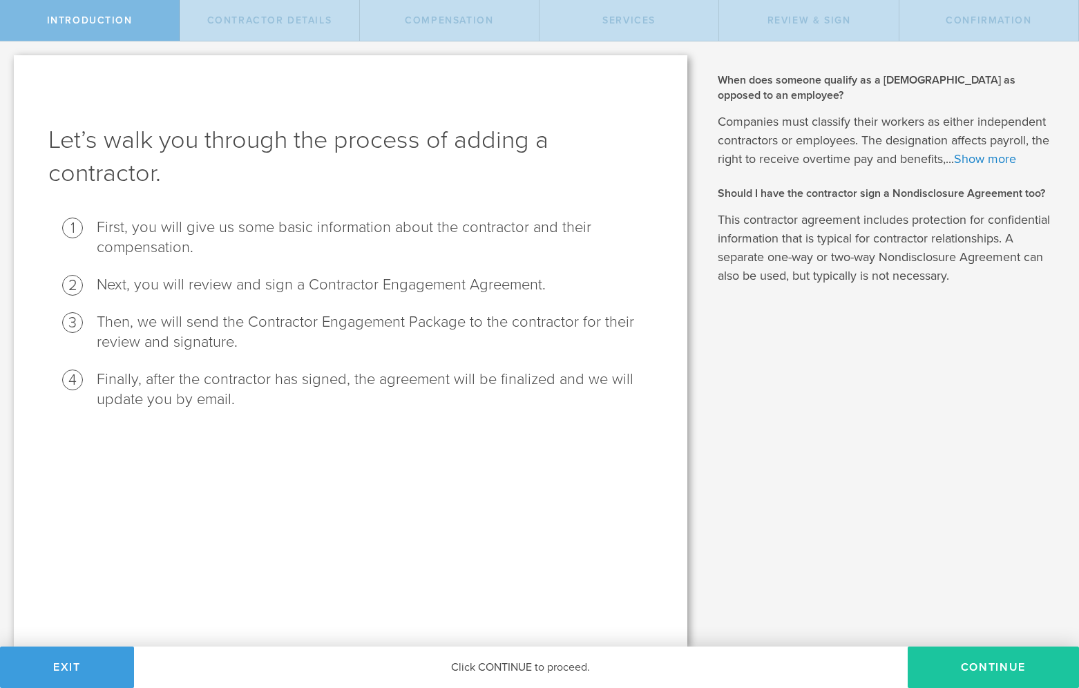
click at [974, 670] on button "Continue" at bounding box center [993, 667] width 171 height 41
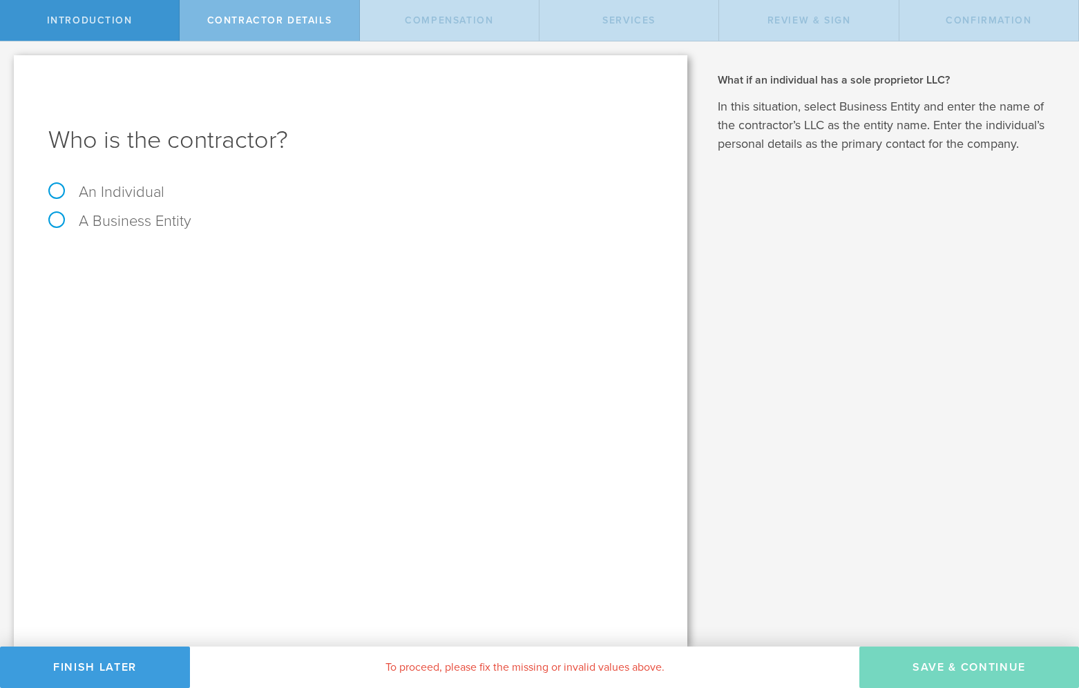
click at [59, 186] on label "An Individual" at bounding box center [106, 192] width 116 height 18
click at [9, 64] on input "An Individual" at bounding box center [4, 52] width 9 height 22
radio input "true"
click at [190, 262] on input "text" at bounding box center [402, 259] width 501 height 21
click at [191, 314] on input "email" at bounding box center [399, 307] width 494 height 21
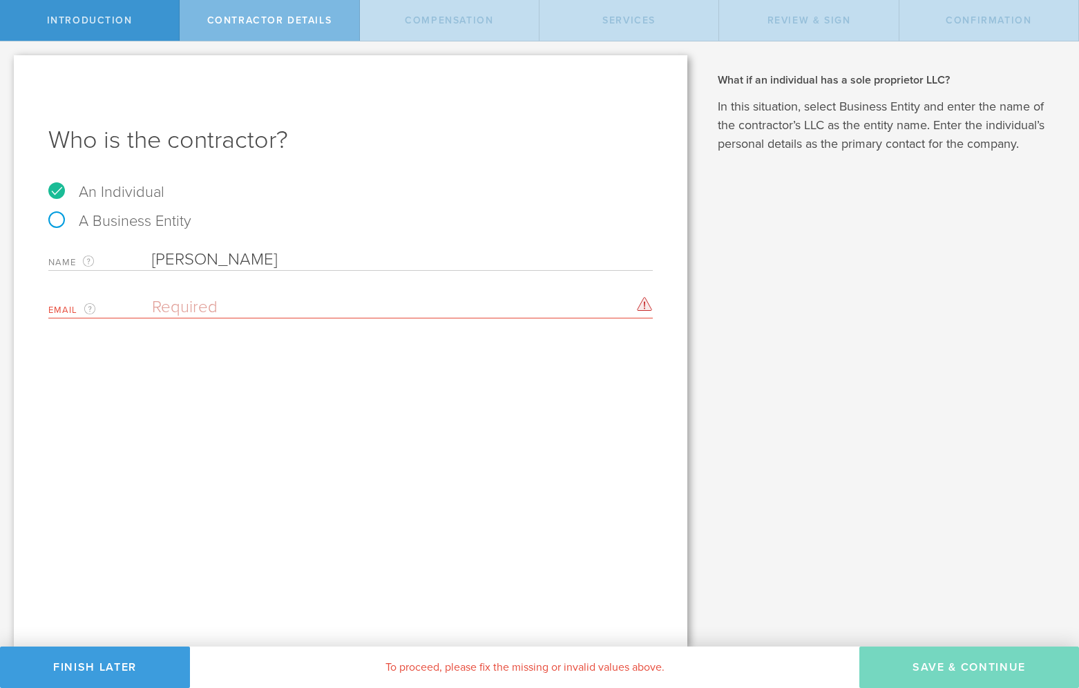
click at [268, 258] on input "Megan Fillio" at bounding box center [402, 259] width 501 height 21
type input "Megan Fillo"
click at [242, 296] on div "Email The email address of the person that you are hiring as a contractor. Plea…" at bounding box center [350, 304] width 604 height 28
click at [236, 301] on input "email" at bounding box center [399, 307] width 494 height 21
type input "meganfillo@gmail.com"
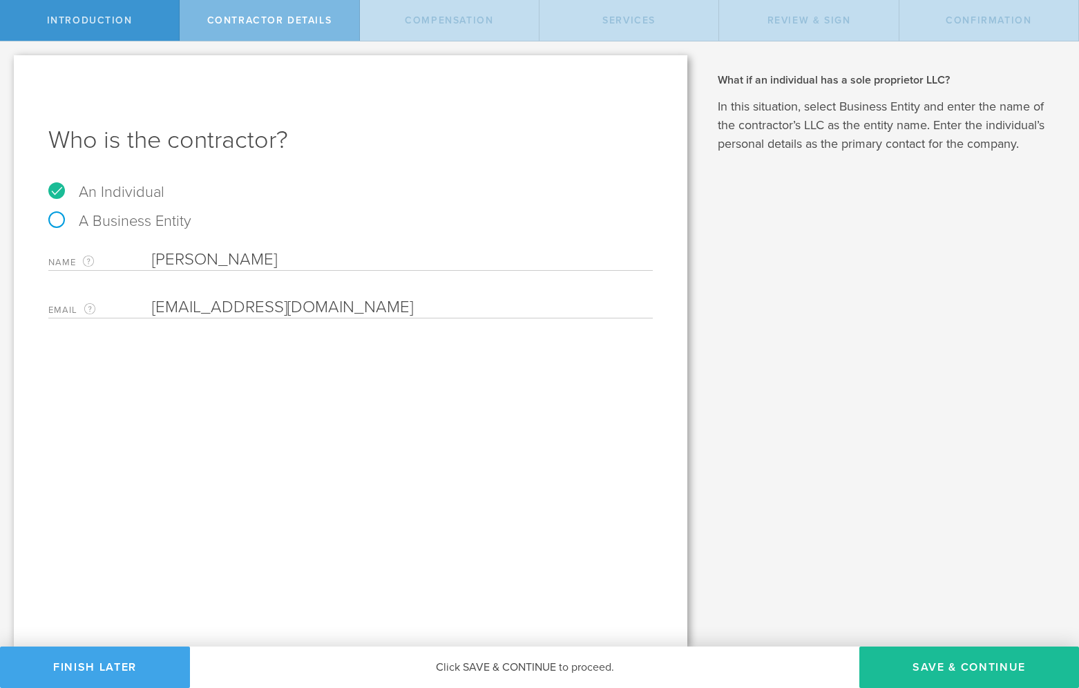
click at [117, 671] on button "Finish Later" at bounding box center [95, 667] width 190 height 41
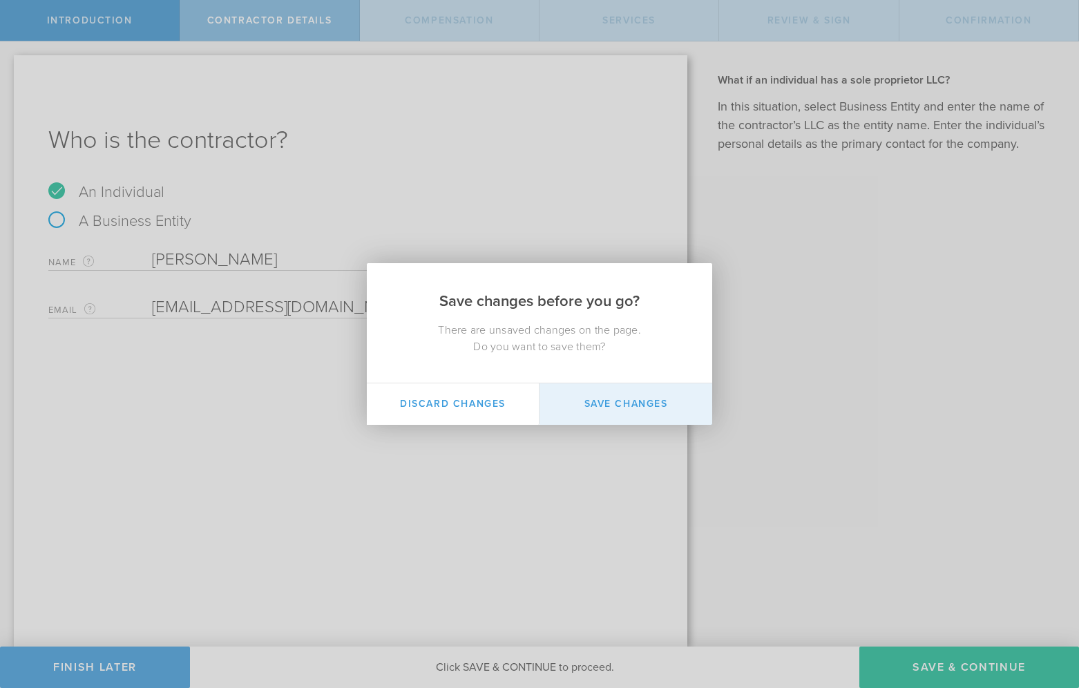
click at [606, 400] on button "Save Changes" at bounding box center [625, 403] width 173 height 41
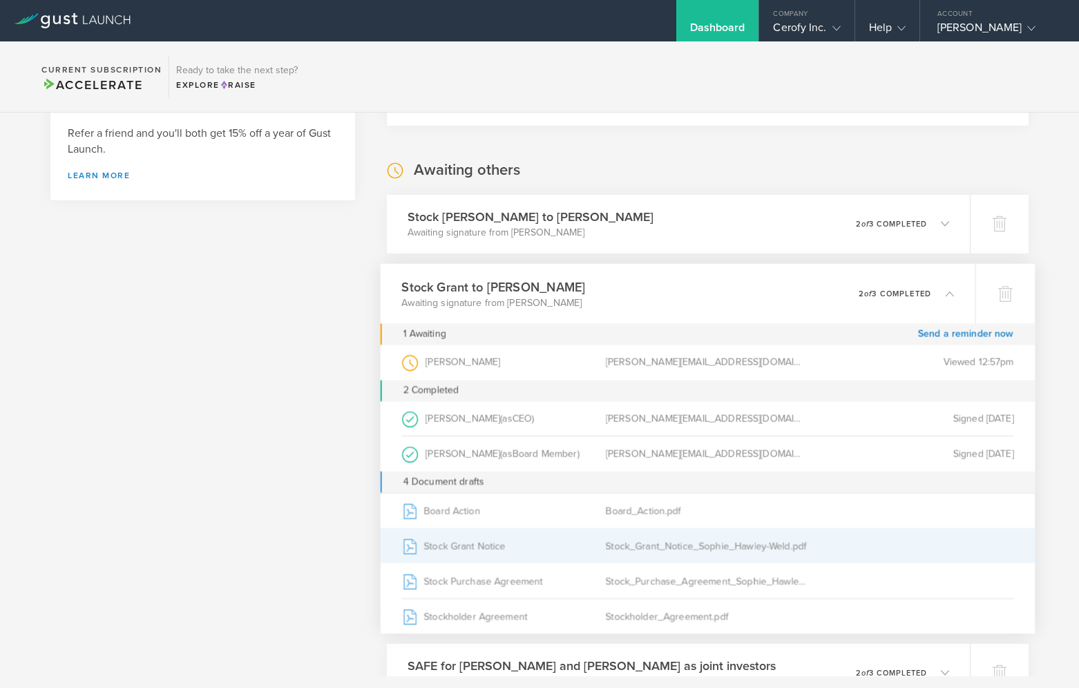
click at [496, 550] on div "Stock Grant Notice" at bounding box center [504, 545] width 204 height 35
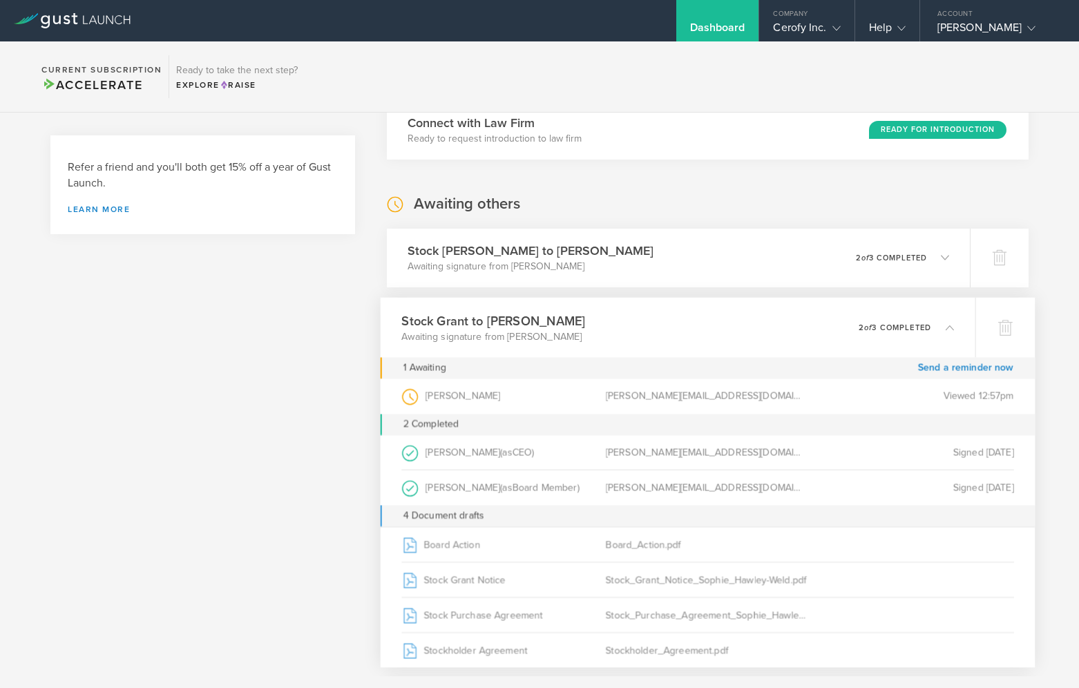
scroll to position [615, 0]
click at [621, 253] on div "Stock Grant to Tucker Halpern Awaiting signature from Tucker Halpern 0 undelive…" at bounding box center [678, 259] width 595 height 60
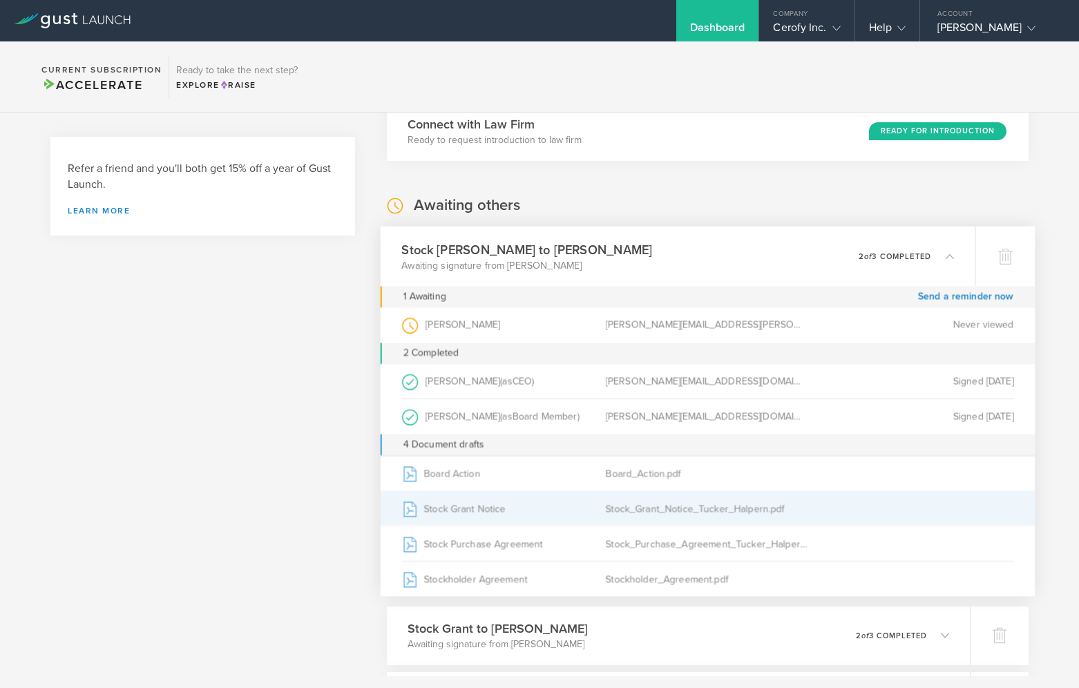
click at [470, 509] on div "Stock Grant Notice" at bounding box center [504, 508] width 204 height 35
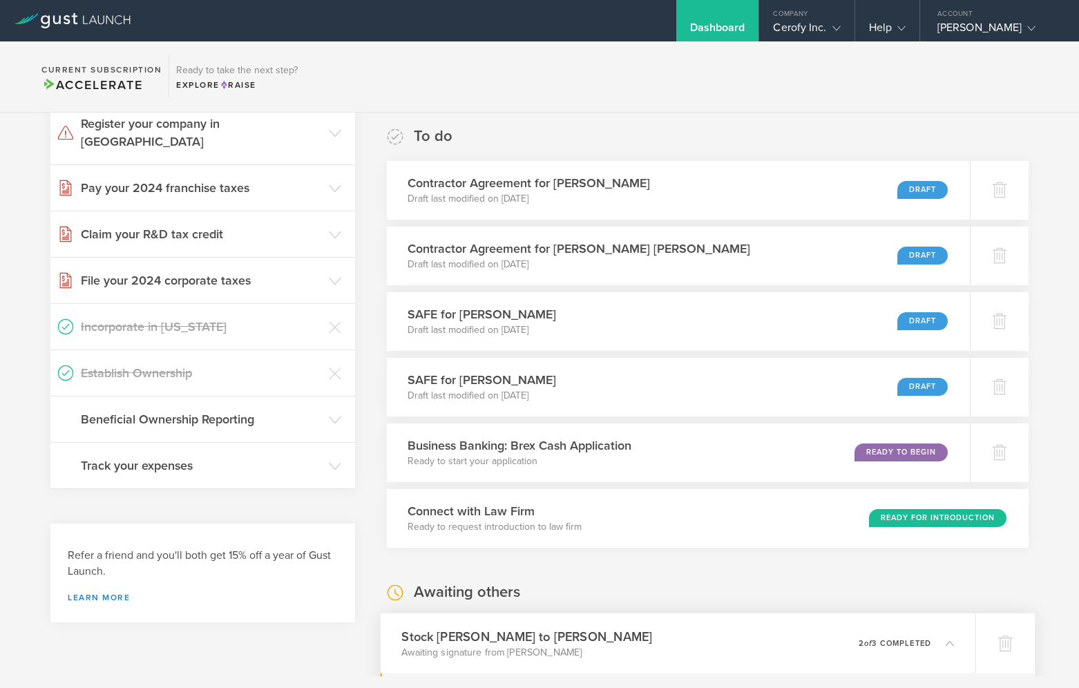
scroll to position [213, 0]
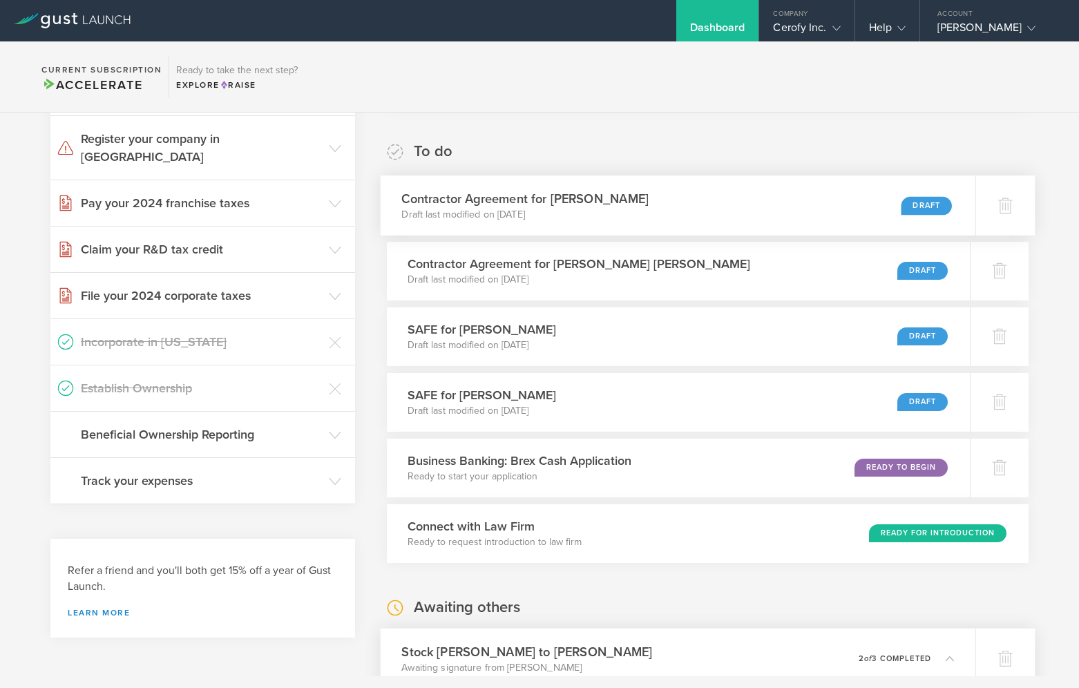
click at [566, 203] on h3 "Contractor Agreement for Megan Fillo" at bounding box center [525, 198] width 247 height 19
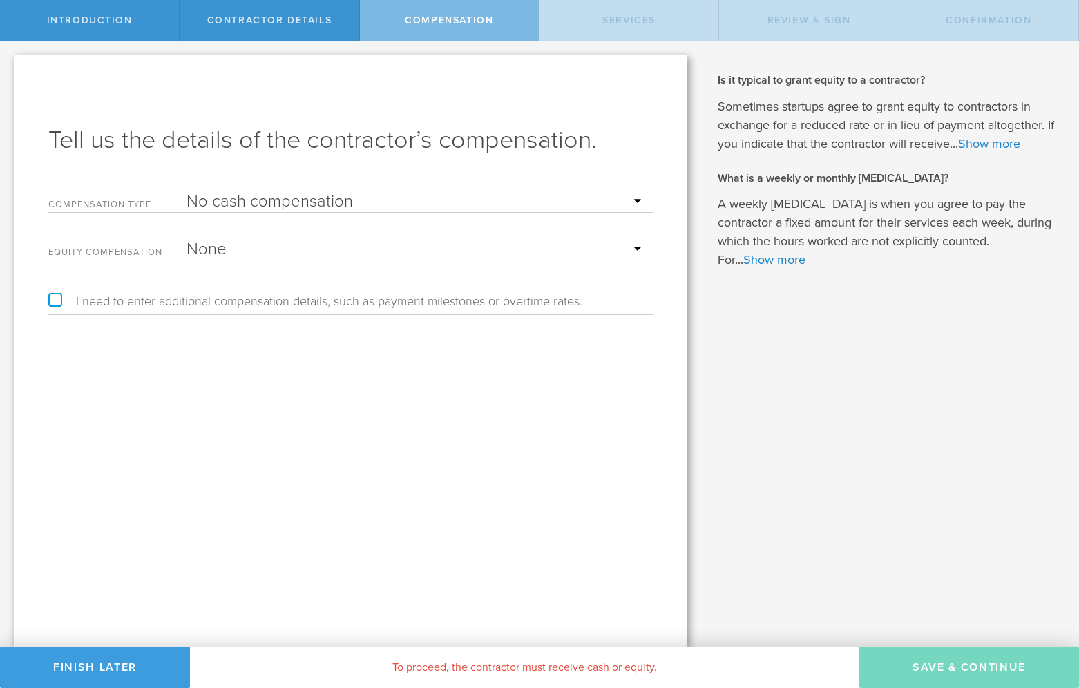
select select "noCash"
click at [360, 207] on select "Hourly Daily Weekly [MEDICAL_DATA] Monthly [MEDICAL_DATA] Project Flat Rate No …" at bounding box center [415, 201] width 459 height 21
click at [56, 300] on label "I need to enter additional compensation details, such as payment milestones or …" at bounding box center [315, 301] width 534 height 12
click at [9, 64] on input "I need to enter additional compensation details, such as payment milestones or …" at bounding box center [4, 52] width 9 height 22
checkbox input "true"
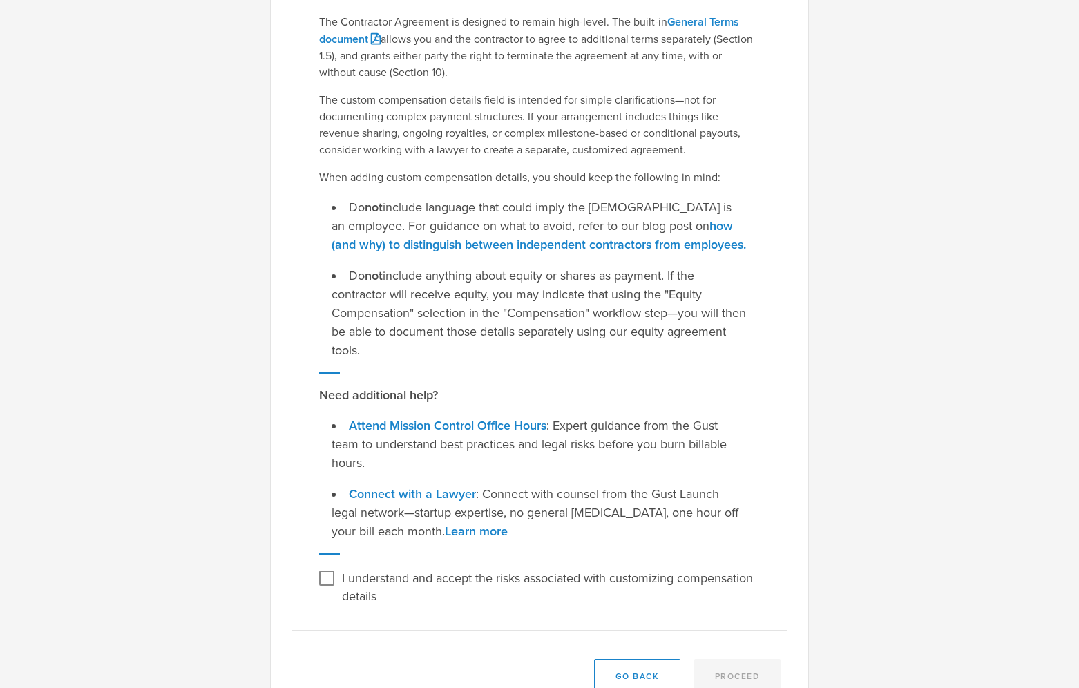
scroll to position [144, 0]
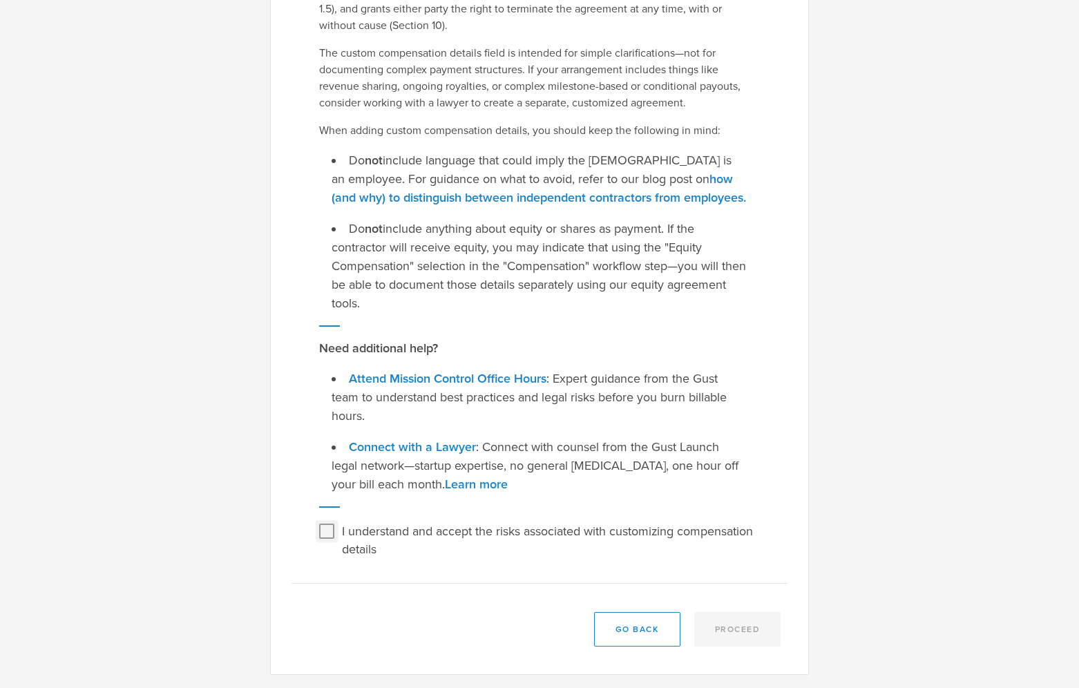
click at [324, 530] on input "I understand and accept the risks associated with customizing compensation deta…" at bounding box center [327, 531] width 22 height 22
checkbox input "true"
click at [643, 635] on button "Go Back" at bounding box center [637, 629] width 86 height 35
checkbox input "false"
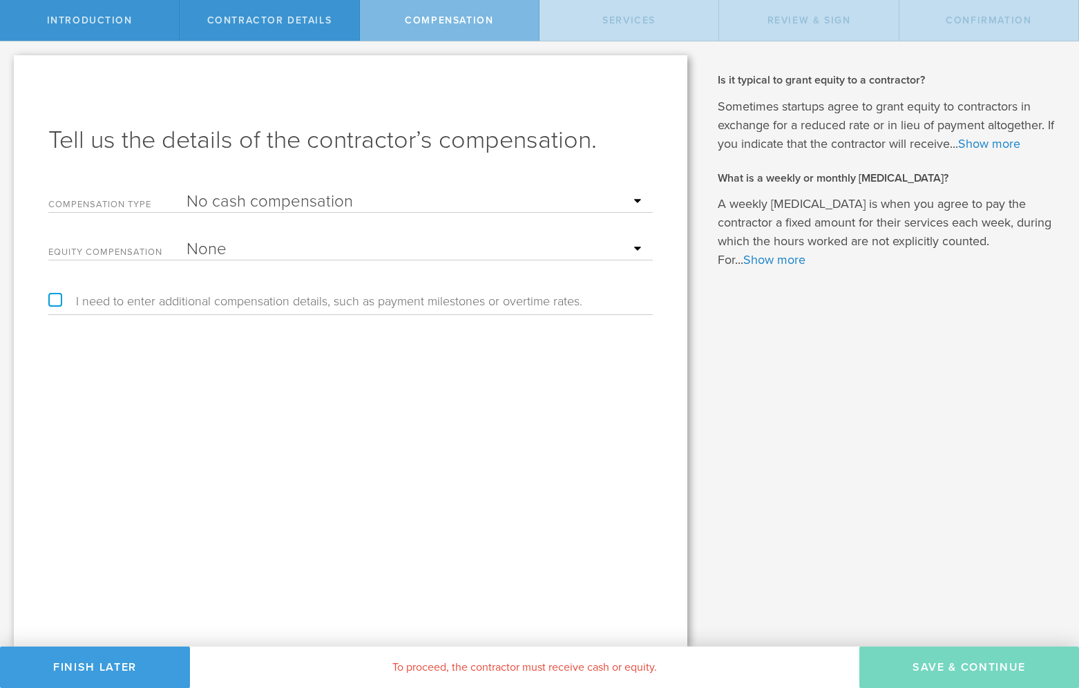
click at [405, 202] on select "Hourly Daily Weekly [MEDICAL_DATA] Monthly [MEDICAL_DATA] Project Flat Rate No …" at bounding box center [415, 201] width 459 height 21
select select "project"
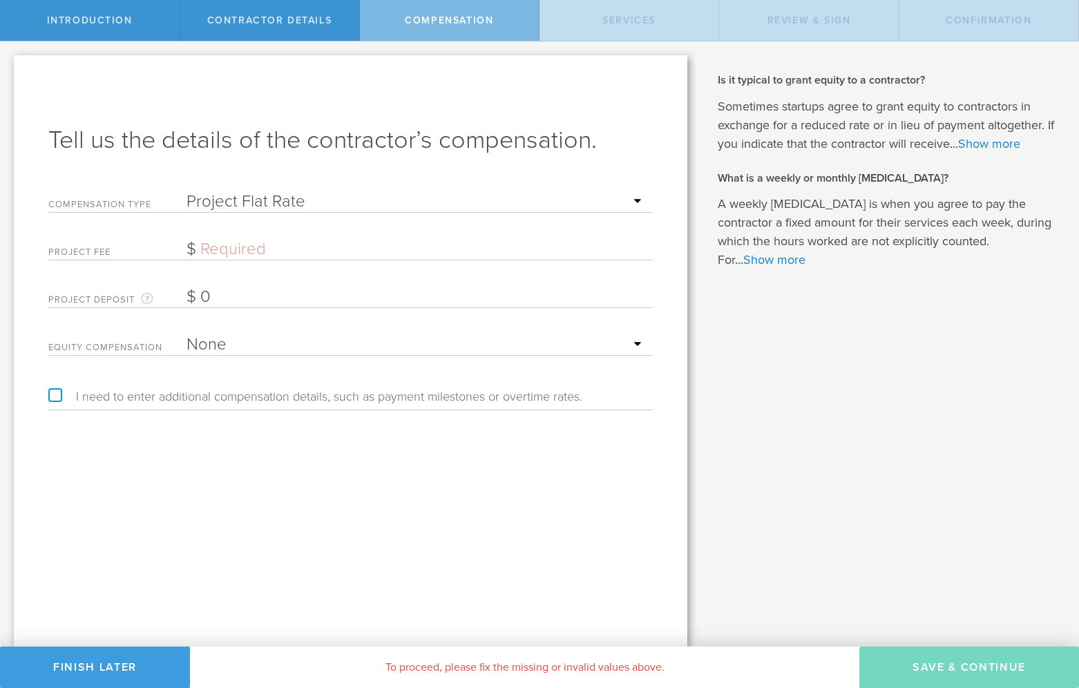
click at [327, 253] on input "text" at bounding box center [415, 249] width 459 height 21
click at [302, 546] on div "Tell us the details of the contractor’s compensation. Compensation Type Hourly …" at bounding box center [350, 350] width 673 height 591
click at [269, 243] on input "text" at bounding box center [415, 249] width 459 height 21
type input "0"
click at [256, 195] on select "Hourly Daily Weekly [MEDICAL_DATA] Monthly [MEDICAL_DATA] Project Flat Rate No …" at bounding box center [415, 201] width 459 height 21
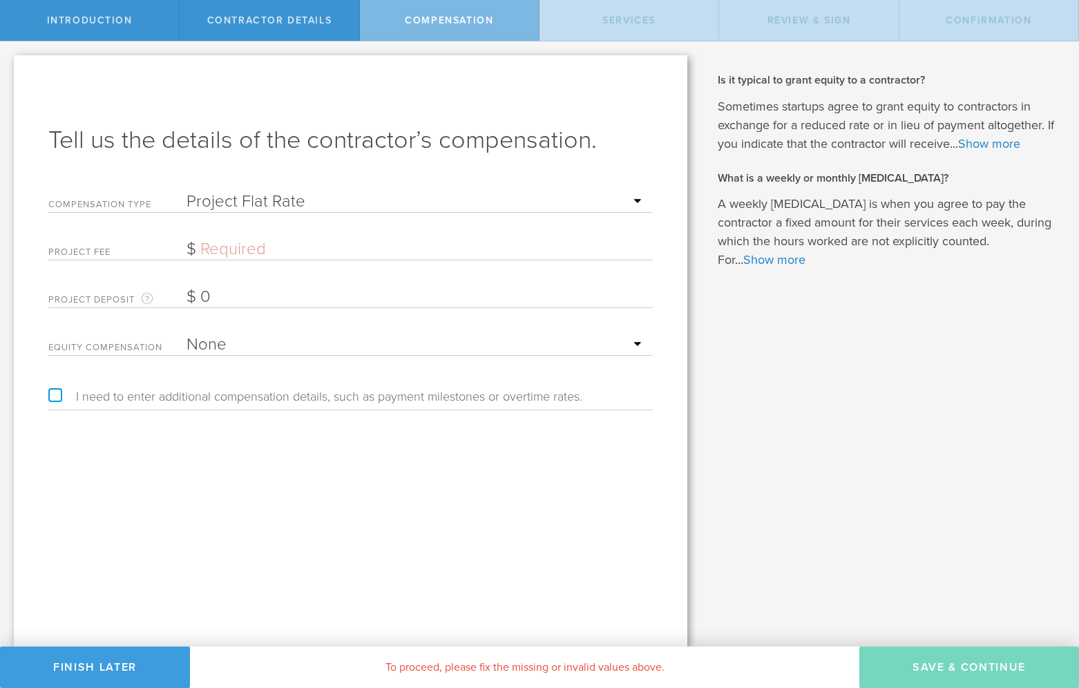
select select "noCash"
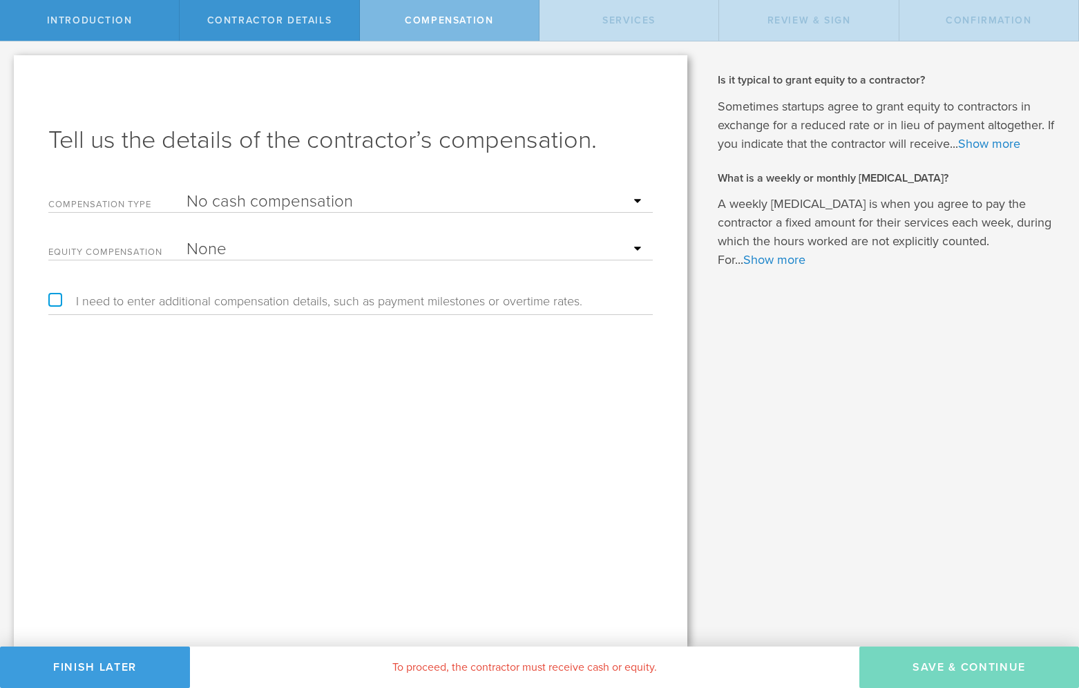
click at [53, 300] on label "I need to enter additional compensation details, such as payment milestones or …" at bounding box center [315, 301] width 534 height 12
click at [9, 64] on input "I need to enter additional compensation details, such as payment milestones or …" at bounding box center [4, 52] width 9 height 22
checkbox input "true"
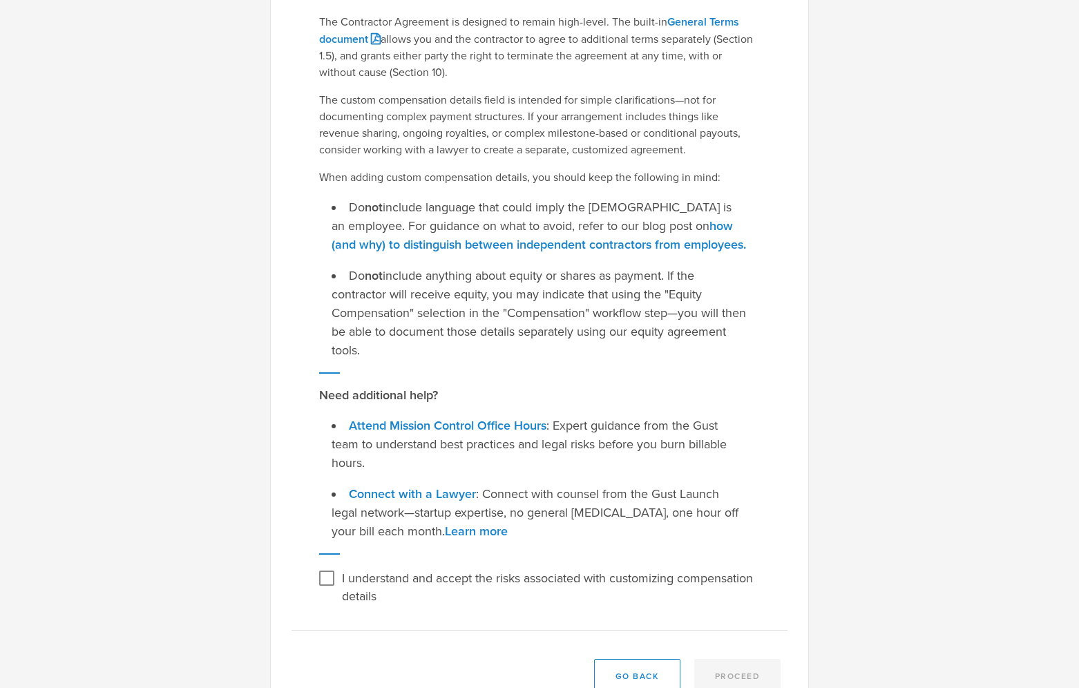
scroll to position [107, 0]
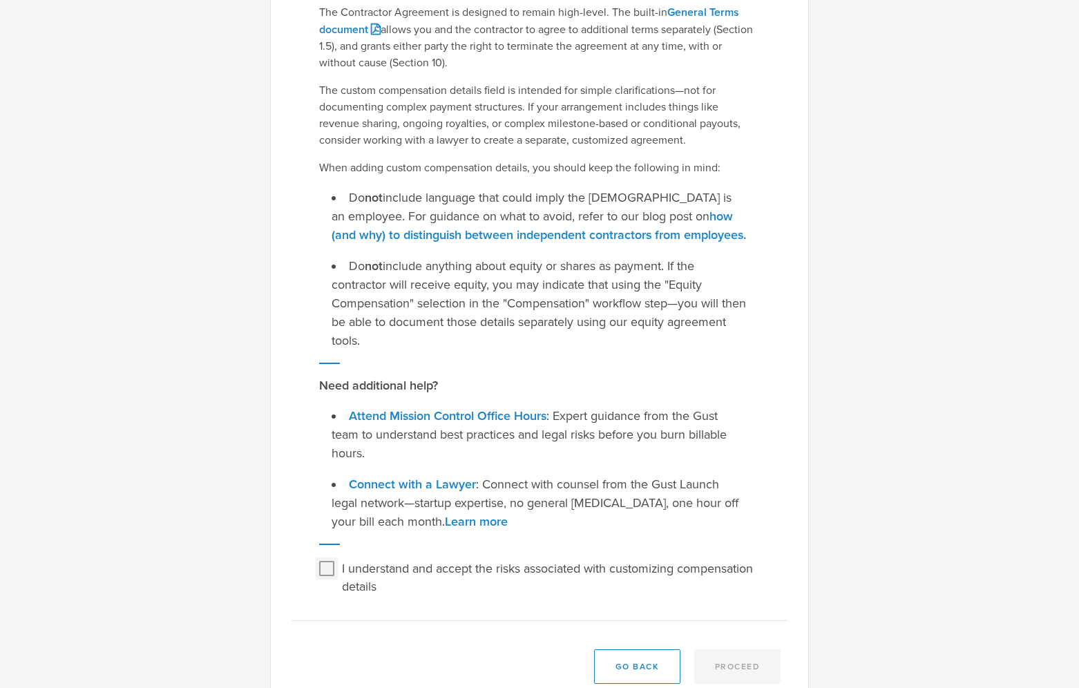
click at [328, 571] on input "I understand and accept the risks associated with customizing compensation deta…" at bounding box center [327, 568] width 22 height 22
checkbox input "true"
click at [755, 662] on button "Proceed" at bounding box center [737, 666] width 87 height 35
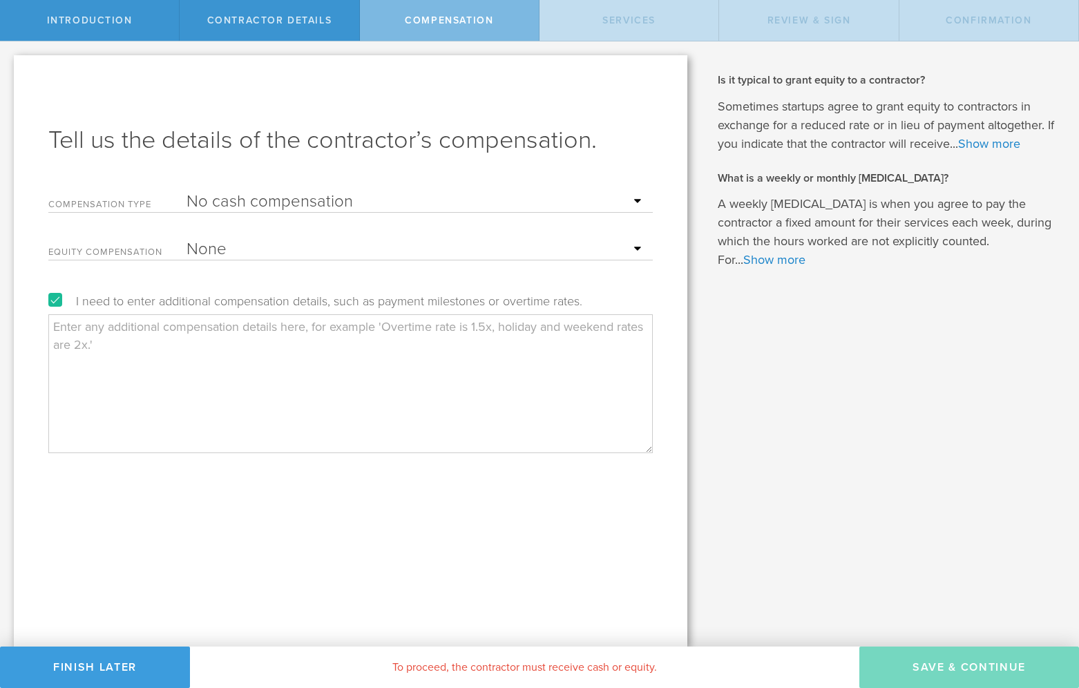
click at [262, 329] on textarea at bounding box center [350, 383] width 604 height 138
type textarea "Compensation will be discussed at a later date."
click at [55, 298] on label "I need to enter additional compensation details, such as payment milestones or …" at bounding box center [315, 301] width 534 height 12
click at [9, 64] on input "I need to enter additional compensation details, such as payment milestones or …" at bounding box center [4, 52] width 9 height 22
checkbox input "false"
